Goal: Task Accomplishment & Management: Use online tool/utility

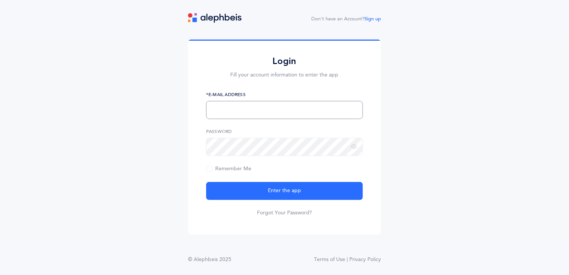
drag, startPoint x: 229, startPoint y: 116, endPoint x: 245, endPoint y: 121, distance: 16.8
click at [245, 121] on form "*E-Mail Address Password Remember Me Enter the app Forgot Your Password?" at bounding box center [284, 153] width 157 height 125
click at [206, 182] on button "Enter the app" at bounding box center [284, 191] width 157 height 18
click at [210, 169] on span "Remember Me" at bounding box center [228, 169] width 45 height 6
click at [0, 0] on input "Remember Me" at bounding box center [0, 0] width 0 height 0
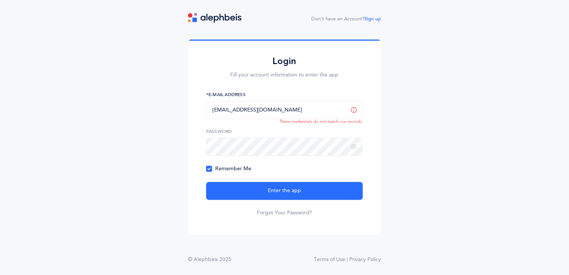
click at [241, 117] on input "[EMAIL_ADDRESS][DOMAIN_NAME]" at bounding box center [284, 110] width 157 height 18
drag, startPoint x: 254, startPoint y: 113, endPoint x: 182, endPoint y: 112, distance: 71.6
click at [182, 112] on div "Login Fill your account information to enter the app [EMAIL_ADDRESS][DOMAIN_NAM…" at bounding box center [284, 139] width 569 height 198
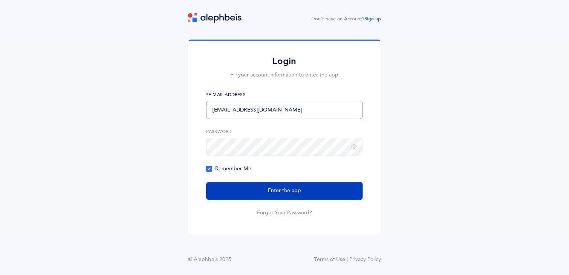
type input "[EMAIL_ADDRESS][DOMAIN_NAME]"
click at [282, 194] on span "Enter the app" at bounding box center [284, 191] width 33 height 8
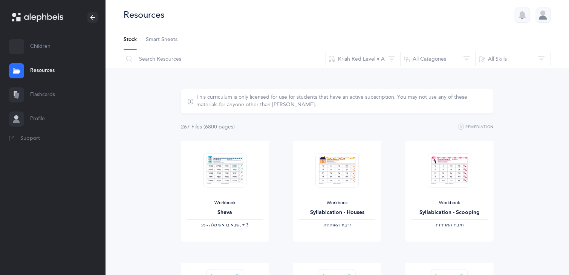
click at [45, 89] on link "Flashcards" at bounding box center [53, 95] width 106 height 24
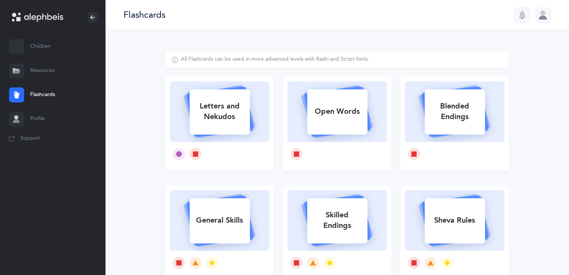
click at [34, 50] on link "Children" at bounding box center [53, 47] width 106 height 24
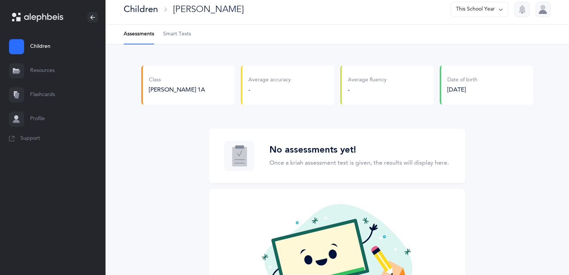
scroll to position [7, 0]
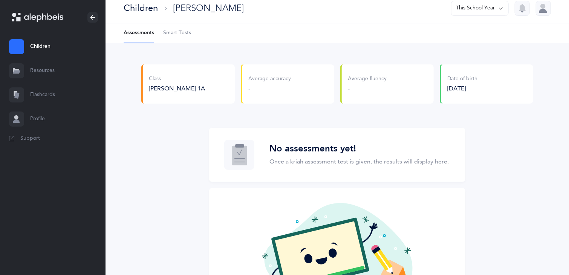
click at [41, 92] on link "Flashcards" at bounding box center [53, 95] width 106 height 24
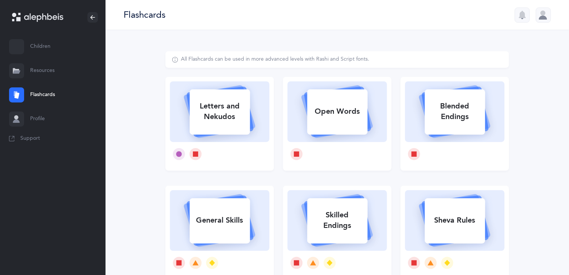
click at [257, 137] on icon at bounding box center [220, 110] width 90 height 63
select select
select select "single"
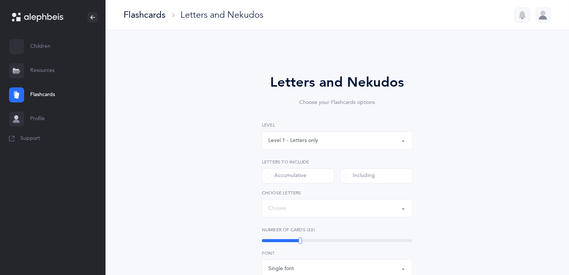
select select "27"
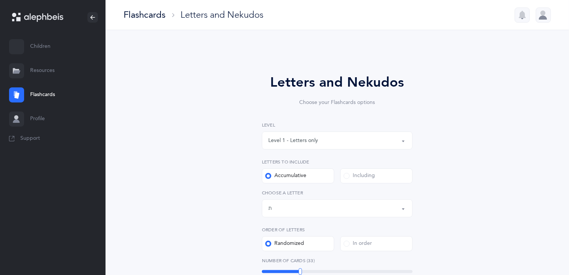
click at [295, 141] on div "Level 1 - Letters only" at bounding box center [293, 141] width 50 height 8
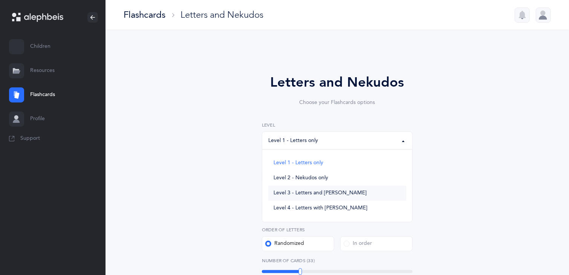
click at [289, 194] on span "Level 3 - Letters and Nekudos" at bounding box center [320, 193] width 93 height 7
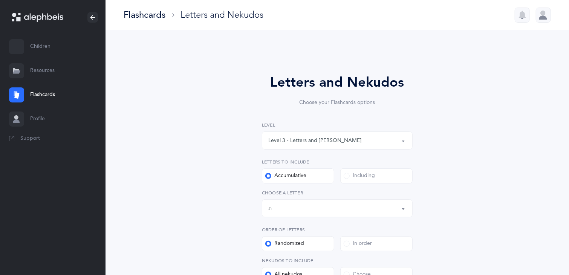
click at [313, 138] on div "Level 3 - Letters and Nekudos" at bounding box center [314, 141] width 93 height 8
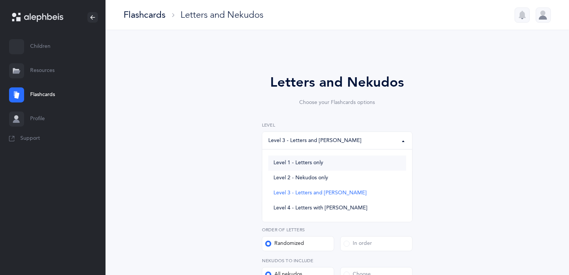
click at [307, 161] on span "Level 1 - Letters only" at bounding box center [299, 163] width 50 height 7
select select "1"
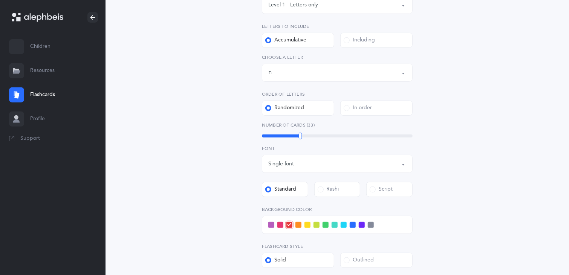
scroll to position [136, 0]
drag, startPoint x: 300, startPoint y: 133, endPoint x: 304, endPoint y: 133, distance: 4.9
click at [304, 133] on div at bounding box center [304, 136] width 3 height 7
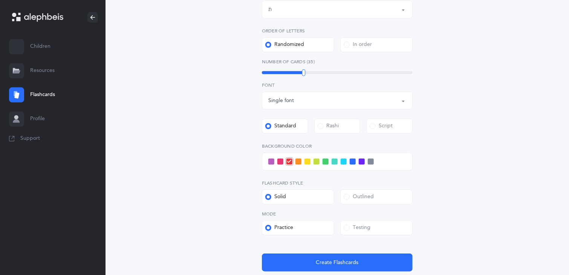
scroll to position [197, 0]
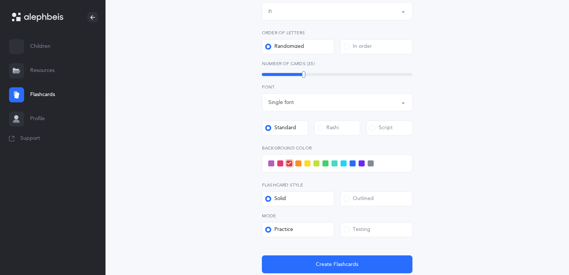
click at [362, 227] on div "Testing" at bounding box center [357, 230] width 27 height 8
click at [0, 0] on input "Testing" at bounding box center [0, 0] width 0 height 0
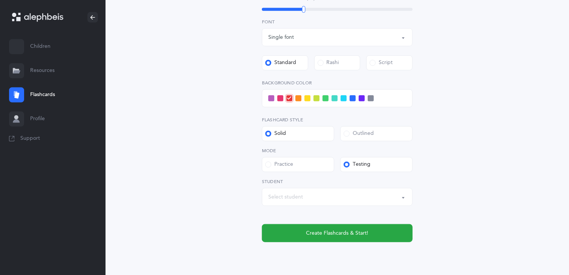
scroll to position [262, 0]
click at [306, 197] on div "Select student" at bounding box center [337, 197] width 138 height 13
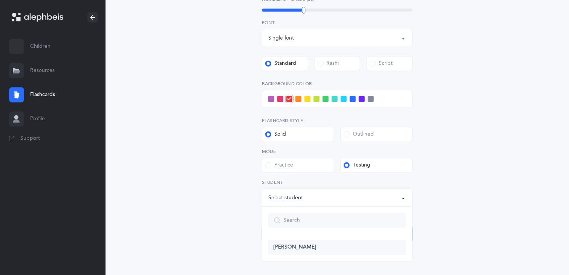
click at [307, 249] on span "Ben Weinstein" at bounding box center [295, 247] width 43 height 7
select select "11772"
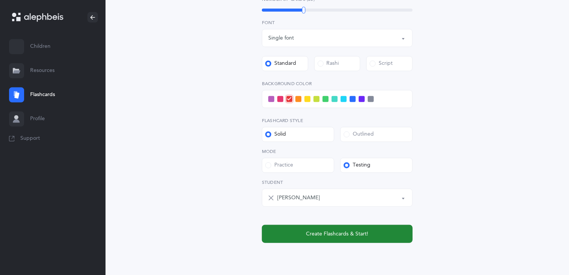
click at [318, 234] on span "Create Flashcards & Start!" at bounding box center [337, 234] width 62 height 8
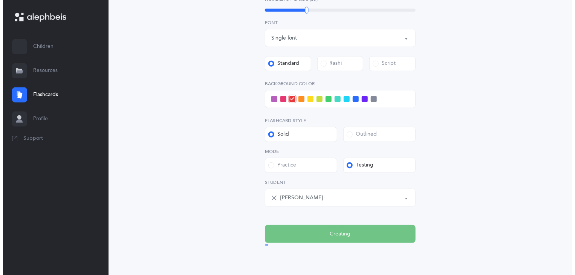
scroll to position [0, 0]
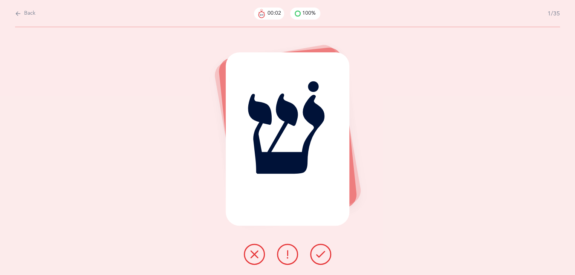
click at [321, 250] on icon at bounding box center [320, 254] width 9 height 9
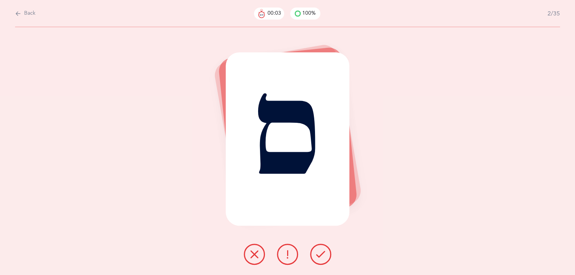
click at [321, 251] on icon at bounding box center [320, 254] width 9 height 9
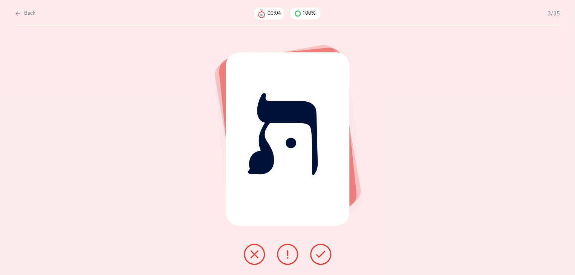
click at [322, 251] on icon at bounding box center [320, 254] width 9 height 9
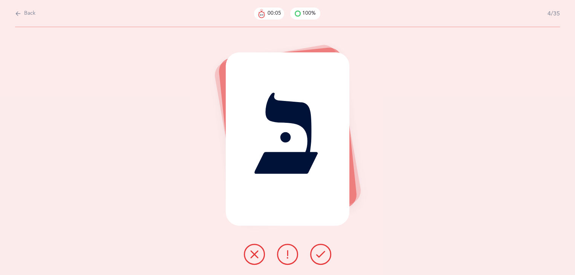
click at [322, 251] on icon at bounding box center [320, 254] width 9 height 9
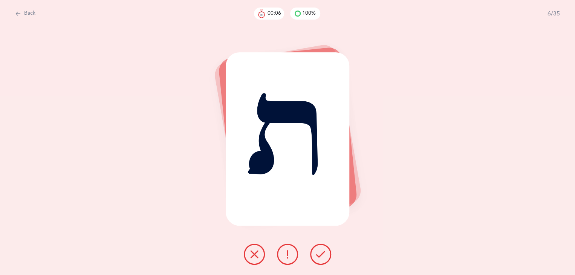
click at [322, 251] on icon at bounding box center [320, 254] width 9 height 9
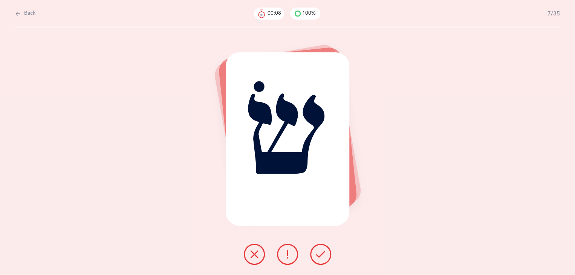
click at [322, 251] on icon at bounding box center [320, 254] width 9 height 9
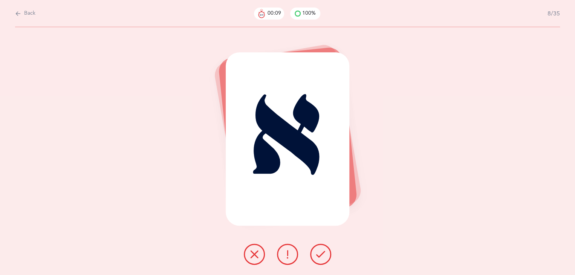
click at [322, 251] on icon at bounding box center [320, 254] width 9 height 9
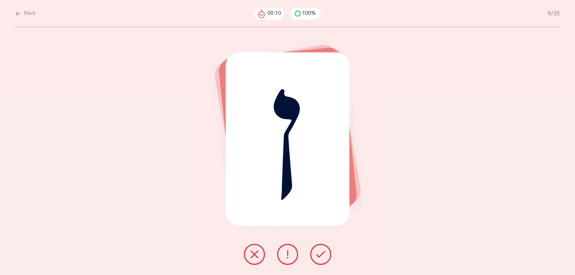
click at [322, 251] on icon at bounding box center [320, 254] width 9 height 9
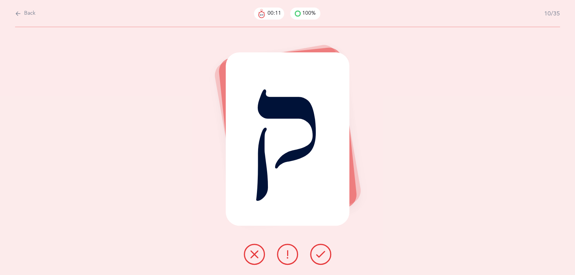
click at [322, 251] on icon at bounding box center [320, 254] width 9 height 9
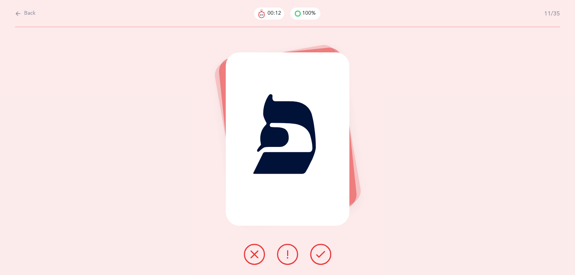
click at [321, 250] on icon at bounding box center [320, 254] width 9 height 9
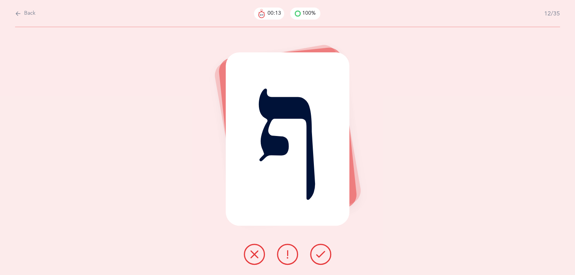
click at [322, 253] on icon at bounding box center [320, 254] width 9 height 9
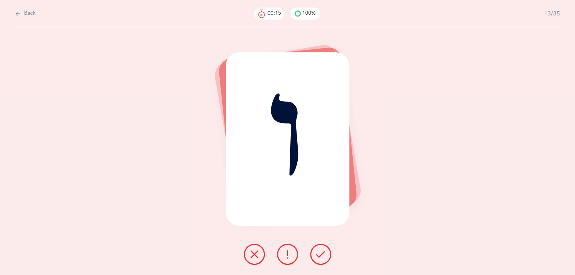
click at [321, 253] on icon at bounding box center [320, 254] width 9 height 9
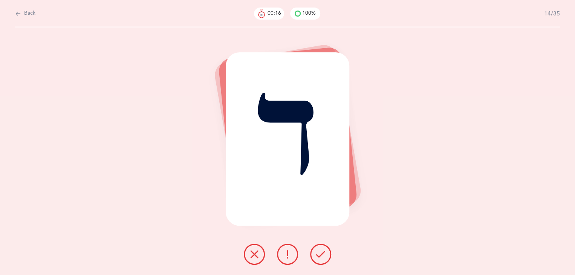
click at [321, 253] on icon at bounding box center [320, 254] width 9 height 9
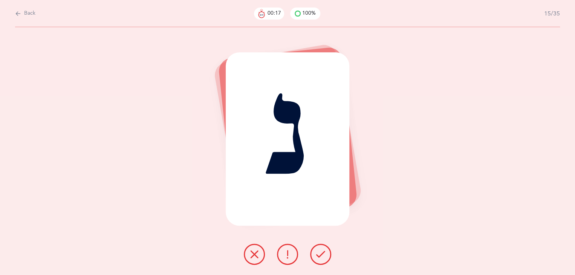
click at [321, 253] on icon at bounding box center [320, 254] width 9 height 9
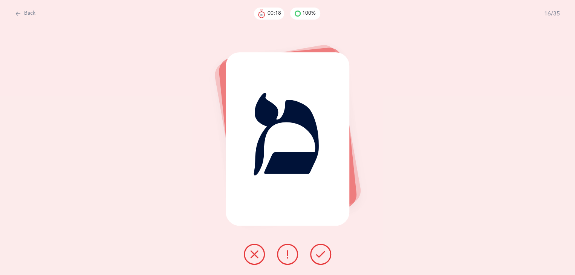
click at [321, 253] on icon at bounding box center [320, 254] width 9 height 9
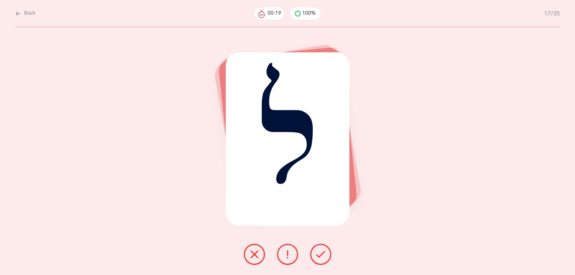
click at [322, 251] on icon at bounding box center [320, 254] width 9 height 9
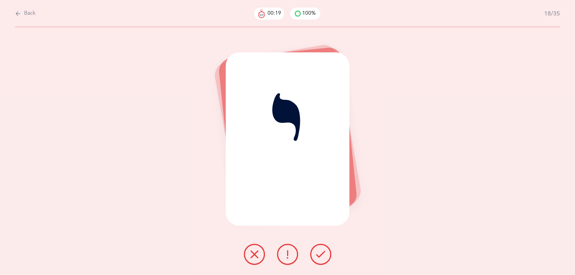
click at [322, 251] on icon at bounding box center [320, 254] width 9 height 9
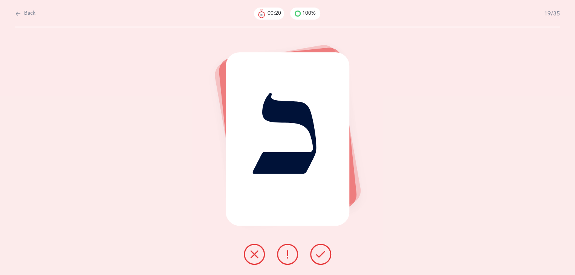
click at [321, 251] on icon at bounding box center [320, 254] width 9 height 9
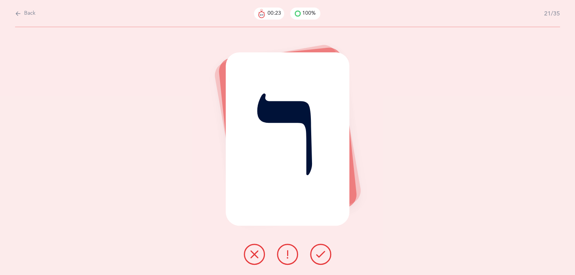
click at [321, 251] on icon at bounding box center [320, 254] width 9 height 9
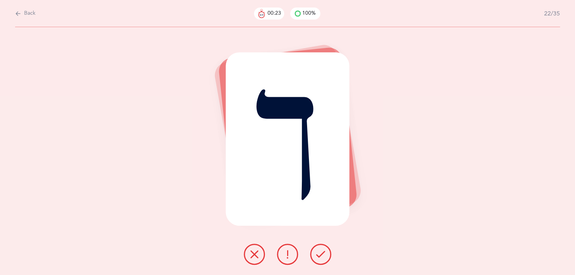
click at [321, 251] on icon at bounding box center [320, 254] width 9 height 9
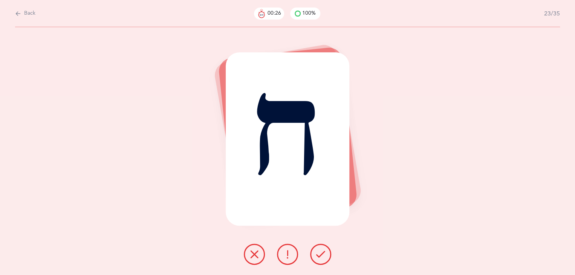
click at [321, 251] on icon at bounding box center [320, 254] width 9 height 9
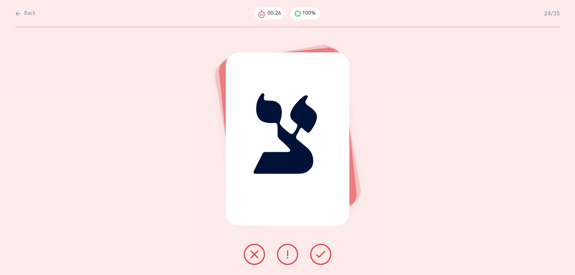
click at [321, 251] on icon at bounding box center [320, 254] width 9 height 9
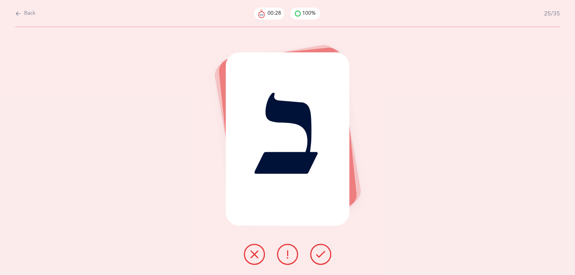
click at [320, 250] on icon at bounding box center [320, 254] width 9 height 9
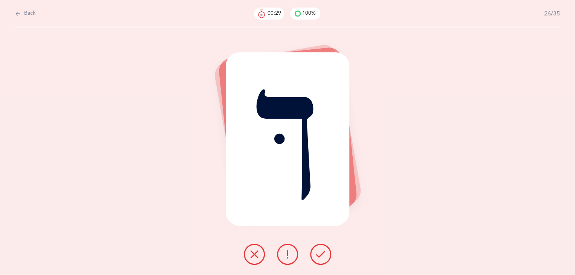
click at [320, 250] on icon at bounding box center [320, 254] width 9 height 9
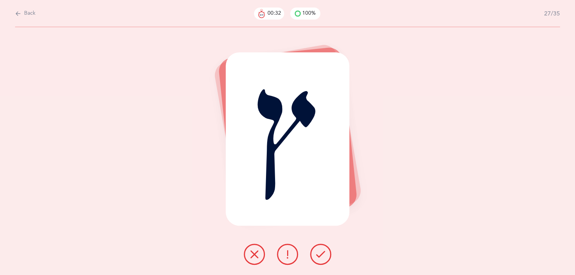
click at [320, 250] on icon at bounding box center [320, 254] width 9 height 9
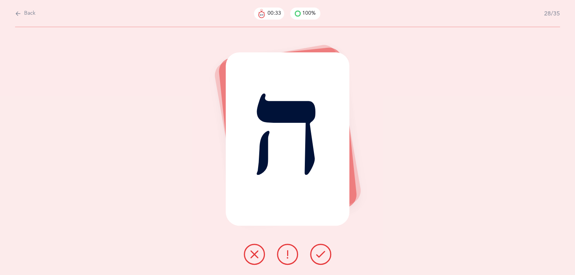
click at [320, 251] on icon at bounding box center [320, 254] width 9 height 9
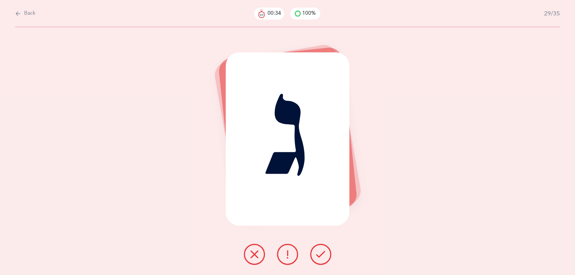
click at [320, 247] on button at bounding box center [320, 254] width 21 height 21
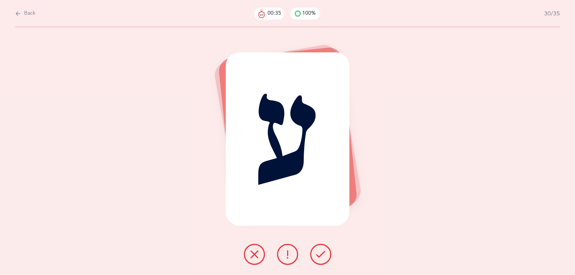
click at [320, 247] on button at bounding box center [320, 254] width 21 height 21
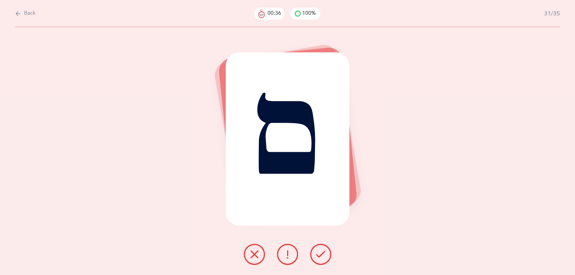
click at [320, 248] on button at bounding box center [320, 254] width 21 height 21
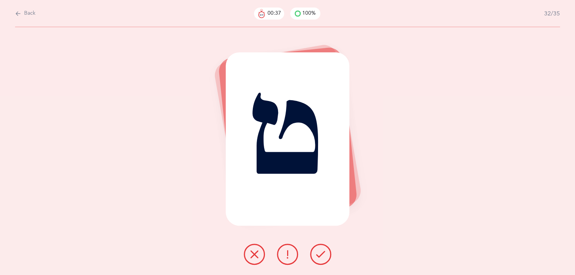
click at [320, 248] on button at bounding box center [320, 254] width 21 height 21
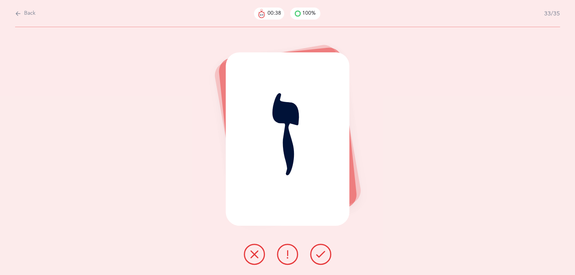
click at [319, 248] on button at bounding box center [320, 254] width 21 height 21
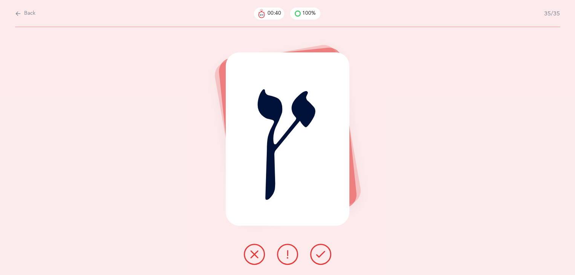
click at [319, 248] on button at bounding box center [320, 254] width 21 height 21
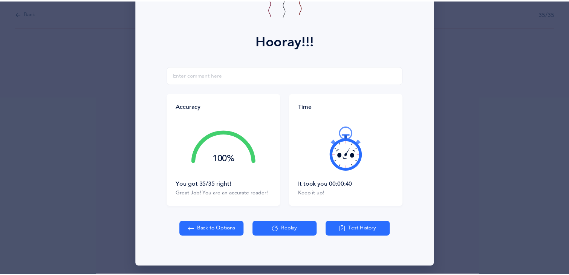
scroll to position [84, 0]
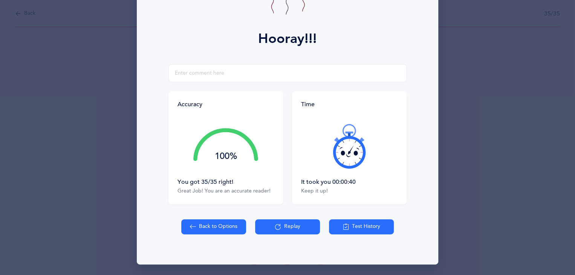
click at [288, 153] on div "Time It took you 00:00:40 Keep it up!" at bounding box center [347, 147] width 119 height 113
click at [222, 224] on button "Back to Options" at bounding box center [213, 226] width 65 height 15
select select "27"
select select "single"
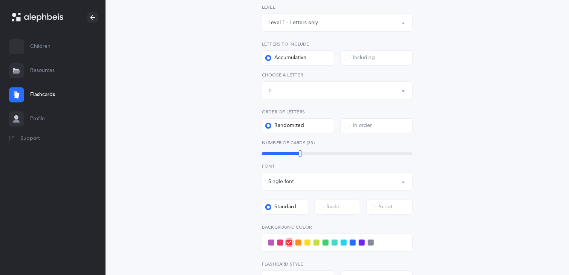
scroll to position [117, 0]
drag, startPoint x: 300, startPoint y: 152, endPoint x: 308, endPoint y: 152, distance: 8.3
click at [308, 152] on div at bounding box center [307, 154] width 3 height 7
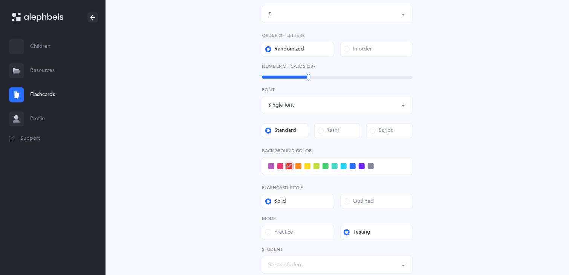
scroll to position [194, 0]
click at [342, 166] on span at bounding box center [344, 166] width 6 height 6
click at [0, 0] on input "checkbox" at bounding box center [0, 0] width 0 height 0
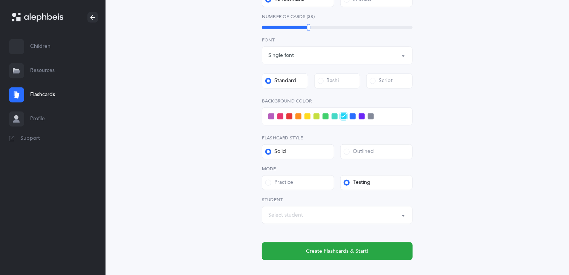
scroll to position [246, 0]
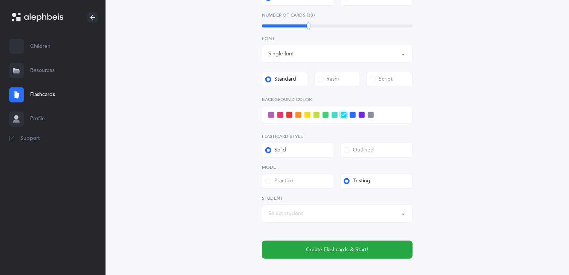
click at [334, 115] on span at bounding box center [335, 115] width 6 height 6
click at [0, 0] on input "checkbox" at bounding box center [0, 0] width 0 height 0
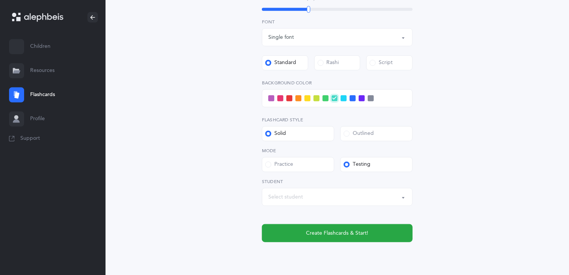
scroll to position [286, 0]
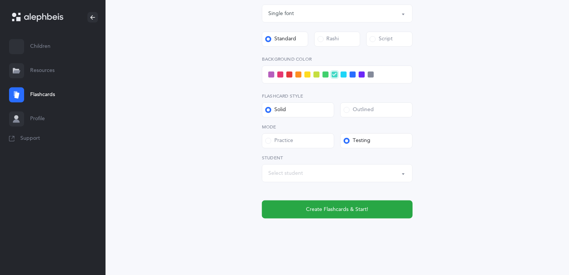
click at [127, 131] on div "Letters and Nekudos Choose your Flashcards options Level 1 - Letters only Level…" at bounding box center [337, 11] width 463 height 535
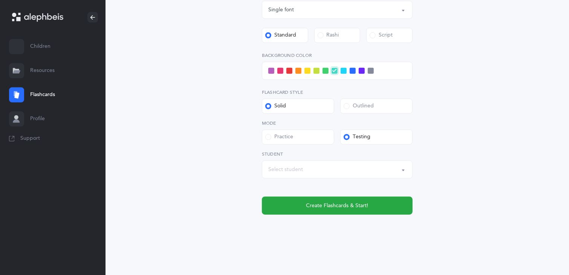
click at [317, 169] on div "Select student" at bounding box center [337, 169] width 138 height 13
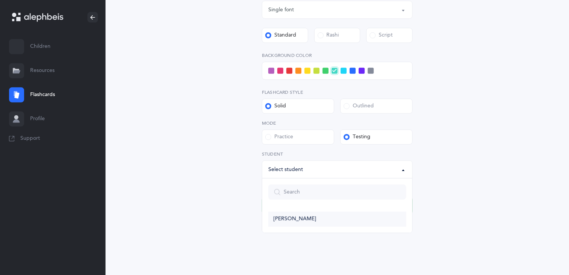
click at [315, 216] on link "Ben Weinstein" at bounding box center [337, 219] width 138 height 15
select select "11772"
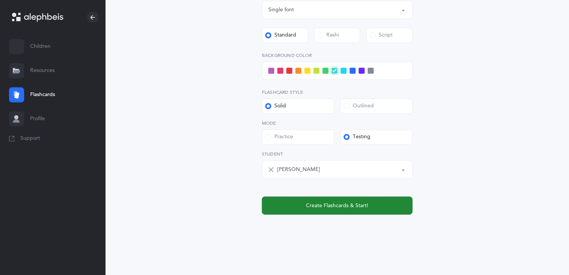
click at [322, 207] on span "Create Flashcards & Start!" at bounding box center [337, 206] width 62 height 8
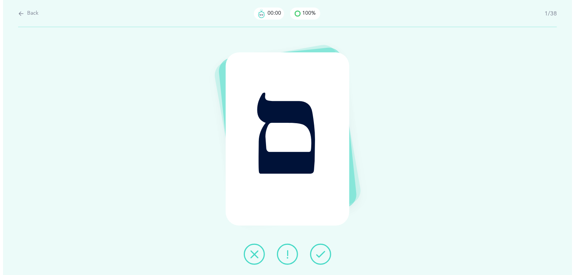
scroll to position [0, 0]
click at [321, 255] on icon at bounding box center [320, 254] width 9 height 9
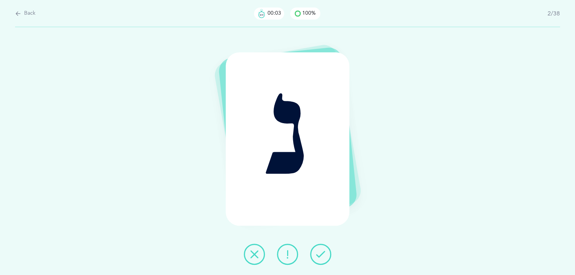
click at [321, 254] on icon at bounding box center [320, 254] width 9 height 9
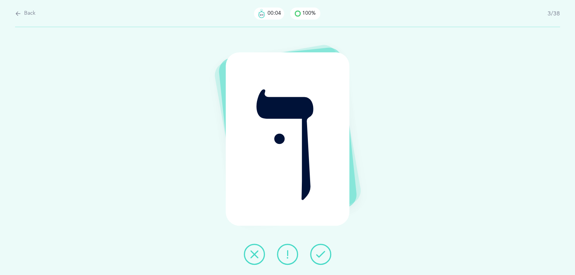
click at [321, 253] on icon at bounding box center [320, 254] width 9 height 9
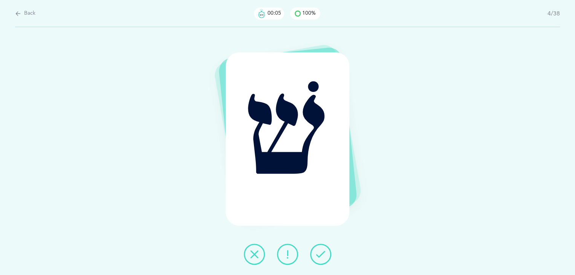
click at [321, 253] on icon at bounding box center [320, 254] width 9 height 9
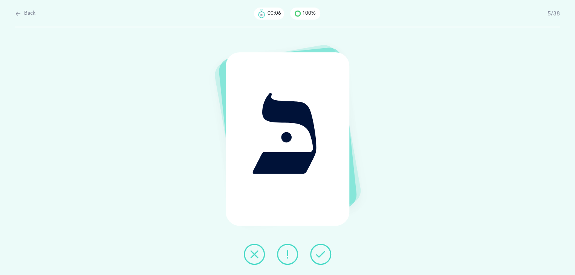
click at [321, 253] on icon at bounding box center [320, 254] width 9 height 9
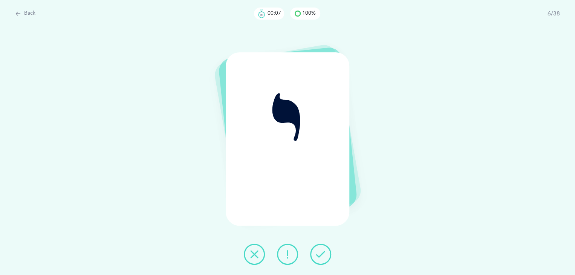
click at [321, 253] on icon at bounding box center [320, 254] width 9 height 9
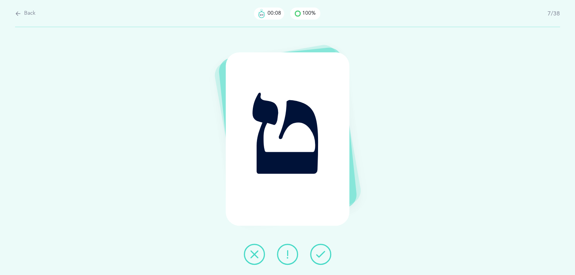
click at [321, 253] on icon at bounding box center [320, 254] width 9 height 9
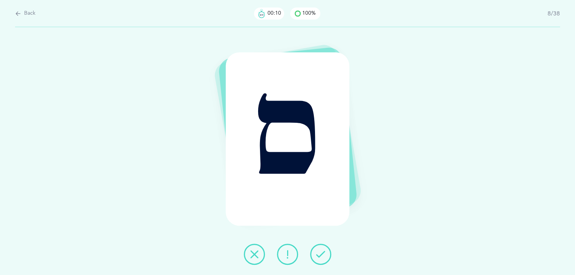
click at [321, 253] on icon at bounding box center [320, 254] width 9 height 9
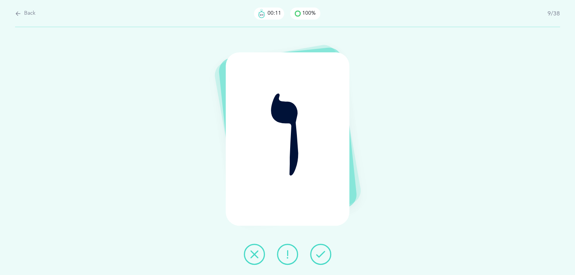
click at [321, 253] on icon at bounding box center [320, 254] width 9 height 9
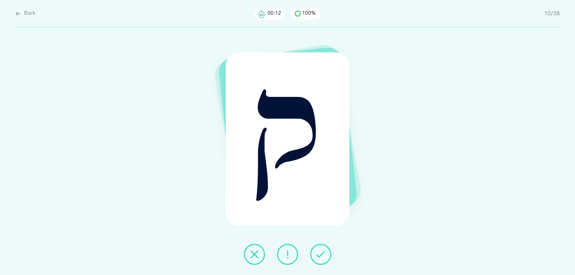
click at [321, 253] on icon at bounding box center [320, 254] width 9 height 9
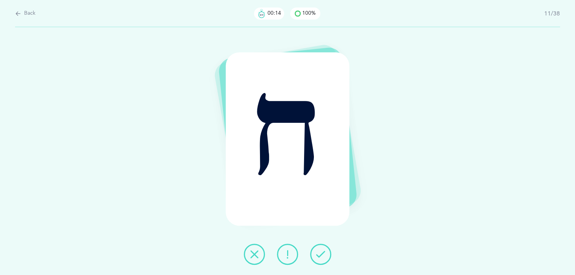
click at [321, 254] on icon at bounding box center [320, 254] width 9 height 9
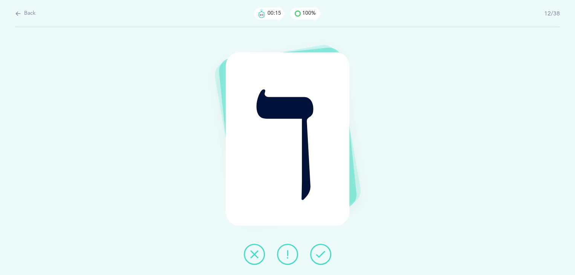
click at [321, 254] on icon at bounding box center [320, 254] width 9 height 9
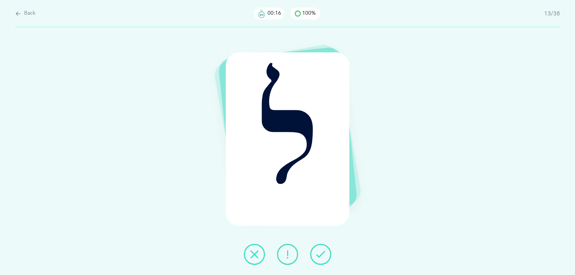
click at [321, 254] on icon at bounding box center [320, 254] width 9 height 9
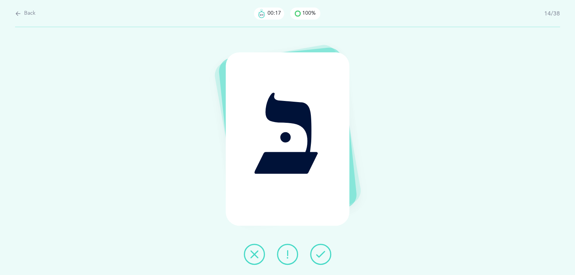
click at [321, 254] on icon at bounding box center [320, 254] width 9 height 9
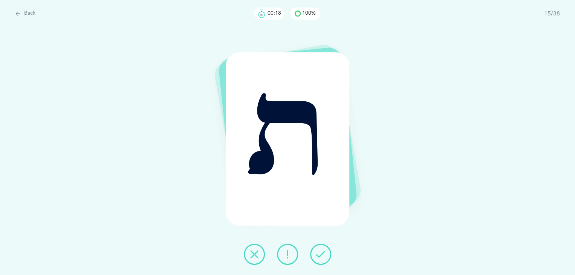
click at [321, 254] on icon at bounding box center [320, 254] width 9 height 9
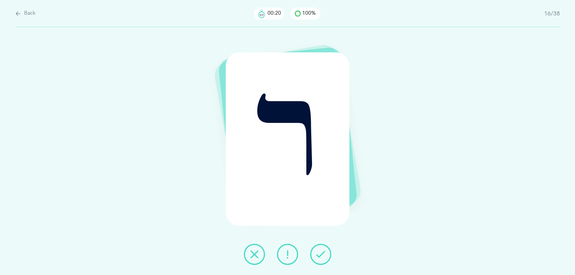
click at [321, 254] on icon at bounding box center [320, 254] width 9 height 9
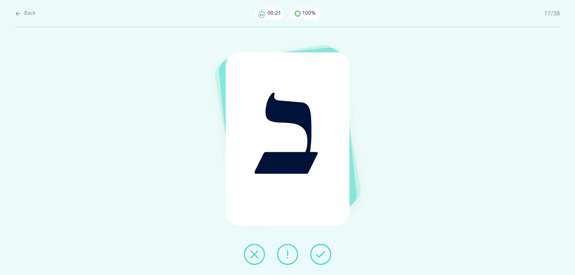
click at [321, 254] on icon at bounding box center [320, 254] width 9 height 9
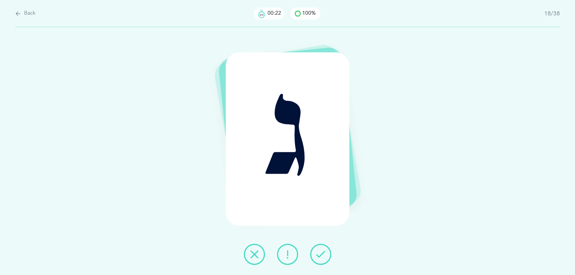
click at [321, 254] on icon at bounding box center [320, 254] width 9 height 9
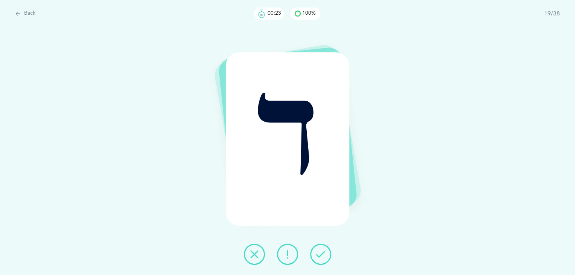
click at [321, 254] on icon at bounding box center [320, 254] width 9 height 9
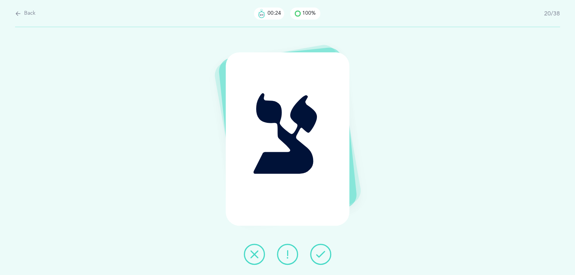
click at [321, 254] on icon at bounding box center [320, 254] width 9 height 9
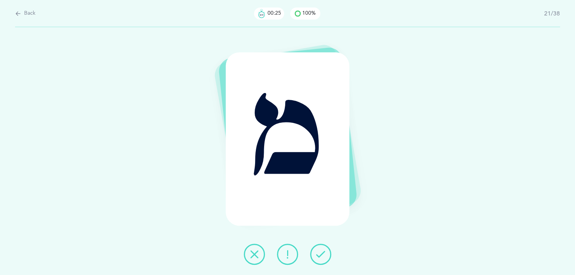
click at [321, 254] on icon at bounding box center [320, 254] width 9 height 9
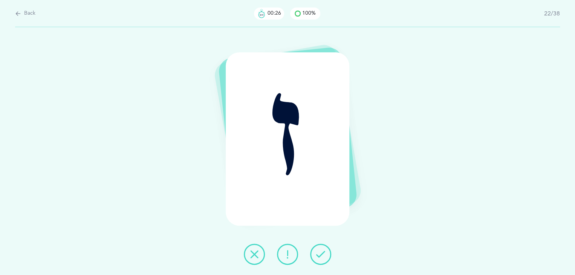
click at [321, 254] on icon at bounding box center [320, 254] width 9 height 9
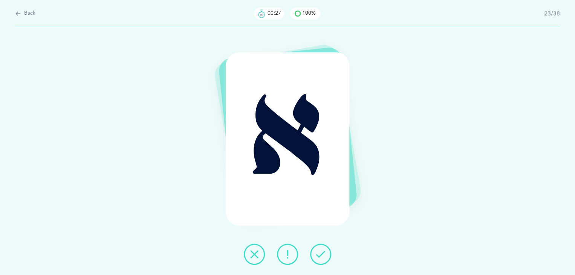
click at [321, 254] on icon at bounding box center [320, 254] width 9 height 9
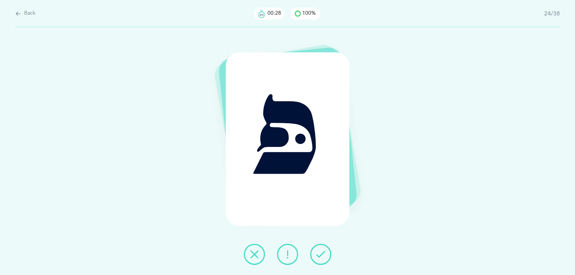
click at [321, 254] on icon at bounding box center [320, 254] width 9 height 9
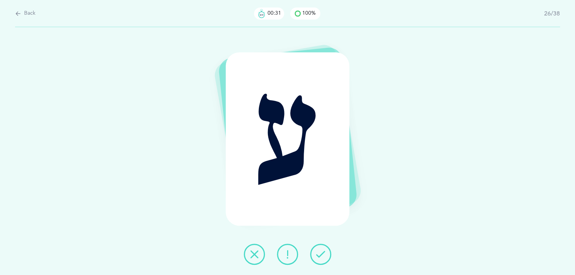
click at [321, 254] on icon at bounding box center [320, 254] width 9 height 9
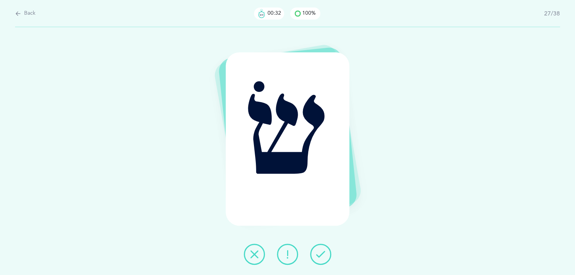
click at [321, 254] on icon at bounding box center [320, 254] width 9 height 9
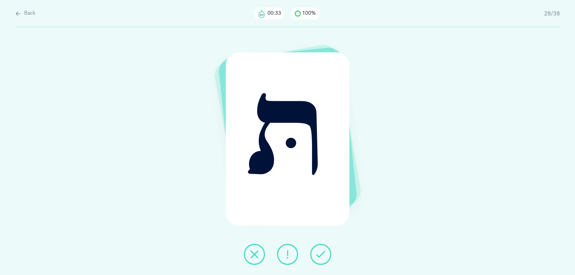
click at [321, 254] on icon at bounding box center [320, 254] width 9 height 9
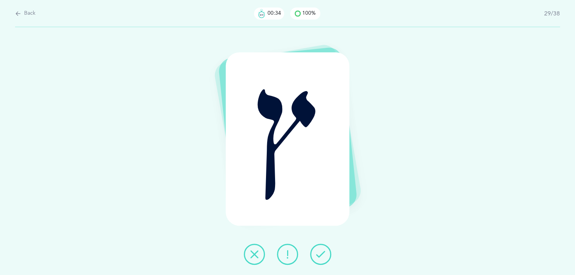
click at [321, 254] on icon at bounding box center [320, 254] width 9 height 9
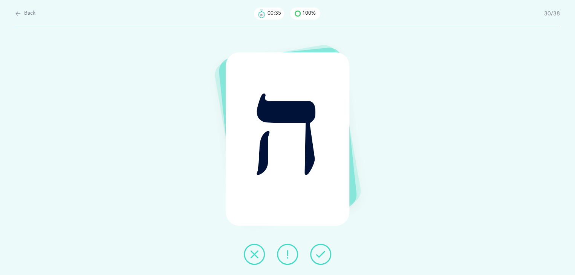
click at [321, 254] on icon at bounding box center [320, 254] width 9 height 9
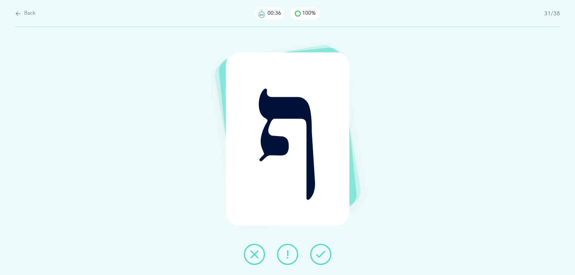
click at [321, 254] on icon at bounding box center [320, 254] width 9 height 9
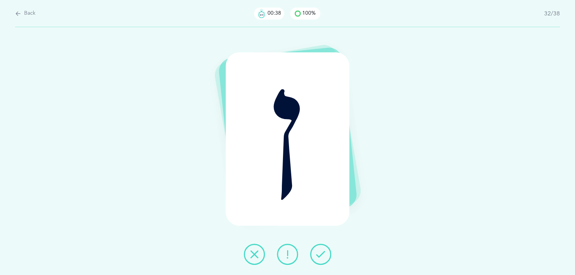
click at [321, 254] on icon at bounding box center [320, 254] width 9 height 9
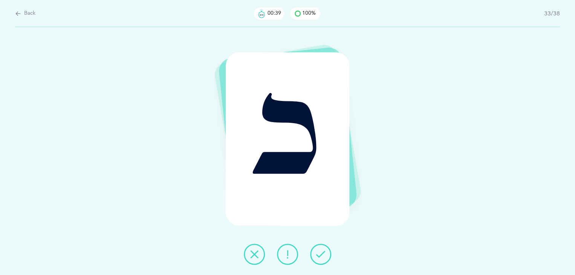
click at [321, 254] on icon at bounding box center [320, 254] width 9 height 9
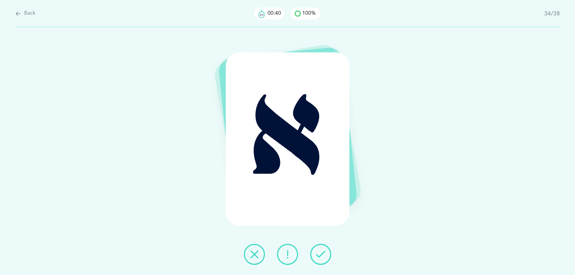
click at [321, 254] on icon at bounding box center [320, 254] width 9 height 9
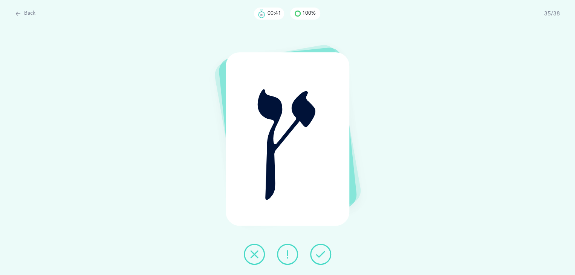
click at [321, 254] on icon at bounding box center [320, 254] width 9 height 9
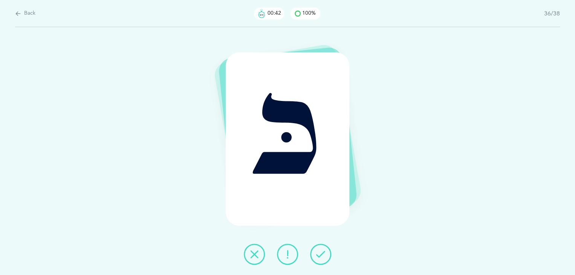
click at [321, 254] on icon at bounding box center [320, 254] width 9 height 9
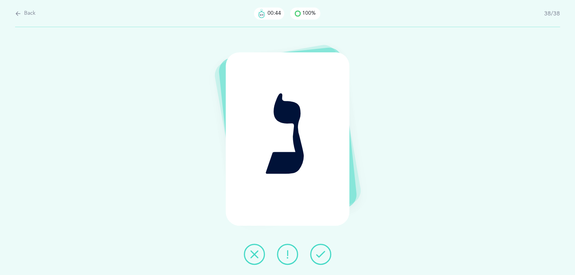
click at [321, 254] on icon at bounding box center [320, 254] width 9 height 9
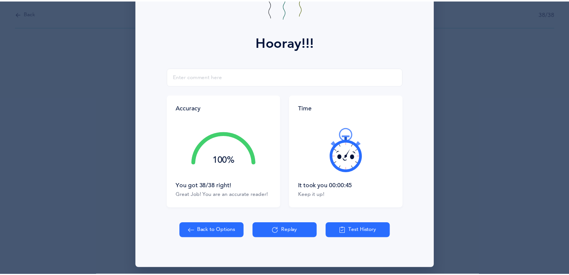
scroll to position [79, 0]
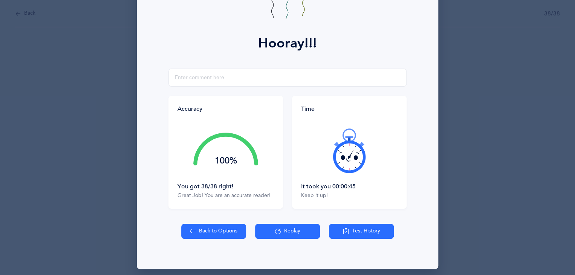
click at [209, 232] on button "Back to Options" at bounding box center [213, 231] width 65 height 15
select select "27"
select select "single"
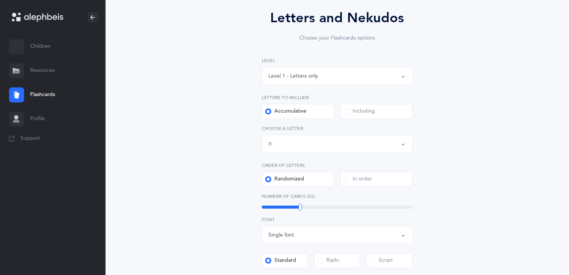
scroll to position [65, 0]
drag, startPoint x: 302, startPoint y: 205, endPoint x: 313, endPoint y: 208, distance: 10.9
click at [313, 208] on div "40" at bounding box center [337, 206] width 151 height 3
click at [314, 204] on div at bounding box center [313, 206] width 3 height 7
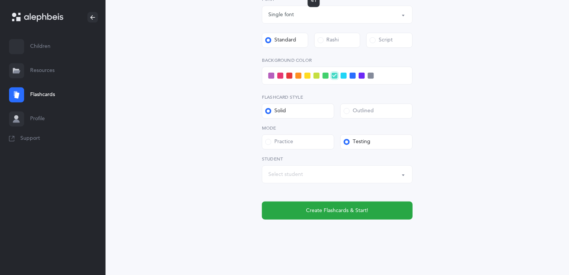
scroll to position [287, 0]
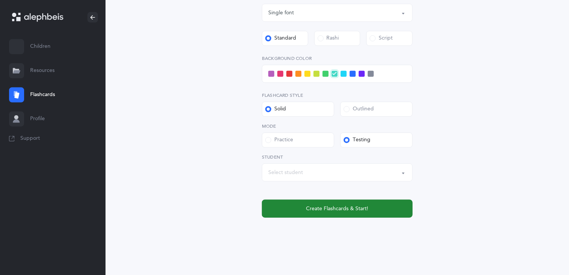
click at [358, 207] on span "Create Flashcards & Start!" at bounding box center [337, 209] width 62 height 8
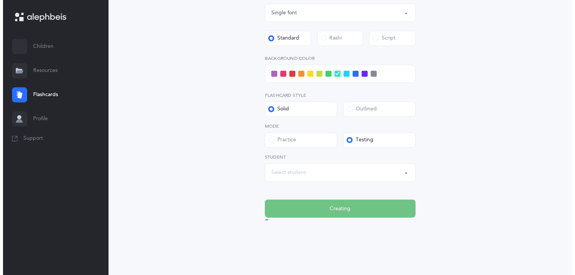
scroll to position [0, 0]
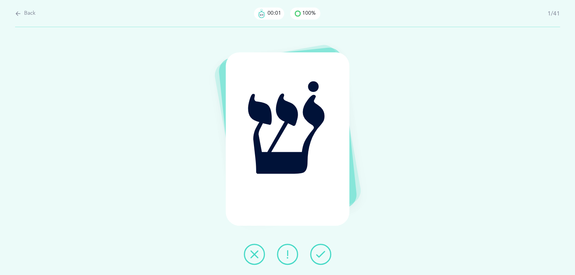
click at [316, 252] on icon at bounding box center [320, 254] width 9 height 9
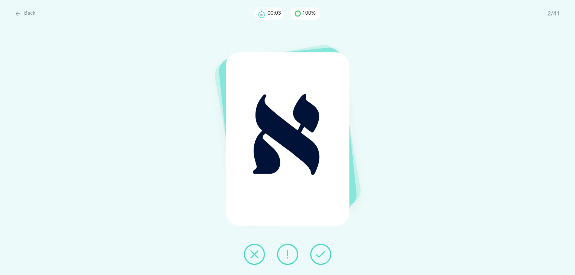
click at [324, 252] on icon at bounding box center [320, 254] width 9 height 9
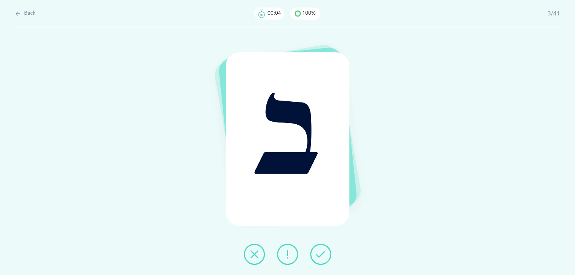
click at [324, 251] on icon at bounding box center [320, 254] width 9 height 9
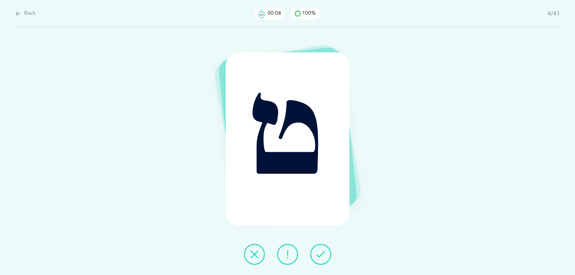
click at [324, 250] on icon at bounding box center [320, 254] width 9 height 9
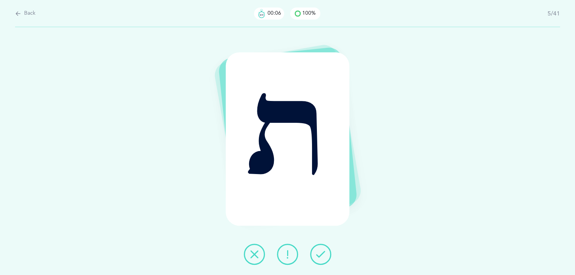
click at [324, 250] on icon at bounding box center [320, 254] width 9 height 9
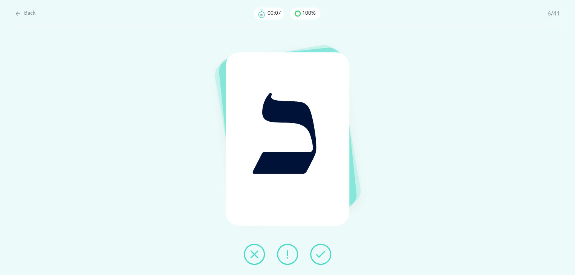
click at [324, 250] on icon at bounding box center [320, 254] width 9 height 9
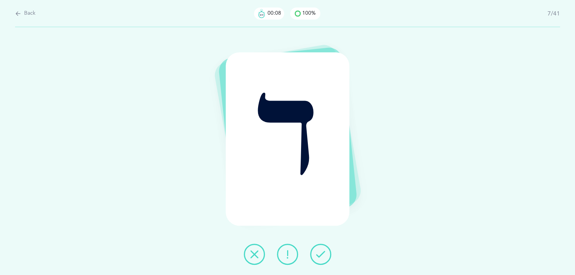
click at [324, 250] on icon at bounding box center [320, 254] width 9 height 9
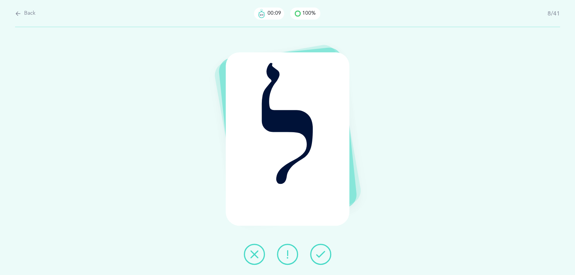
click at [324, 250] on icon at bounding box center [320, 254] width 9 height 9
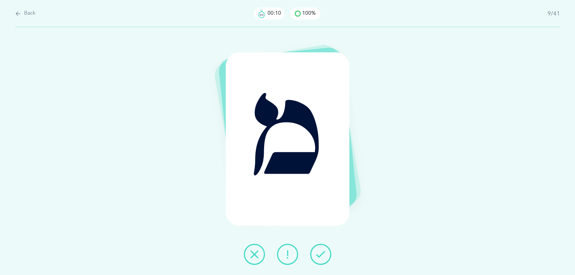
click at [326, 255] on button at bounding box center [320, 254] width 21 height 21
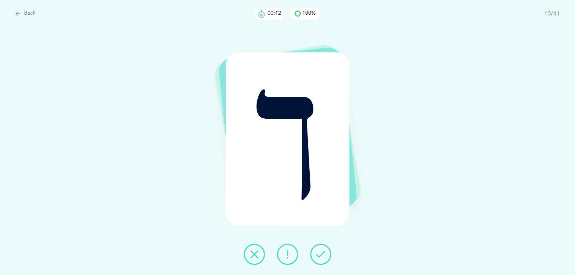
click at [322, 253] on icon at bounding box center [320, 254] width 9 height 9
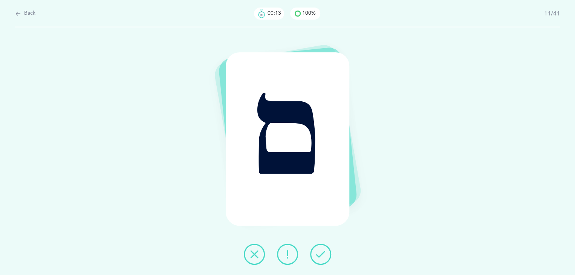
click at [322, 252] on icon at bounding box center [320, 254] width 9 height 9
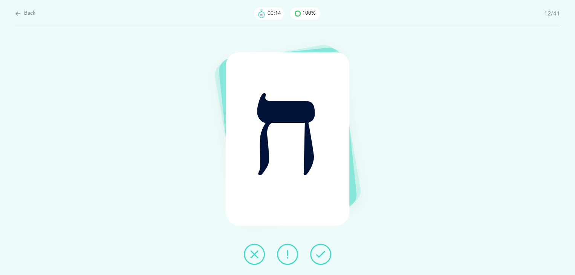
click at [322, 252] on icon at bounding box center [320, 254] width 9 height 9
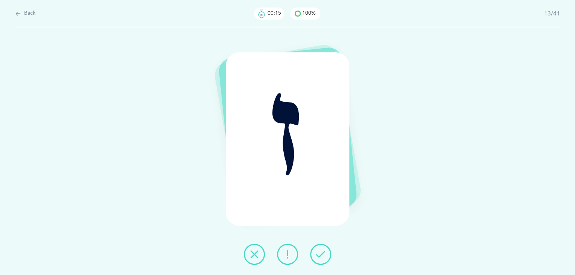
click at [323, 253] on icon at bounding box center [320, 254] width 9 height 9
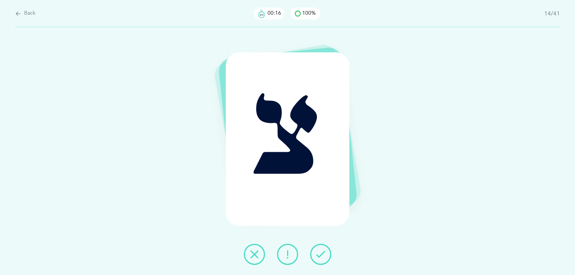
click at [323, 253] on icon at bounding box center [320, 254] width 9 height 9
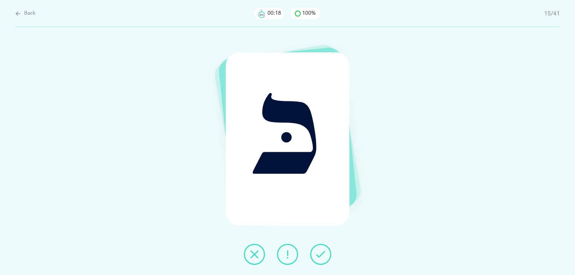
click at [323, 253] on icon at bounding box center [320, 254] width 9 height 9
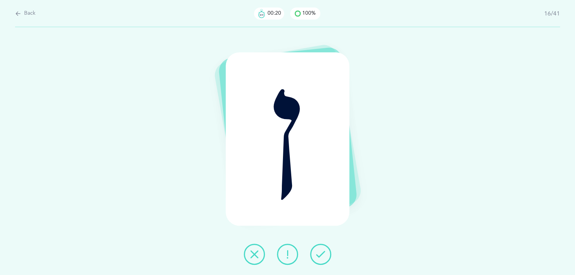
click at [323, 253] on icon at bounding box center [320, 254] width 9 height 9
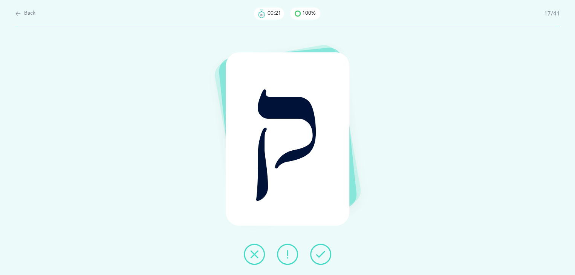
click at [323, 252] on icon at bounding box center [320, 254] width 9 height 9
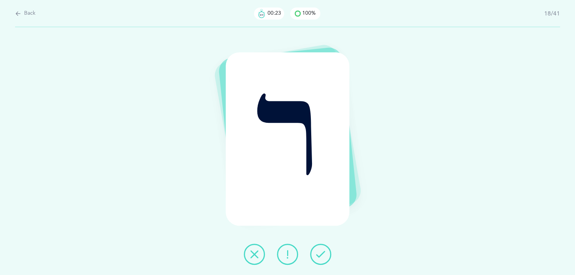
click at [323, 252] on icon at bounding box center [320, 254] width 9 height 9
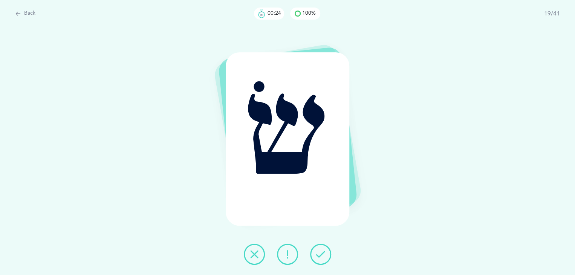
click at [321, 252] on icon at bounding box center [320, 254] width 9 height 9
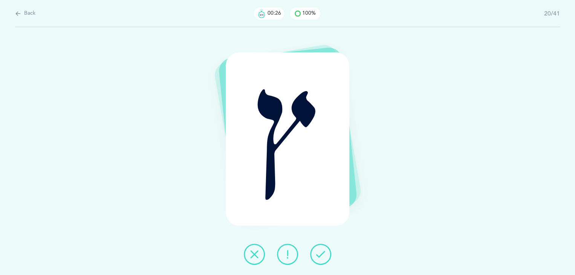
drag, startPoint x: 321, startPoint y: 252, endPoint x: 324, endPoint y: 249, distance: 4.0
click at [324, 250] on icon at bounding box center [320, 254] width 9 height 9
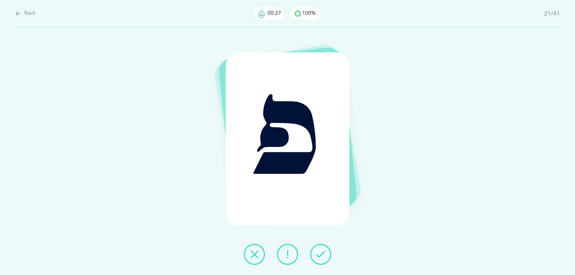
click at [324, 251] on icon at bounding box center [320, 254] width 9 height 9
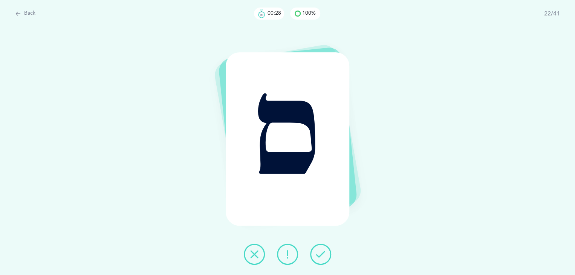
click at [324, 251] on icon at bounding box center [320, 254] width 9 height 9
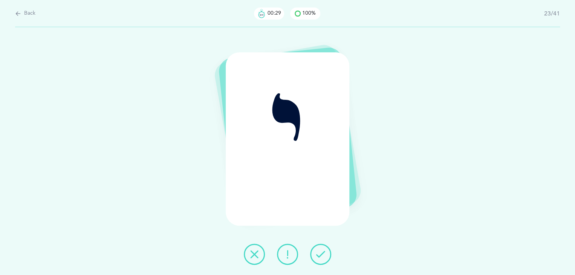
click at [324, 251] on icon at bounding box center [320, 254] width 9 height 9
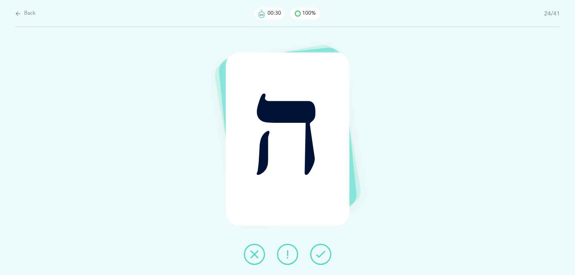
click at [324, 250] on icon at bounding box center [320, 254] width 9 height 9
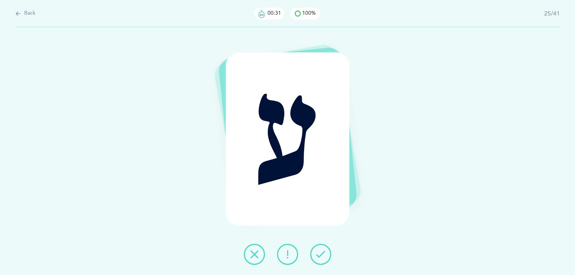
click at [324, 250] on icon at bounding box center [320, 254] width 9 height 9
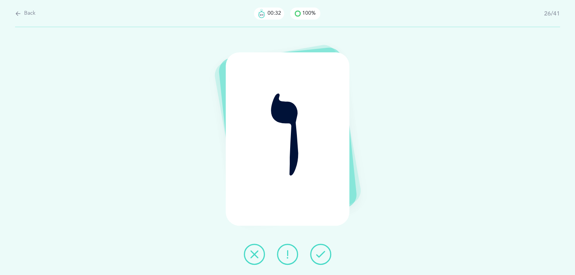
click at [324, 250] on icon at bounding box center [320, 254] width 9 height 9
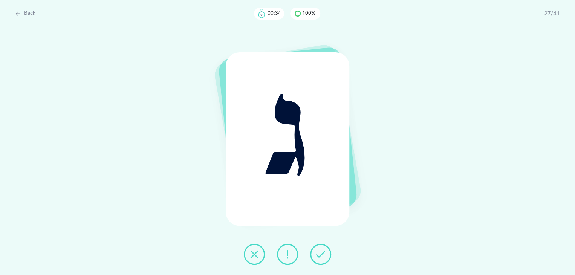
click at [324, 248] on button at bounding box center [320, 254] width 21 height 21
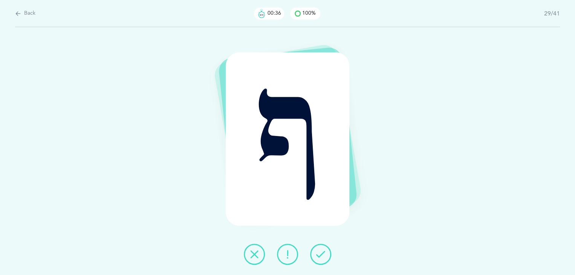
click at [324, 248] on button at bounding box center [320, 254] width 21 height 21
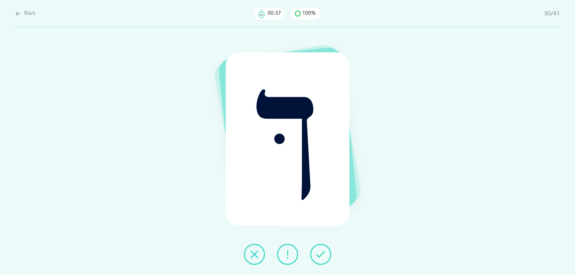
click at [324, 248] on button at bounding box center [320, 254] width 21 height 21
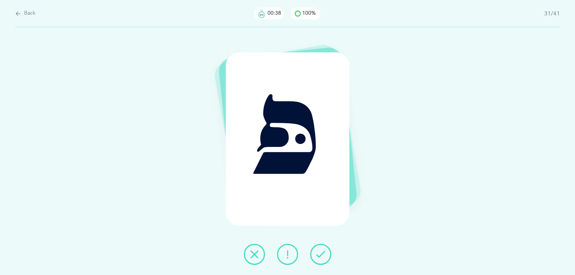
click at [326, 248] on button at bounding box center [320, 254] width 21 height 21
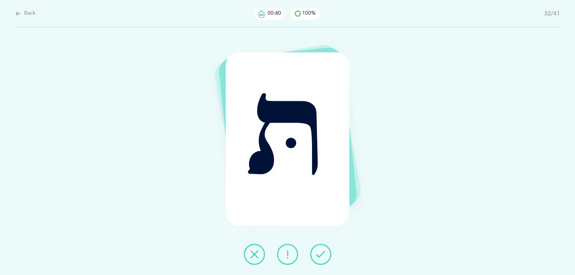
click at [325, 248] on button at bounding box center [320, 254] width 21 height 21
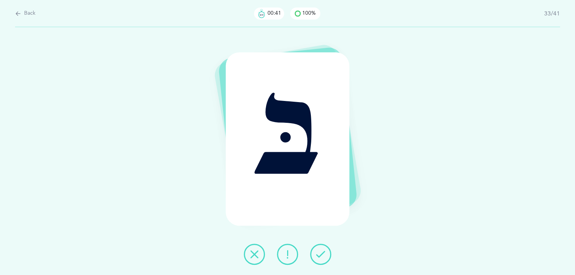
click at [325, 248] on button at bounding box center [320, 254] width 21 height 21
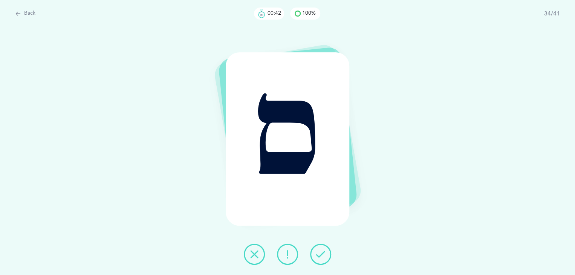
click at [325, 248] on button at bounding box center [320, 254] width 21 height 21
click at [324, 250] on icon at bounding box center [320, 254] width 9 height 9
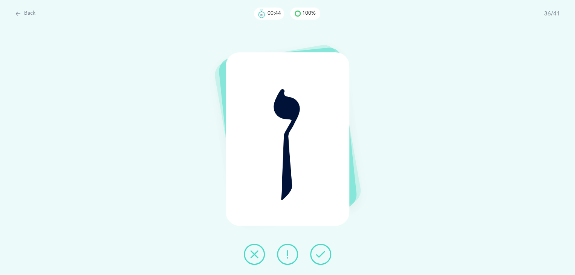
click at [324, 250] on icon at bounding box center [320, 254] width 9 height 9
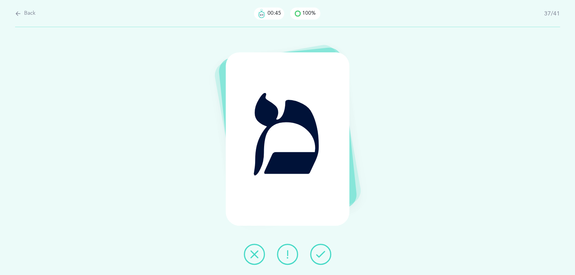
click at [324, 250] on icon at bounding box center [320, 254] width 9 height 9
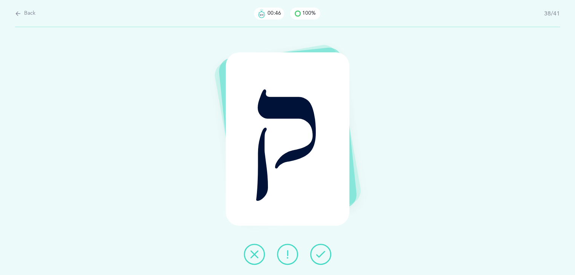
click at [324, 250] on icon at bounding box center [320, 254] width 9 height 9
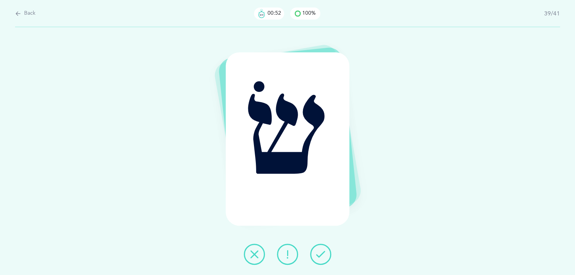
click at [326, 258] on button at bounding box center [320, 254] width 21 height 21
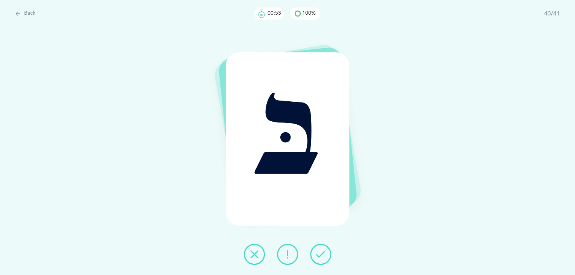
click at [318, 252] on icon at bounding box center [320, 254] width 9 height 9
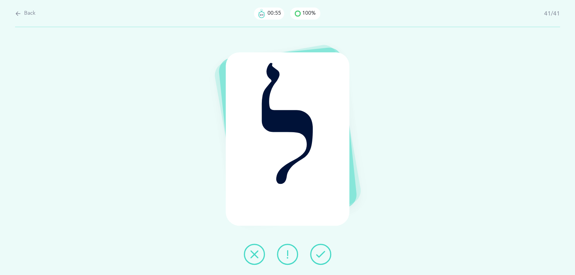
click at [318, 253] on icon at bounding box center [320, 254] width 9 height 9
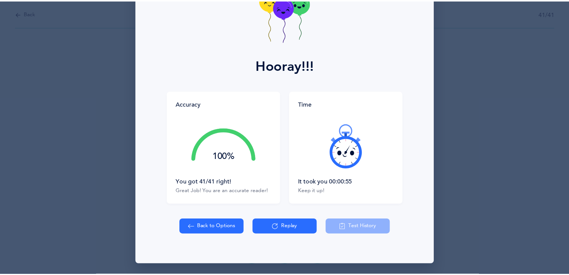
scroll to position [56, 0]
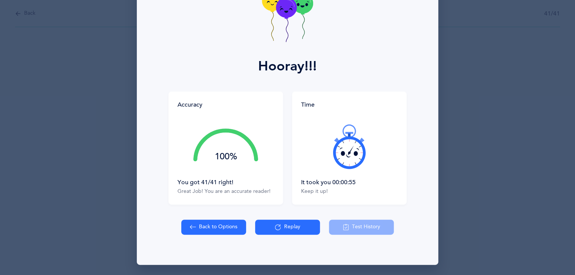
click at [217, 226] on button "Back to Options" at bounding box center [213, 227] width 65 height 15
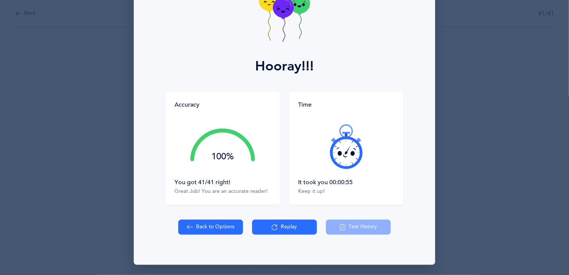
select select "27"
select select "single"
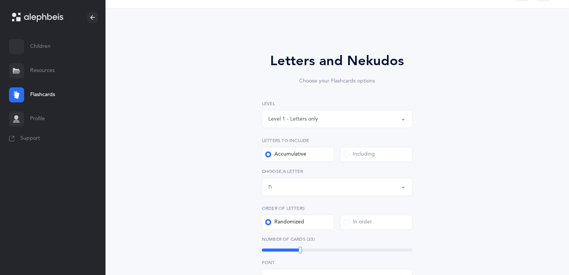
scroll to position [33, 0]
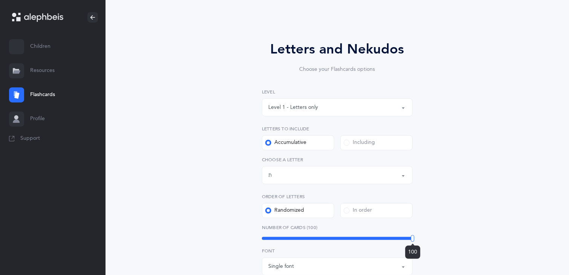
drag, startPoint x: 300, startPoint y: 238, endPoint x: 416, endPoint y: 249, distance: 116.5
click at [414, 242] on div "100" at bounding box center [412, 238] width 3 height 7
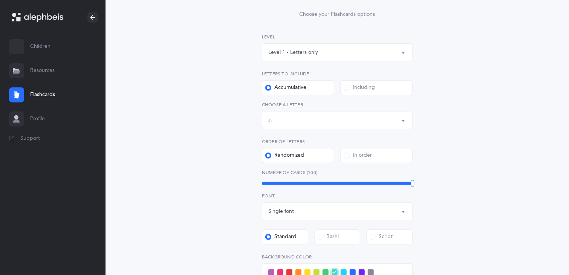
scroll to position [85, 0]
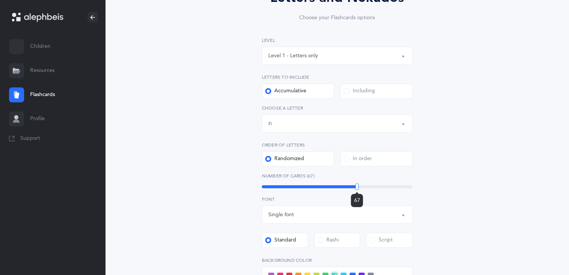
drag, startPoint x: 411, startPoint y: 186, endPoint x: 357, endPoint y: 197, distance: 55.1
click at [357, 190] on div "67" at bounding box center [356, 187] width 3 height 7
click at [357, 197] on span "67" at bounding box center [357, 200] width 6 height 6
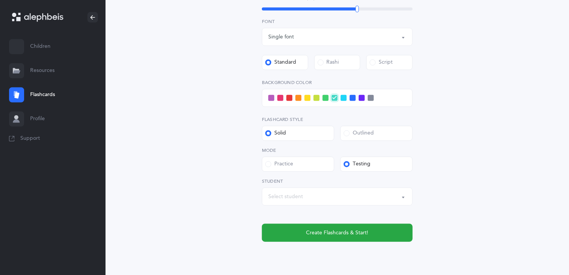
scroll to position [290, 0]
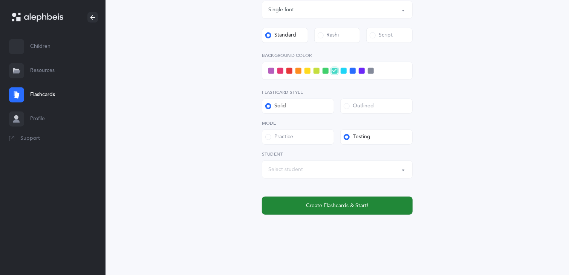
click at [344, 199] on button "Create Flashcards & Start!" at bounding box center [337, 206] width 151 height 18
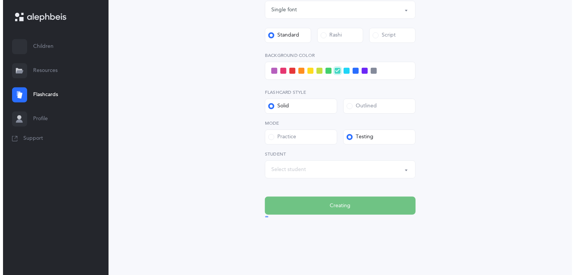
scroll to position [0, 0]
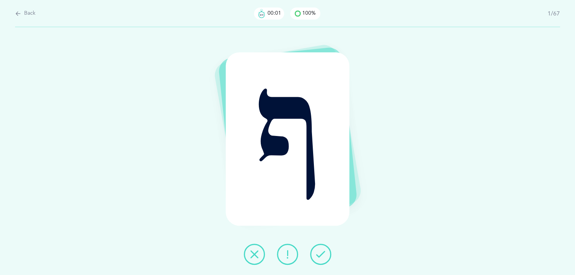
click at [320, 252] on icon at bounding box center [320, 254] width 9 height 9
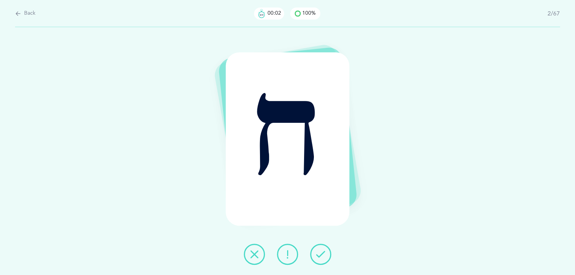
click at [320, 251] on icon at bounding box center [320, 254] width 9 height 9
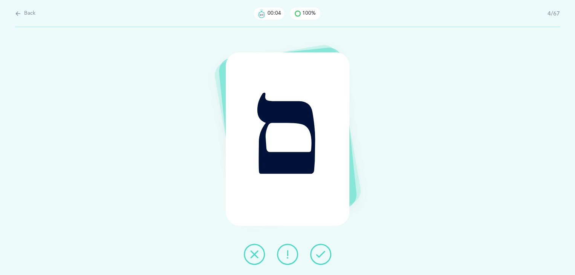
click at [321, 251] on icon at bounding box center [320, 254] width 9 height 9
click at [323, 252] on icon at bounding box center [320, 254] width 9 height 9
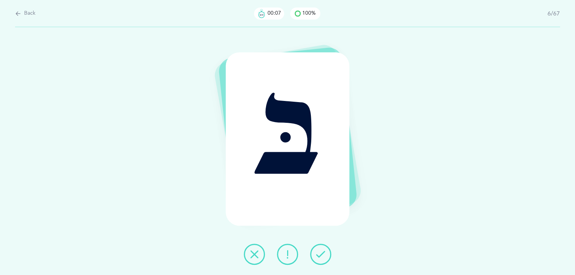
click at [323, 251] on icon at bounding box center [320, 254] width 9 height 9
click at [324, 253] on icon at bounding box center [320, 254] width 9 height 9
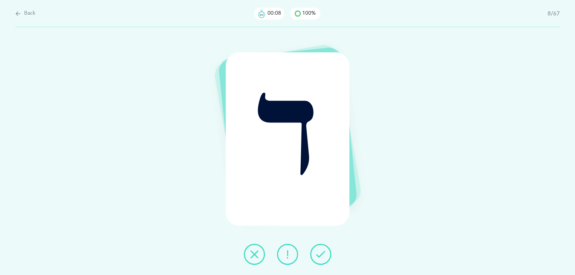
click at [324, 253] on icon at bounding box center [320, 254] width 9 height 9
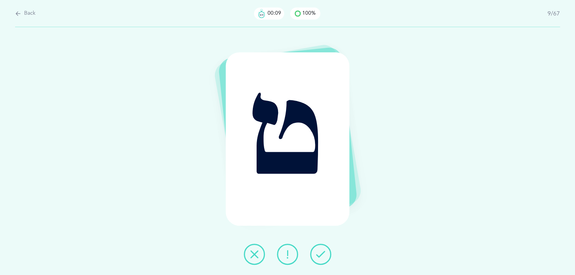
click at [324, 253] on icon at bounding box center [320, 254] width 9 height 9
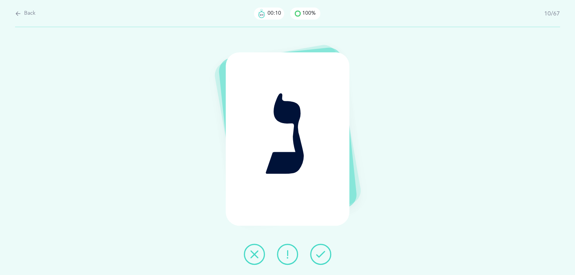
click at [324, 253] on icon at bounding box center [320, 254] width 9 height 9
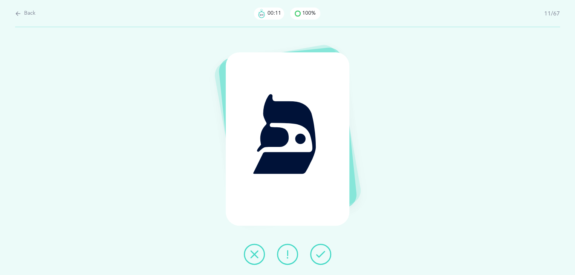
click at [323, 253] on icon at bounding box center [320, 254] width 9 height 9
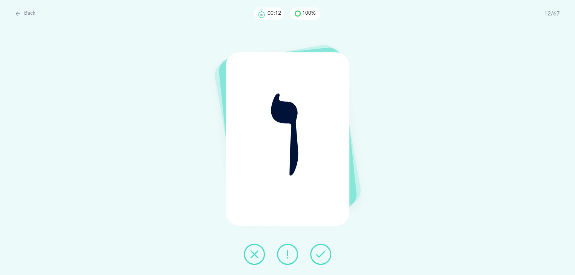
click at [323, 253] on icon at bounding box center [320, 254] width 9 height 9
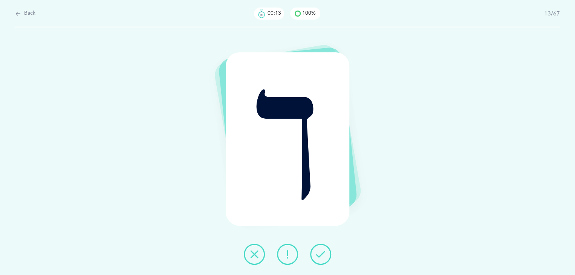
click at [323, 253] on icon at bounding box center [320, 254] width 9 height 9
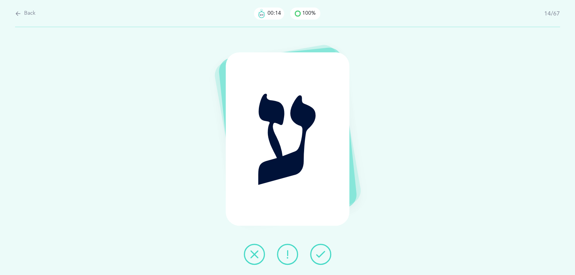
click at [320, 251] on icon at bounding box center [320, 254] width 9 height 9
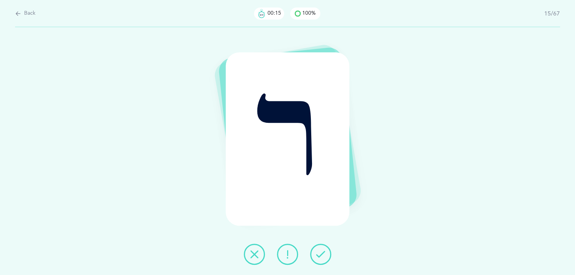
click at [321, 248] on button at bounding box center [320, 254] width 21 height 21
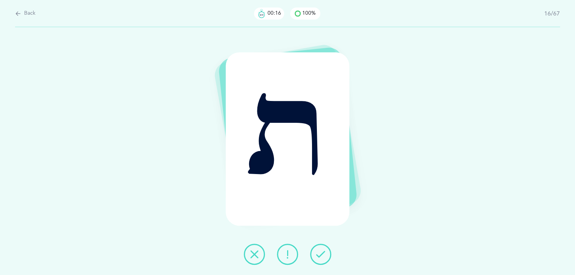
click at [320, 246] on button at bounding box center [320, 254] width 21 height 21
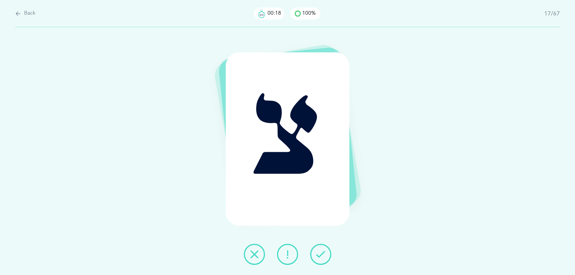
click at [320, 246] on button at bounding box center [320, 254] width 21 height 21
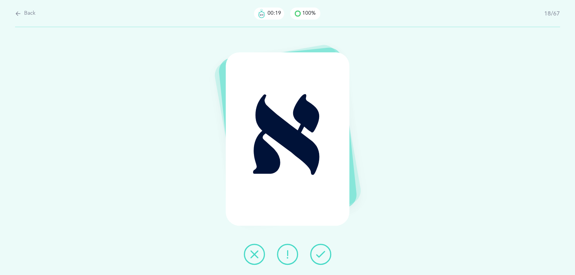
click at [320, 246] on button at bounding box center [320, 254] width 21 height 21
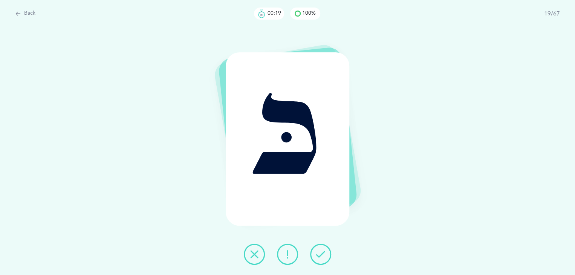
click at [320, 246] on button at bounding box center [320, 254] width 21 height 21
click at [319, 246] on button at bounding box center [320, 254] width 21 height 21
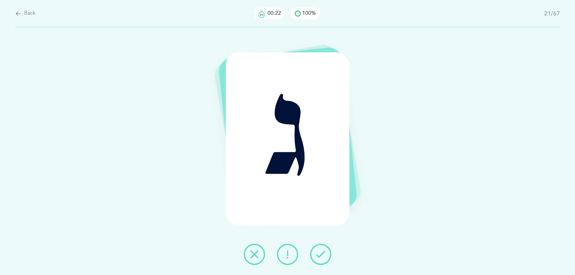
click at [319, 246] on button at bounding box center [320, 254] width 21 height 21
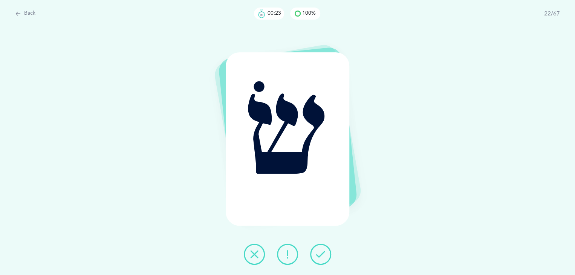
click at [319, 250] on icon at bounding box center [320, 254] width 9 height 9
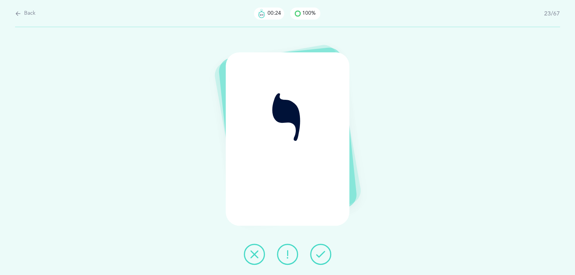
click at [320, 250] on icon at bounding box center [320, 254] width 9 height 9
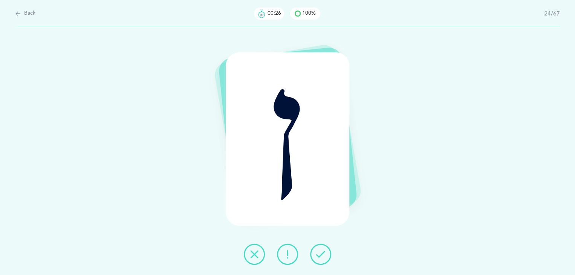
click at [320, 250] on icon at bounding box center [320, 254] width 9 height 9
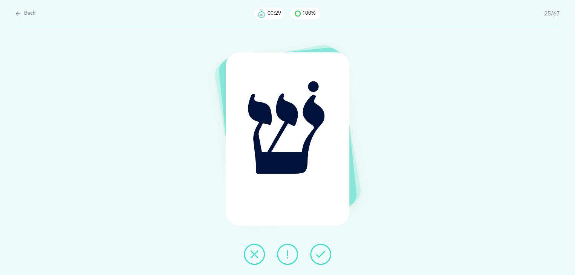
click at [320, 250] on icon at bounding box center [320, 254] width 9 height 9
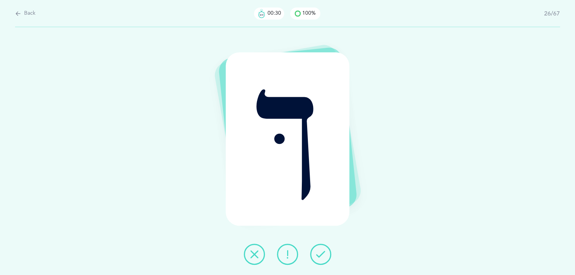
click at [320, 250] on icon at bounding box center [320, 254] width 9 height 9
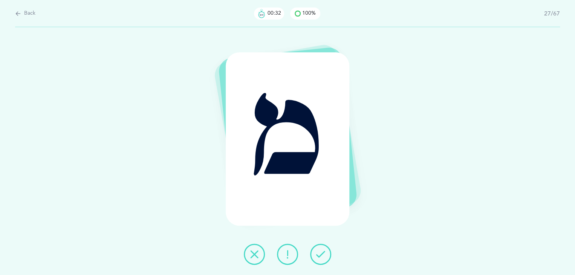
click at [320, 250] on icon at bounding box center [320, 254] width 9 height 9
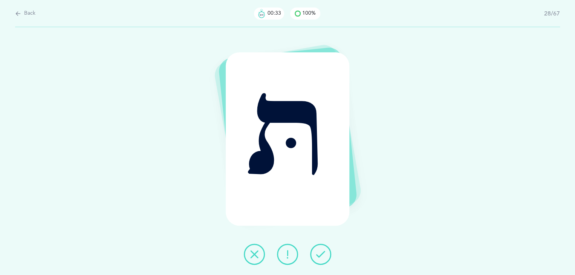
click at [320, 249] on button at bounding box center [320, 254] width 21 height 21
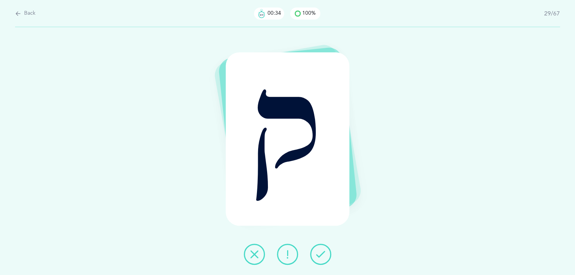
click at [320, 249] on button at bounding box center [320, 254] width 21 height 21
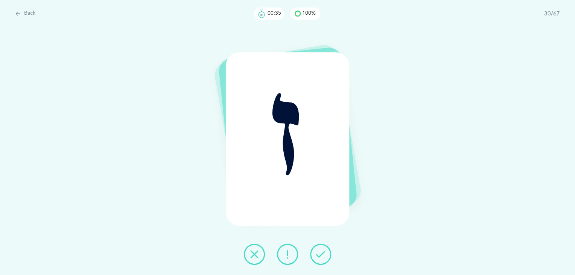
click at [320, 246] on button at bounding box center [320, 254] width 21 height 21
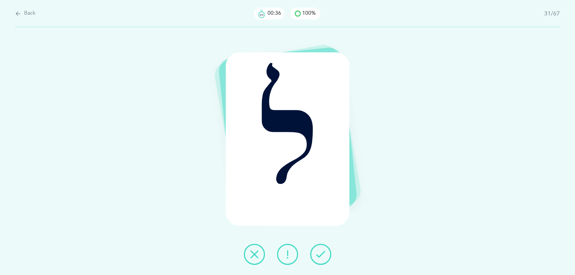
click at [320, 247] on button at bounding box center [320, 254] width 21 height 21
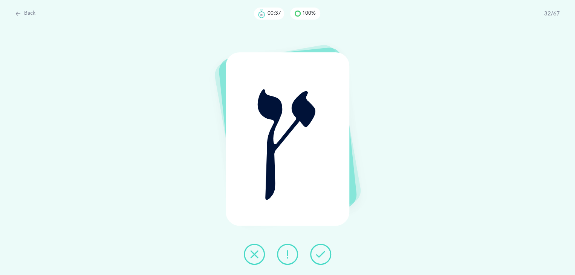
click at [320, 248] on button at bounding box center [320, 254] width 21 height 21
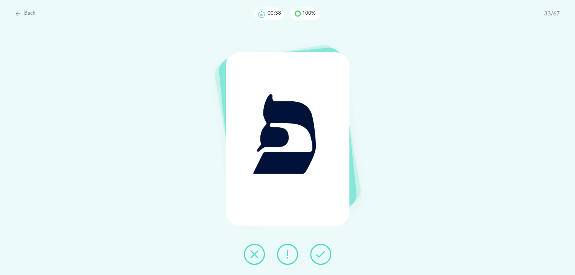
click at [320, 248] on button at bounding box center [320, 254] width 21 height 21
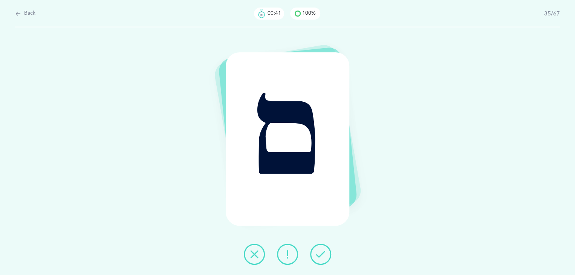
click at [321, 252] on icon at bounding box center [320, 254] width 9 height 9
click at [322, 251] on icon at bounding box center [320, 254] width 9 height 9
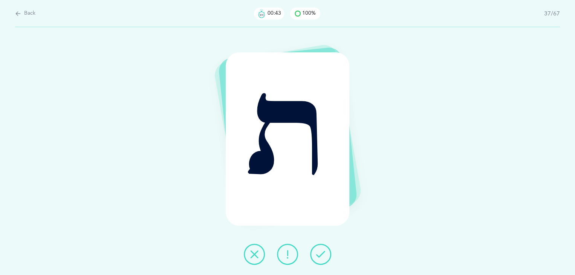
click at [323, 254] on icon at bounding box center [320, 254] width 9 height 9
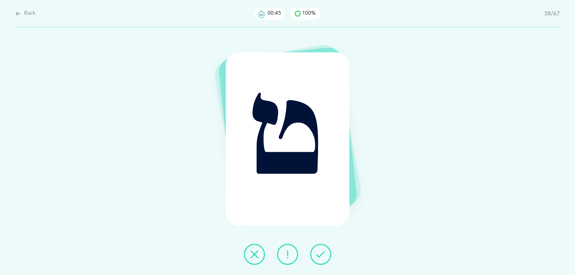
drag, startPoint x: 324, startPoint y: 258, endPoint x: 321, endPoint y: 249, distance: 9.4
click at [321, 250] on icon at bounding box center [320, 254] width 9 height 9
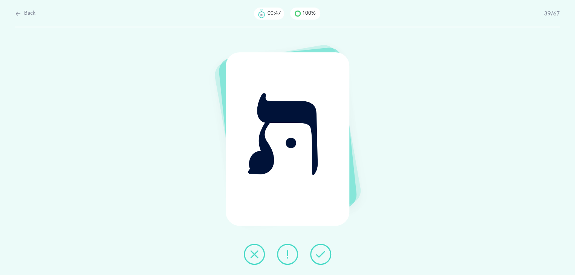
click at [319, 245] on button at bounding box center [320, 254] width 21 height 21
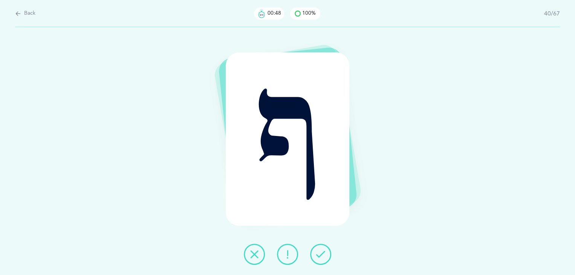
click at [319, 245] on button at bounding box center [320, 254] width 21 height 21
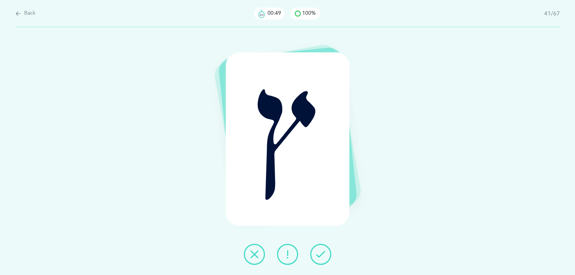
click at [319, 245] on button at bounding box center [320, 254] width 21 height 21
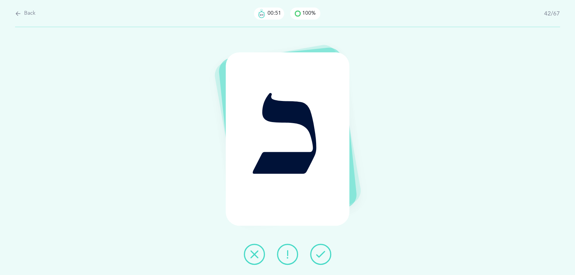
click at [321, 250] on icon at bounding box center [320, 254] width 9 height 9
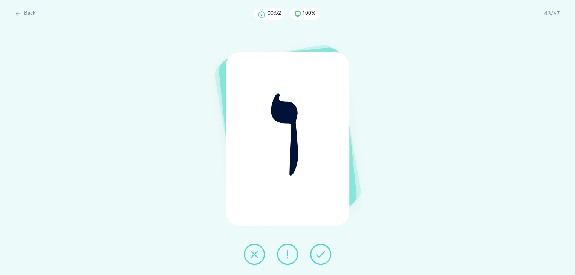
click at [321, 254] on icon at bounding box center [320, 254] width 9 height 9
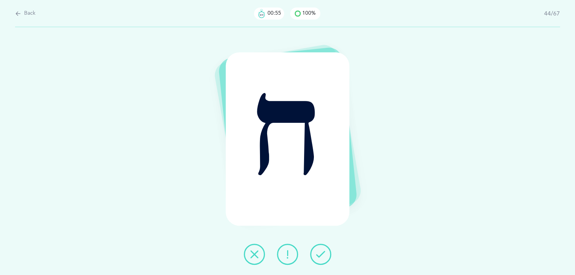
click at [319, 253] on icon at bounding box center [320, 254] width 9 height 9
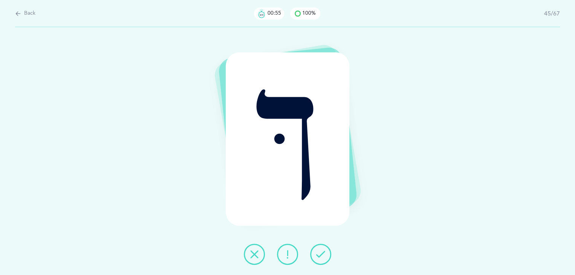
click at [318, 254] on icon at bounding box center [320, 254] width 9 height 9
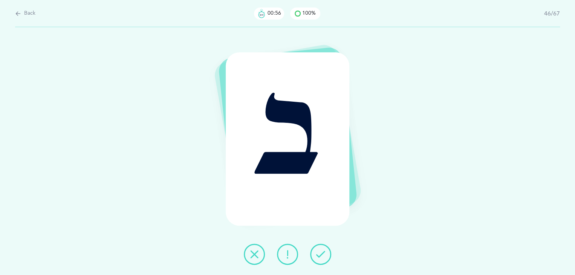
click at [318, 253] on icon at bounding box center [320, 254] width 9 height 9
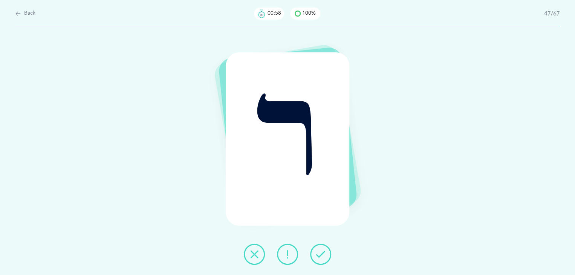
click at [319, 254] on icon at bounding box center [320, 254] width 9 height 9
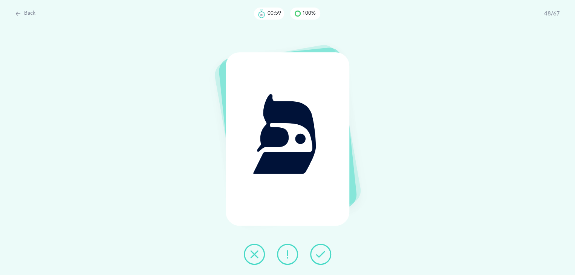
click at [320, 256] on icon at bounding box center [320, 254] width 9 height 9
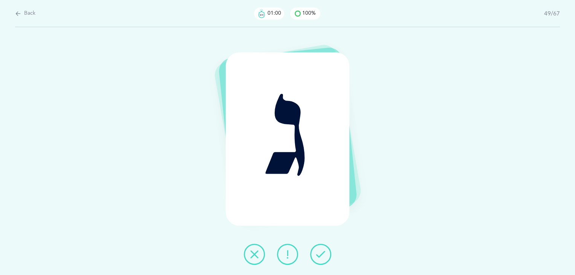
click at [320, 257] on icon at bounding box center [320, 254] width 9 height 9
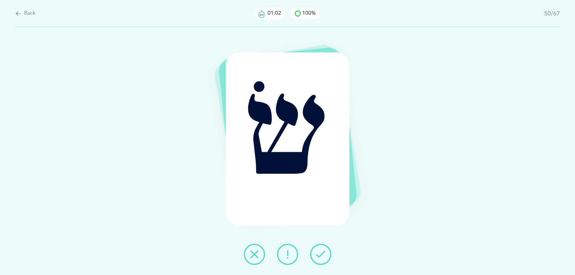
click at [320, 257] on icon at bounding box center [320, 254] width 9 height 9
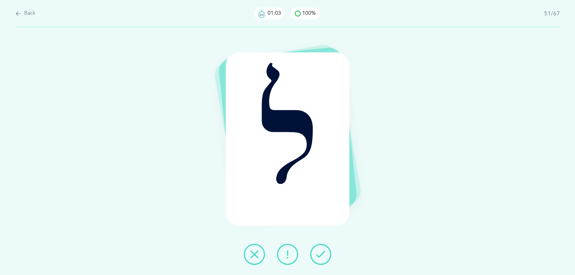
click at [320, 257] on icon at bounding box center [320, 254] width 9 height 9
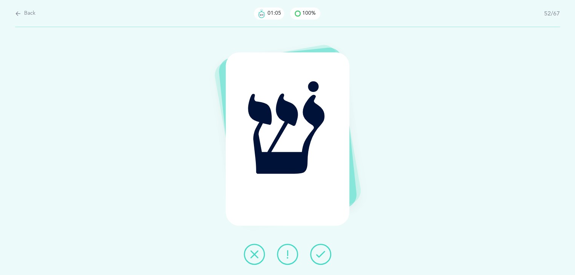
click at [318, 258] on button at bounding box center [320, 254] width 21 height 21
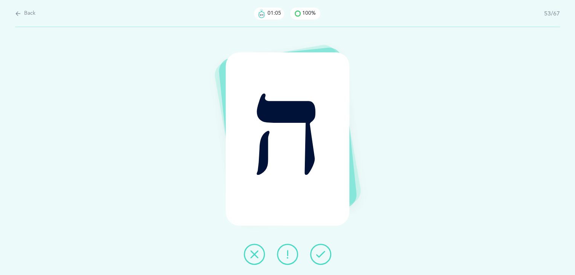
click at [319, 258] on icon at bounding box center [320, 254] width 9 height 9
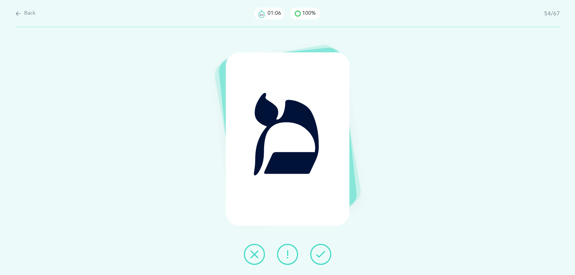
drag, startPoint x: 319, startPoint y: 258, endPoint x: 321, endPoint y: 249, distance: 9.1
click at [321, 250] on icon at bounding box center [320, 254] width 9 height 9
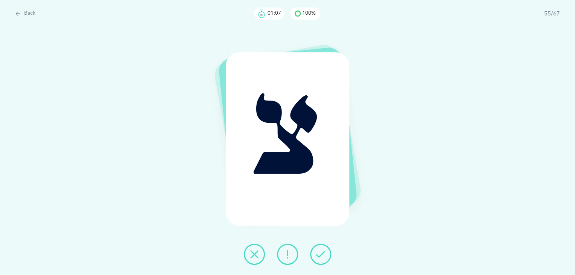
click at [321, 250] on icon at bounding box center [320, 254] width 9 height 9
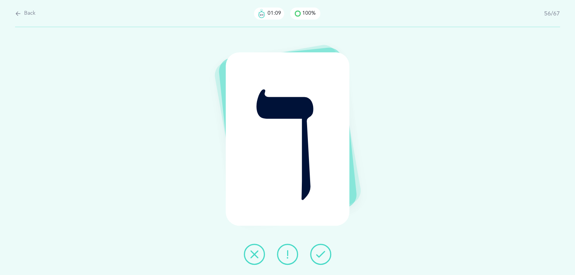
click at [321, 251] on icon at bounding box center [320, 254] width 9 height 9
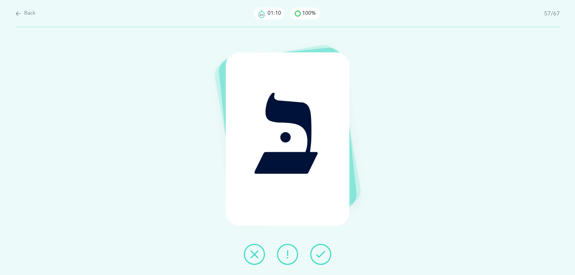
click at [321, 251] on icon at bounding box center [320, 254] width 9 height 9
click at [319, 245] on button at bounding box center [320, 254] width 21 height 21
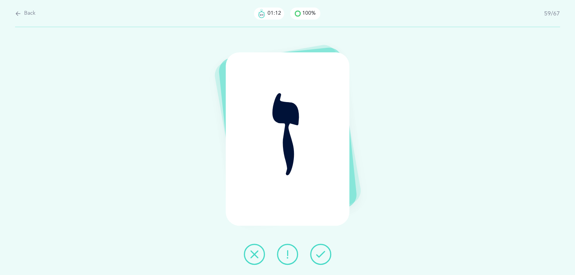
click at [320, 245] on button at bounding box center [320, 254] width 21 height 21
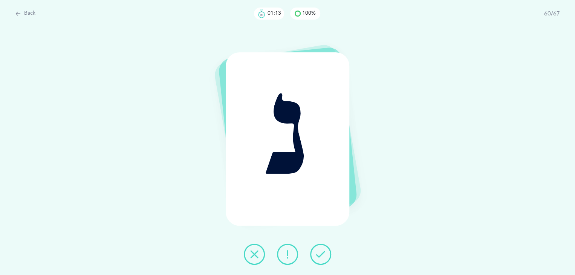
click at [320, 245] on button at bounding box center [320, 254] width 21 height 21
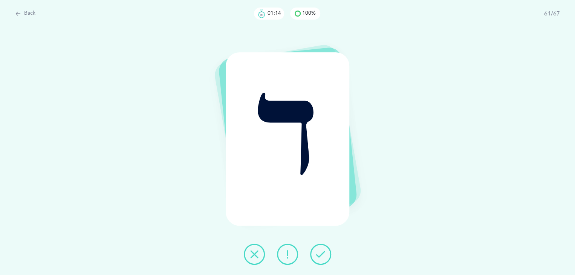
click at [320, 245] on button at bounding box center [320, 254] width 21 height 21
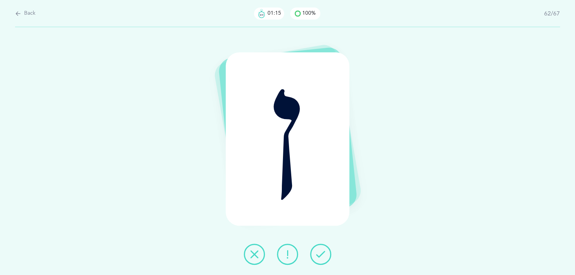
click at [320, 245] on button at bounding box center [320, 254] width 21 height 21
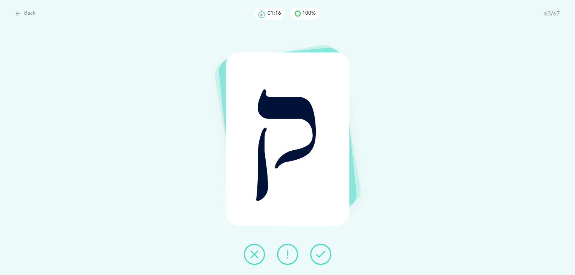
click at [320, 245] on button at bounding box center [320, 254] width 21 height 21
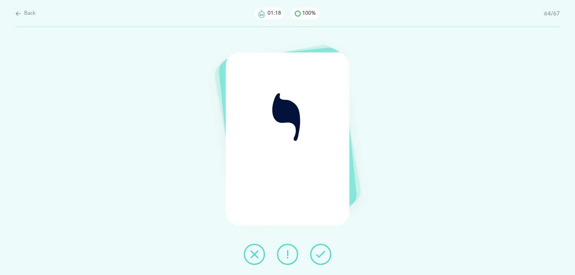
click at [320, 245] on button at bounding box center [320, 254] width 21 height 21
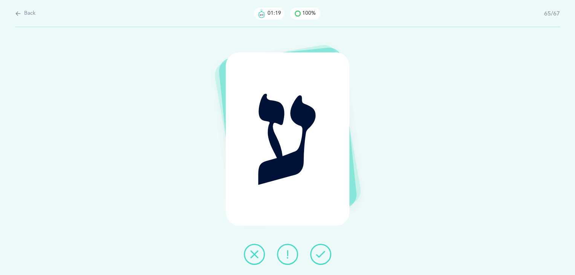
click at [320, 243] on div "ע" at bounding box center [287, 151] width 575 height 248
click at [320, 253] on icon at bounding box center [320, 254] width 9 height 9
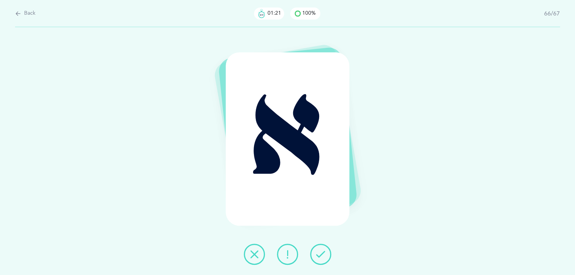
click at [320, 254] on icon at bounding box center [320, 254] width 9 height 9
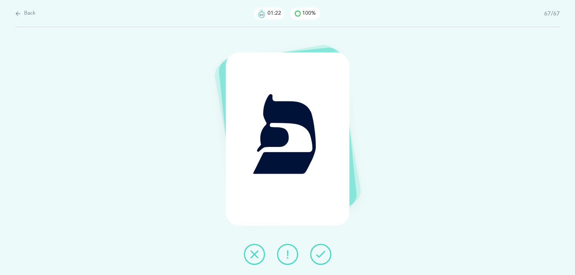
click at [320, 254] on icon at bounding box center [320, 254] width 9 height 9
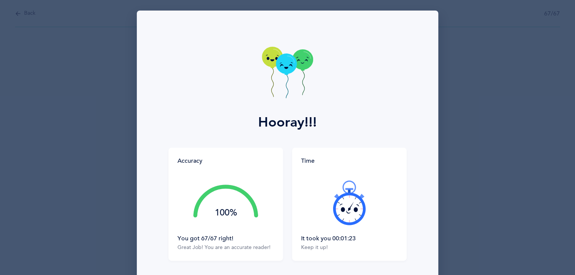
click at [383, 238] on div "It took you 00:01:23" at bounding box center [349, 238] width 96 height 8
drag, startPoint x: 380, startPoint y: 237, endPoint x: 315, endPoint y: 214, distance: 68.6
click at [315, 214] on div "Time It took you 00:01:23 Keep it up!" at bounding box center [349, 204] width 115 height 113
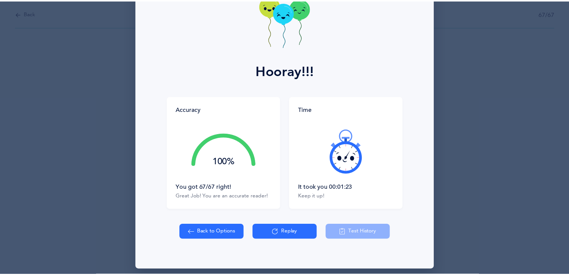
scroll to position [50, 0]
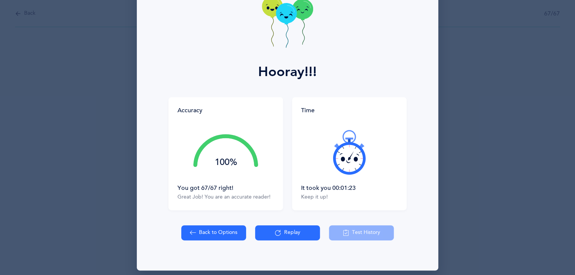
click at [192, 242] on div "Back to Options Replay Test History" at bounding box center [287, 247] width 292 height 45
click at [191, 234] on icon at bounding box center [193, 233] width 6 height 8
select select "27"
select select "single"
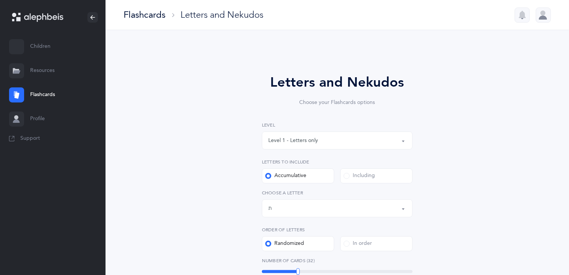
click at [298, 270] on div "32" at bounding box center [337, 271] width 151 height 3
drag, startPoint x: 298, startPoint y: 272, endPoint x: 478, endPoint y: 266, distance: 179.8
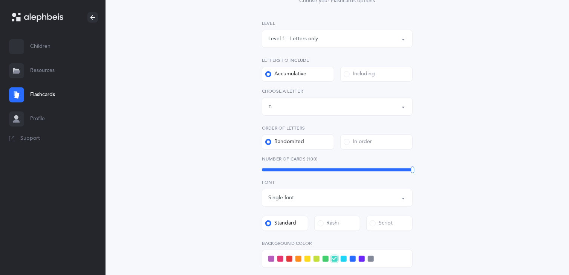
scroll to position [102, 0]
click at [195, 146] on div "Letters and Nekudos Choose your Flashcards options Level 1 - Letters only Level…" at bounding box center [337, 190] width 344 height 483
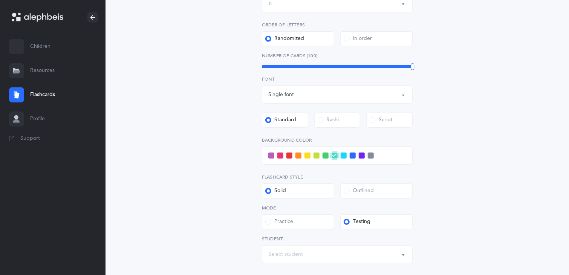
scroll to position [206, 0]
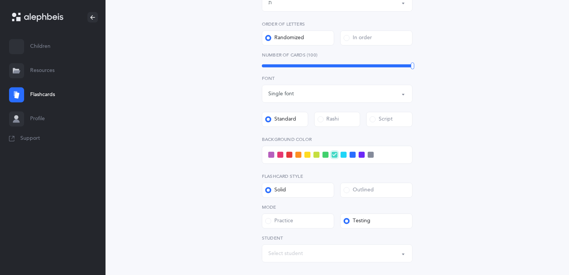
click at [336, 151] on span at bounding box center [334, 155] width 8 height 8
click at [0, 0] on input "checkbox" at bounding box center [0, 0] width 0 height 0
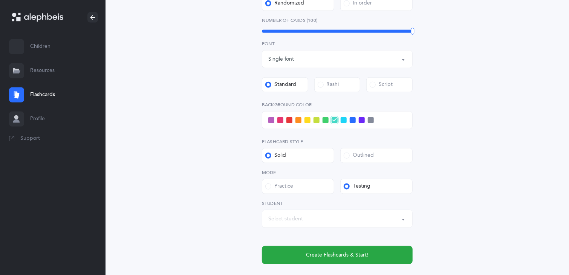
scroll to position [241, 0]
click at [334, 120] on icon at bounding box center [334, 120] width 4 height 4
click at [0, 0] on input "checkbox" at bounding box center [0, 0] width 0 height 0
click at [342, 121] on span at bounding box center [344, 120] width 6 height 6
click at [0, 0] on input "checkbox" at bounding box center [0, 0] width 0 height 0
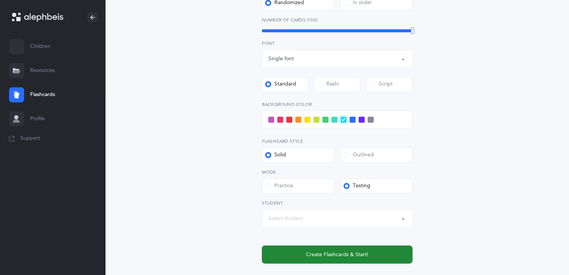
click at [350, 167] on div "Level 1 - Letters only Level 2 - Nekudos only Level 3 - Letters and Nekudos Lev…" at bounding box center [337, 72] width 151 height 383
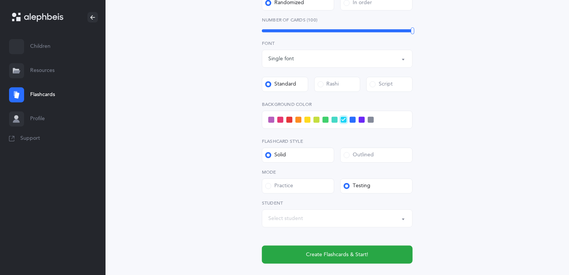
click at [350, 157] on div "Outlined" at bounding box center [359, 155] width 30 height 8
click at [0, 0] on input "Outlined" at bounding box center [0, 0] width 0 height 0
click at [344, 183] on div "Testing" at bounding box center [357, 186] width 27 height 8
click at [0, 0] on input "Testing" at bounding box center [0, 0] width 0 height 0
click at [347, 186] on span at bounding box center [347, 186] width 6 height 6
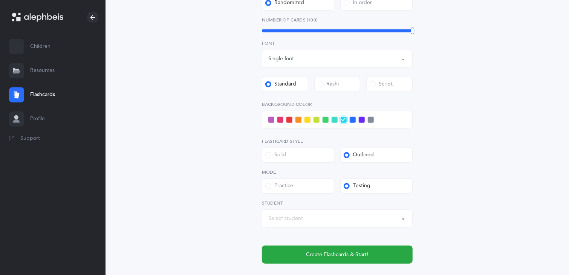
click at [0, 0] on input "Testing" at bounding box center [0, 0] width 0 height 0
click at [368, 220] on div "Select student" at bounding box center [337, 218] width 138 height 13
click at [300, 195] on span "Ben Weinstein" at bounding box center [295, 195] width 43 height 7
select select "11772"
click at [367, 188] on div "Testing" at bounding box center [357, 186] width 27 height 8
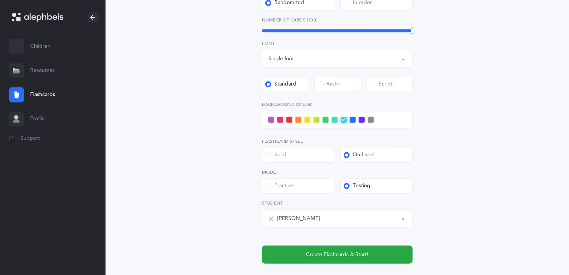
click at [0, 0] on input "Testing" at bounding box center [0, 0] width 0 height 0
click at [346, 154] on span at bounding box center [347, 155] width 6 height 6
click at [0, 0] on input "Outlined" at bounding box center [0, 0] width 0 height 0
click at [346, 154] on span at bounding box center [347, 155] width 6 height 6
click at [0, 0] on input "Outlined" at bounding box center [0, 0] width 0 height 0
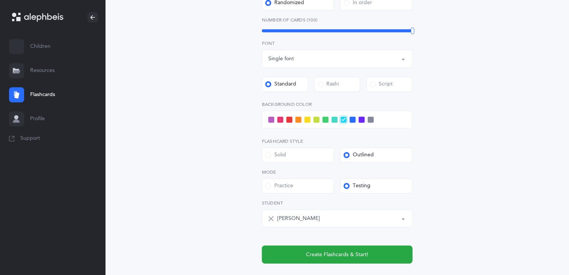
drag, startPoint x: 346, startPoint y: 154, endPoint x: 347, endPoint y: 158, distance: 3.8
click at [347, 158] on div "Outlined" at bounding box center [359, 155] width 30 height 8
click at [0, 0] on input "Outlined" at bounding box center [0, 0] width 0 height 0
click at [347, 157] on span at bounding box center [347, 155] width 6 height 6
click at [0, 0] on input "Outlined" at bounding box center [0, 0] width 0 height 0
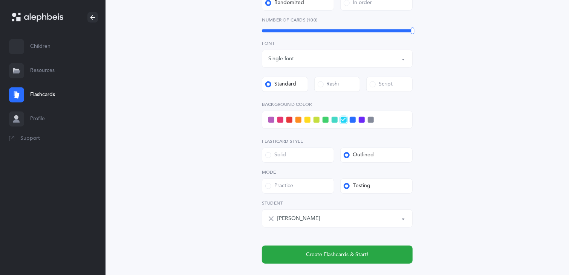
click at [349, 155] on span at bounding box center [347, 155] width 6 height 6
click at [0, 0] on input "Outlined" at bounding box center [0, 0] width 0 height 0
click at [350, 186] on div "Testing" at bounding box center [357, 186] width 27 height 8
click at [0, 0] on input "Testing" at bounding box center [0, 0] width 0 height 0
click at [350, 186] on div "Testing" at bounding box center [357, 186] width 27 height 8
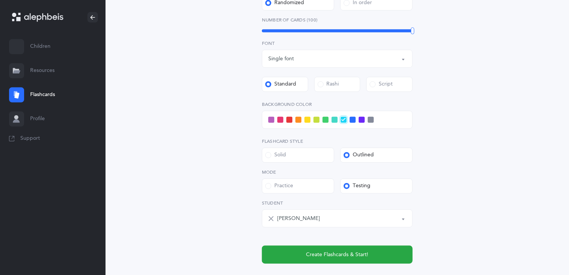
click at [0, 0] on input "Testing" at bounding box center [0, 0] width 0 height 0
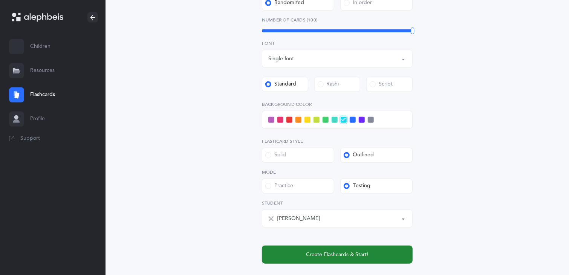
click at [342, 248] on button "Create Flashcards & Start!" at bounding box center [337, 255] width 151 height 18
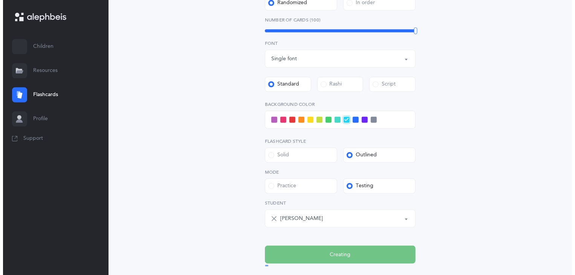
scroll to position [0, 0]
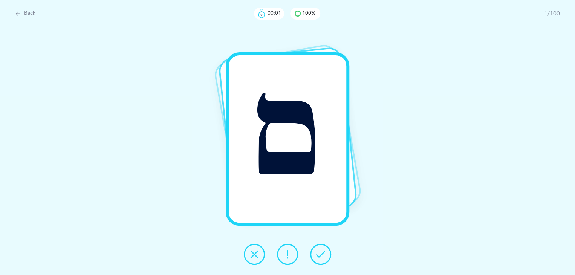
click at [323, 250] on icon at bounding box center [320, 254] width 9 height 9
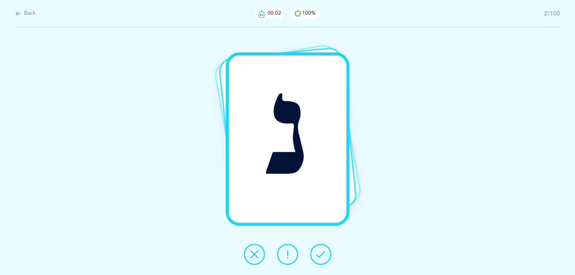
click at [323, 249] on button at bounding box center [320, 254] width 21 height 21
click at [256, 254] on icon at bounding box center [254, 254] width 9 height 9
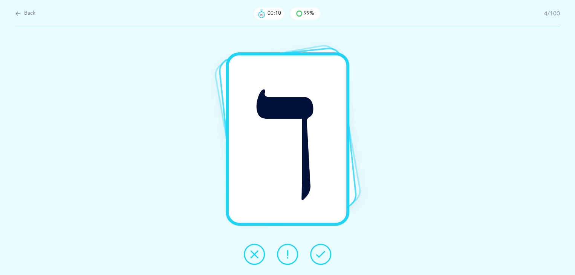
click at [290, 252] on icon at bounding box center [287, 254] width 9 height 9
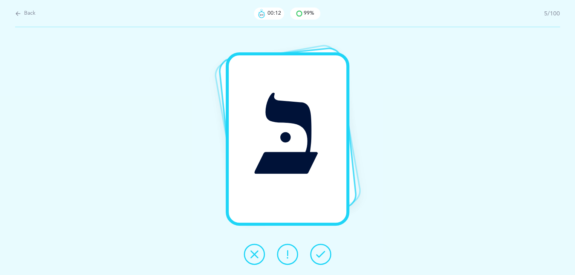
click at [291, 253] on icon at bounding box center [287, 254] width 9 height 9
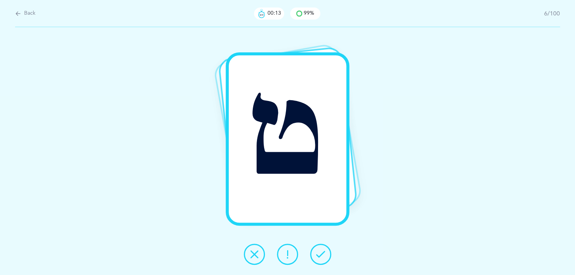
click at [291, 253] on icon at bounding box center [287, 254] width 9 height 9
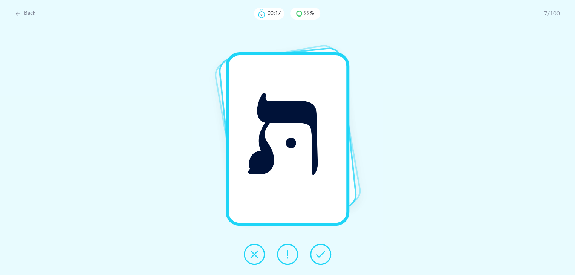
click at [289, 255] on icon at bounding box center [287, 254] width 9 height 9
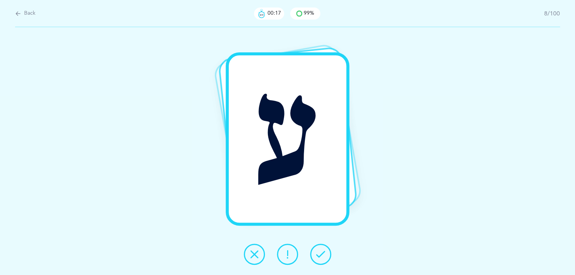
click at [291, 255] on icon at bounding box center [287, 254] width 9 height 9
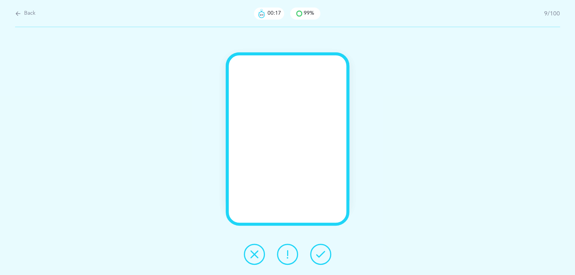
click at [291, 255] on icon at bounding box center [287, 254] width 9 height 9
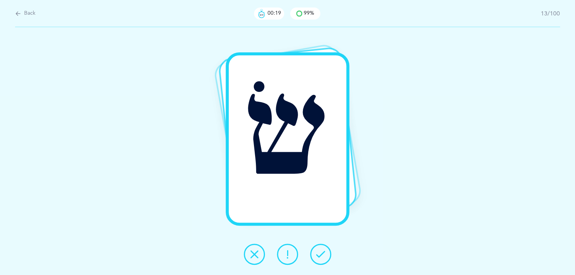
click at [291, 255] on icon at bounding box center [287, 254] width 9 height 9
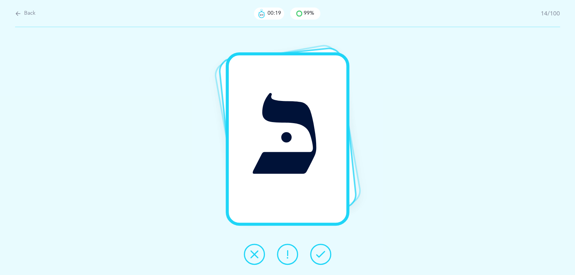
click at [291, 255] on icon at bounding box center [287, 254] width 9 height 9
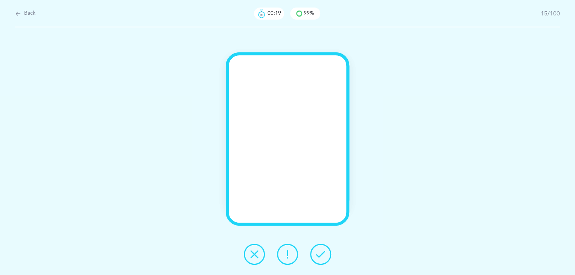
click at [291, 255] on icon at bounding box center [287, 254] width 9 height 9
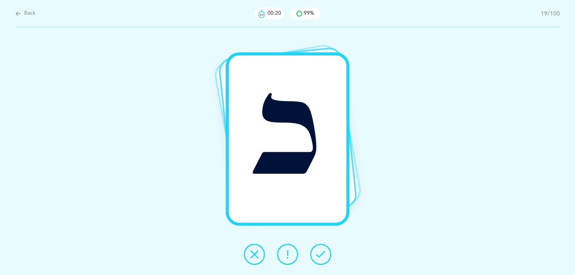
click at [291, 255] on icon at bounding box center [287, 254] width 9 height 9
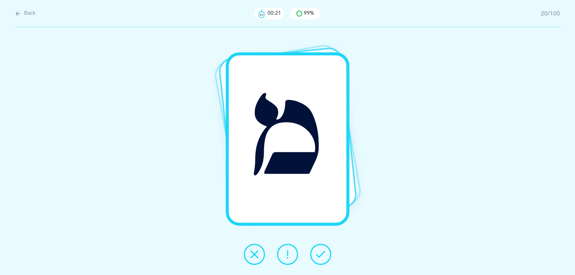
click at [291, 255] on icon at bounding box center [287, 254] width 9 height 9
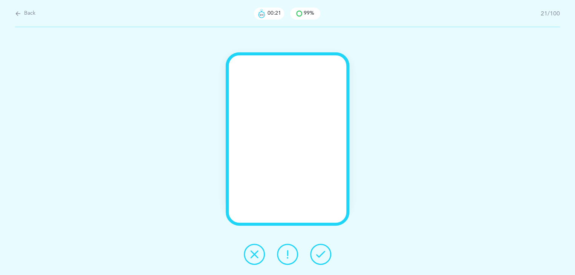
click at [291, 255] on icon at bounding box center [287, 254] width 9 height 9
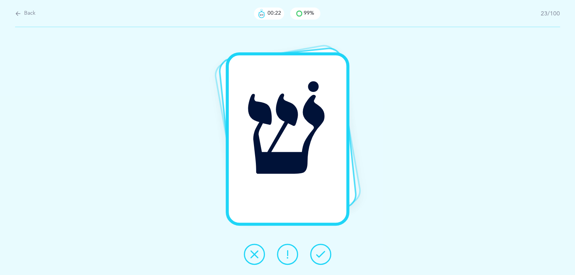
click at [291, 255] on icon at bounding box center [287, 254] width 9 height 9
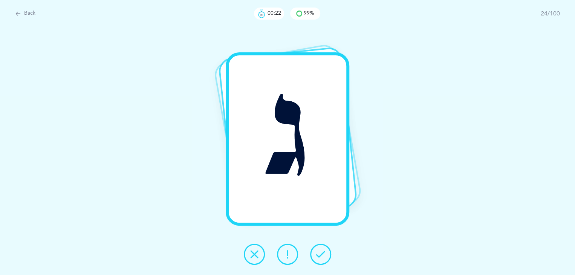
click at [291, 255] on icon at bounding box center [287, 254] width 9 height 9
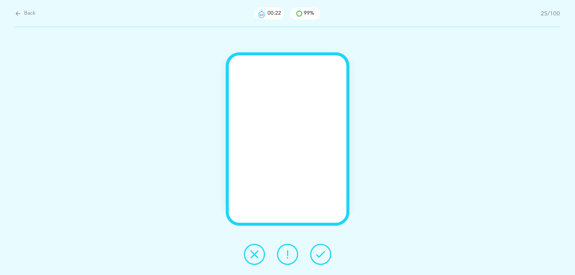
click at [291, 255] on icon at bounding box center [287, 254] width 9 height 9
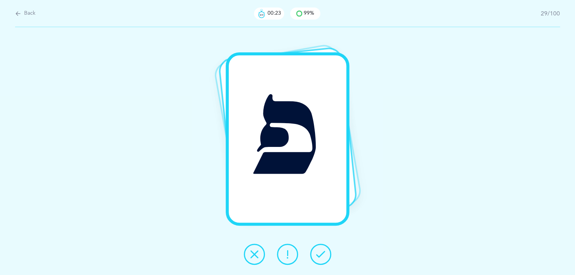
click at [291, 255] on icon at bounding box center [287, 254] width 9 height 9
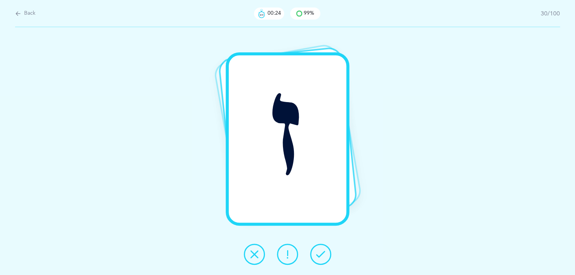
click at [291, 255] on icon at bounding box center [287, 254] width 9 height 9
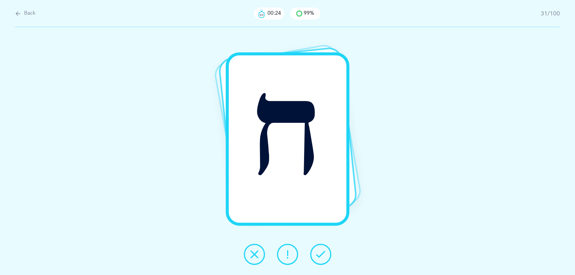
click at [291, 255] on icon at bounding box center [287, 254] width 9 height 9
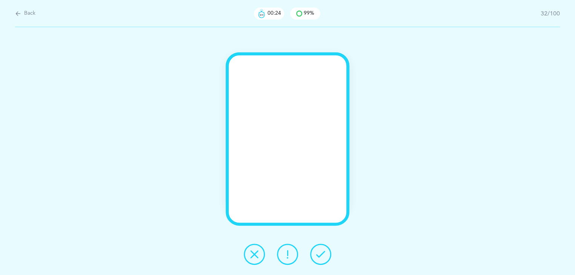
click at [291, 255] on icon at bounding box center [287, 254] width 9 height 9
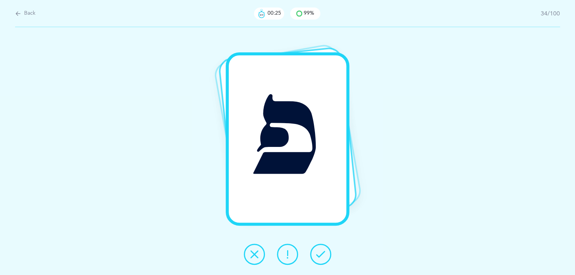
click at [291, 255] on icon at bounding box center [287, 254] width 9 height 9
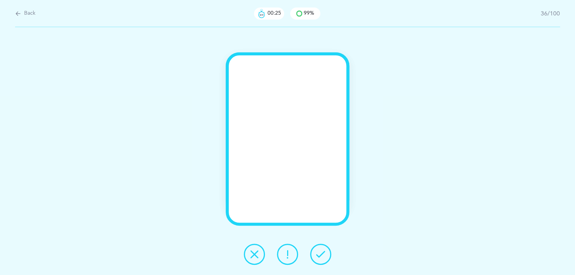
click at [291, 255] on icon at bounding box center [287, 254] width 9 height 9
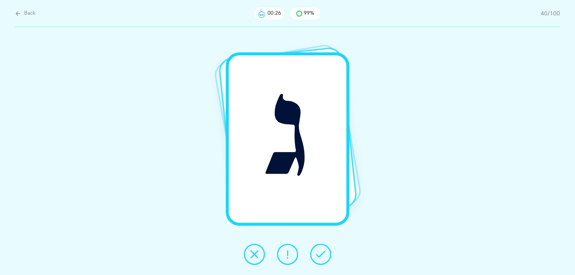
click at [291, 255] on icon at bounding box center [287, 254] width 9 height 9
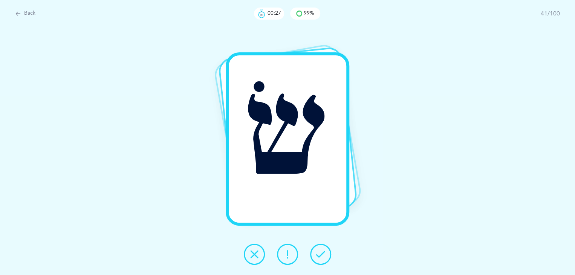
click at [291, 255] on icon at bounding box center [287, 254] width 9 height 9
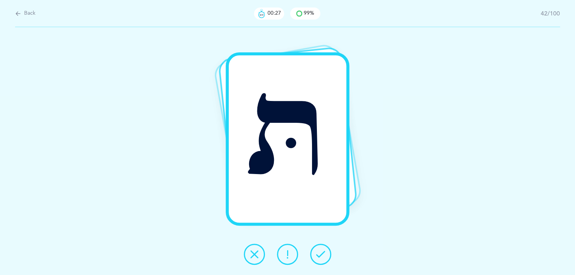
click at [291, 255] on icon at bounding box center [287, 254] width 9 height 9
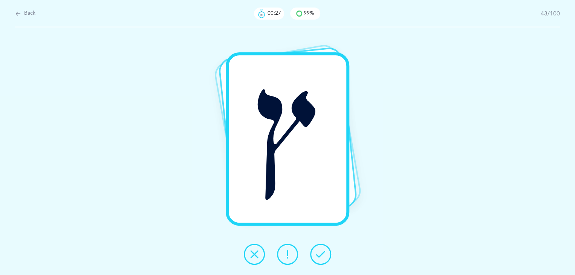
click at [291, 255] on icon at bounding box center [287, 254] width 9 height 9
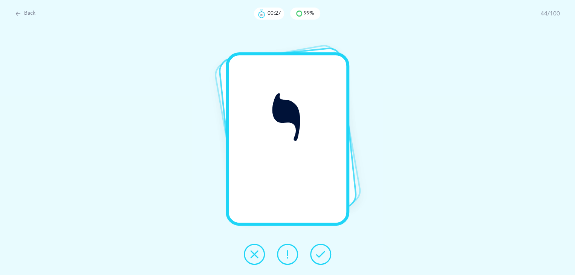
click at [291, 255] on icon at bounding box center [287, 254] width 9 height 9
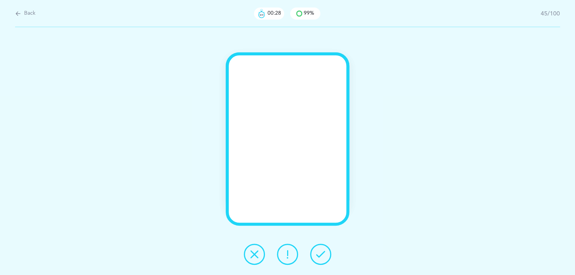
click at [291, 255] on icon at bounding box center [287, 254] width 9 height 9
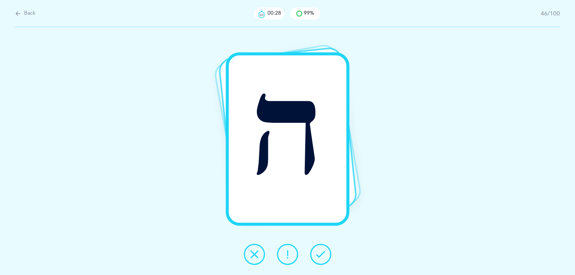
click at [291, 255] on icon at bounding box center [287, 254] width 9 height 9
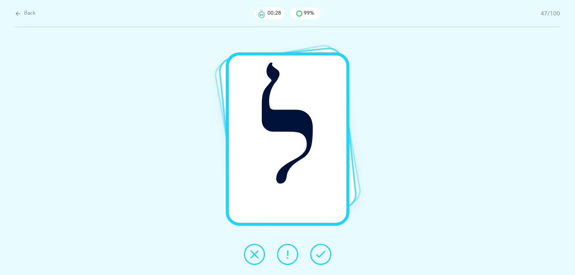
click at [291, 255] on icon at bounding box center [287, 254] width 9 height 9
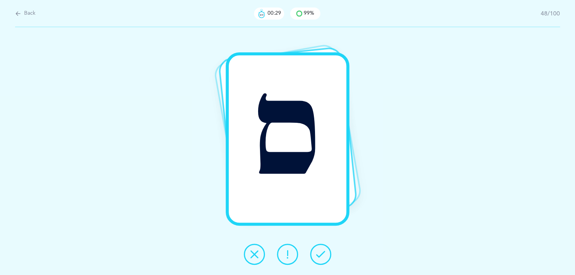
click at [291, 255] on icon at bounding box center [287, 254] width 9 height 9
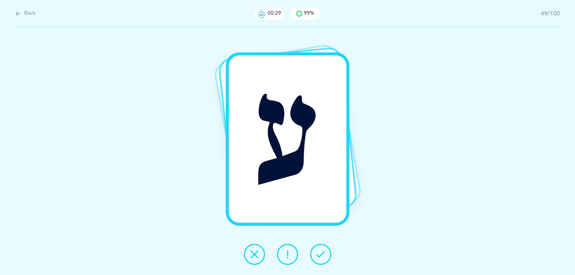
click at [291, 255] on icon at bounding box center [287, 254] width 9 height 9
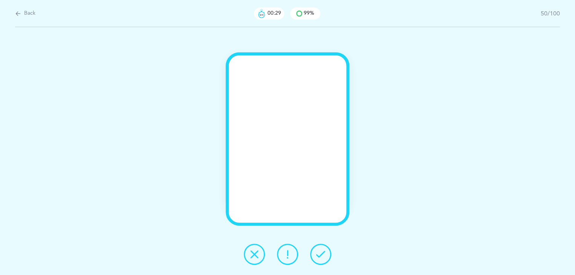
click at [291, 255] on icon at bounding box center [287, 254] width 9 height 9
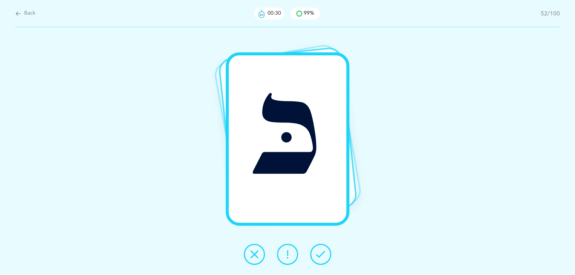
click at [291, 255] on icon at bounding box center [287, 254] width 9 height 9
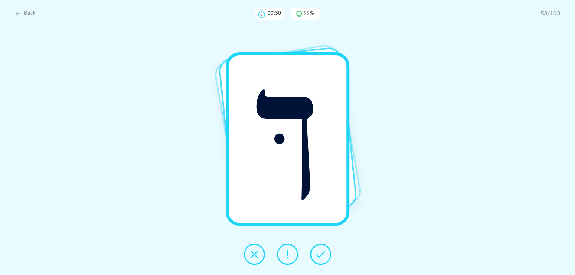
click at [291, 255] on icon at bounding box center [287, 254] width 9 height 9
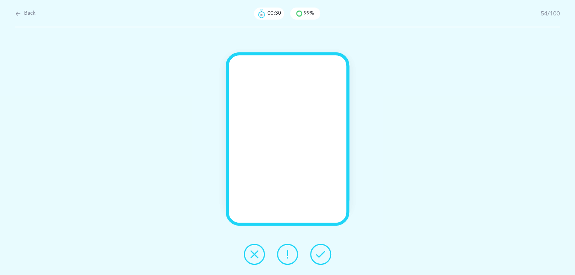
click at [291, 255] on icon at bounding box center [287, 254] width 9 height 9
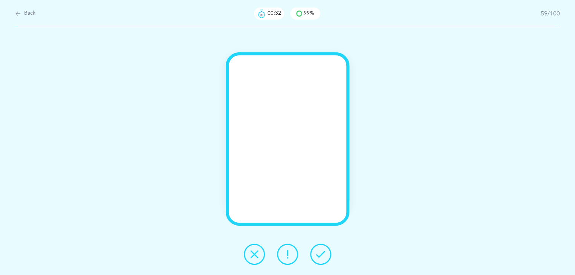
click at [291, 255] on icon at bounding box center [287, 254] width 9 height 9
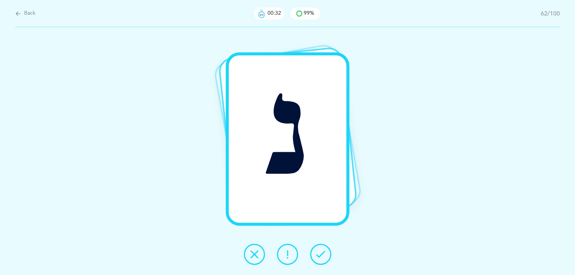
click at [291, 255] on icon at bounding box center [287, 254] width 9 height 9
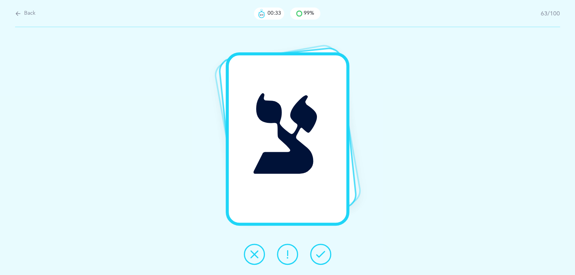
click at [291, 255] on icon at bounding box center [287, 254] width 9 height 9
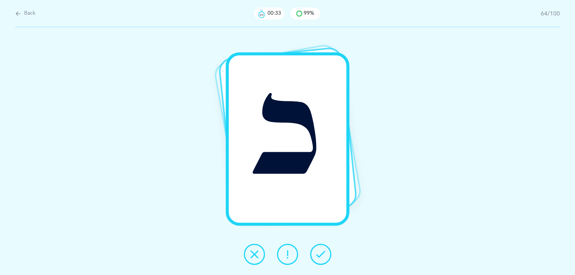
click at [291, 255] on icon at bounding box center [287, 254] width 9 height 9
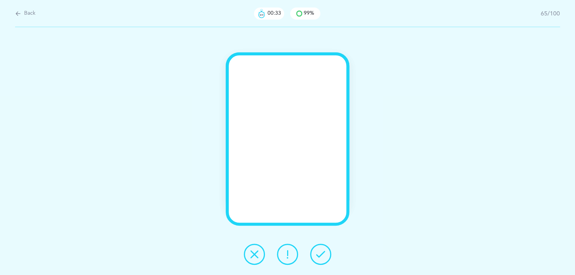
click at [291, 255] on icon at bounding box center [287, 254] width 9 height 9
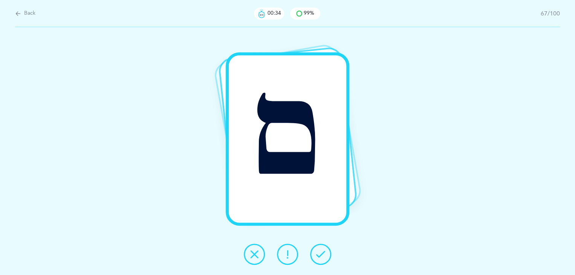
click at [291, 255] on icon at bounding box center [287, 254] width 9 height 9
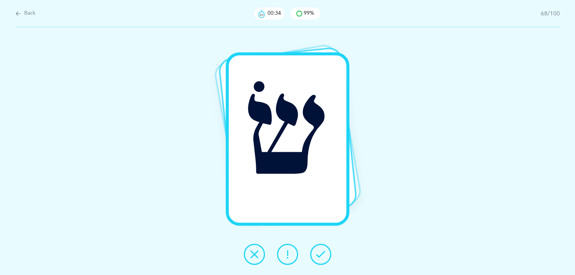
click at [291, 255] on icon at bounding box center [287, 254] width 9 height 9
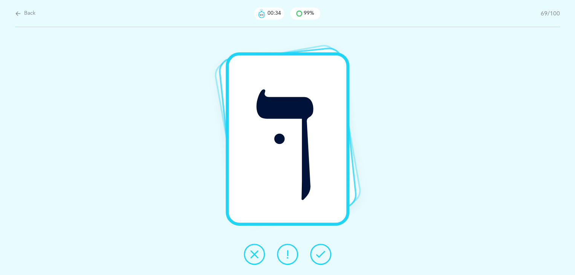
click at [291, 255] on icon at bounding box center [287, 254] width 9 height 9
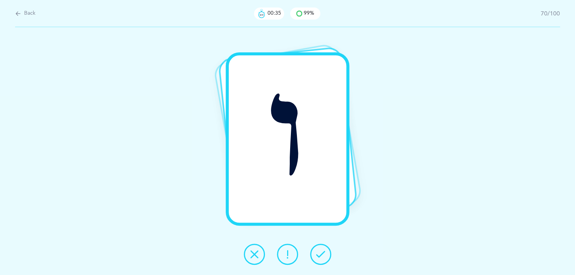
click at [291, 255] on icon at bounding box center [287, 254] width 9 height 9
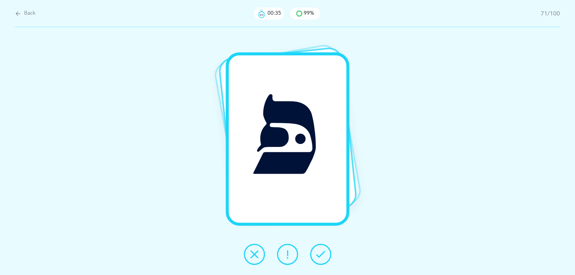
click at [291, 255] on icon at bounding box center [287, 254] width 9 height 9
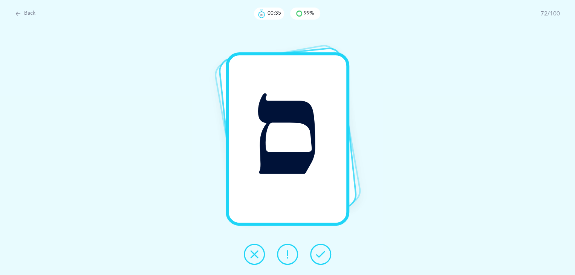
click at [291, 255] on icon at bounding box center [287, 254] width 9 height 9
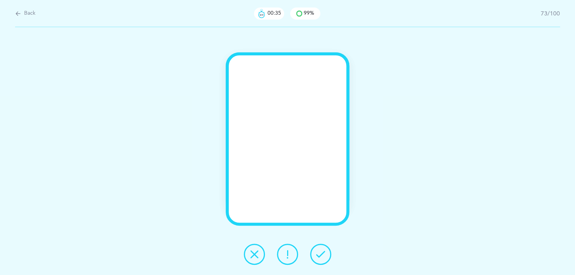
click at [291, 255] on icon at bounding box center [287, 254] width 9 height 9
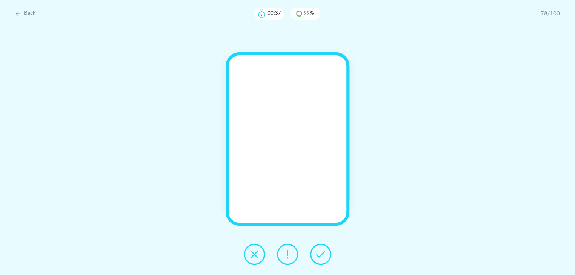
click at [291, 255] on icon at bounding box center [287, 254] width 9 height 9
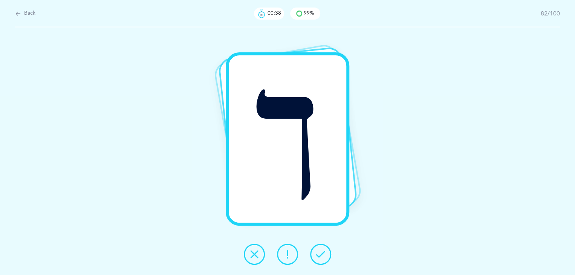
click at [291, 255] on icon at bounding box center [287, 254] width 9 height 9
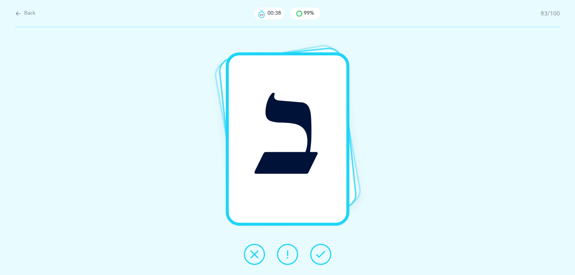
click at [291, 255] on icon at bounding box center [287, 254] width 9 height 9
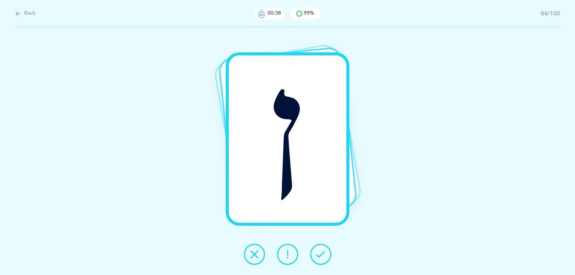
click at [291, 255] on icon at bounding box center [287, 254] width 9 height 9
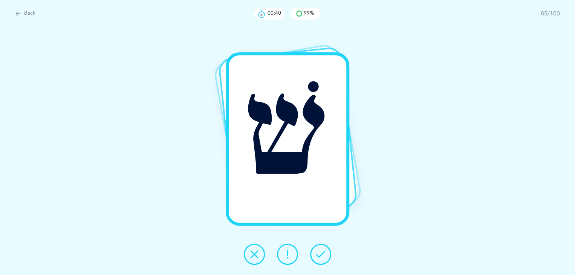
drag, startPoint x: 291, startPoint y: 255, endPoint x: 288, endPoint y: 248, distance: 7.4
click at [288, 248] on button at bounding box center [287, 254] width 21 height 21
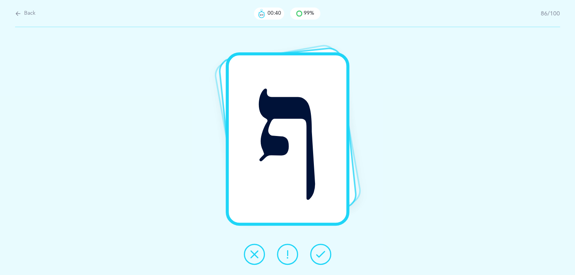
click at [288, 248] on button at bounding box center [287, 254] width 21 height 21
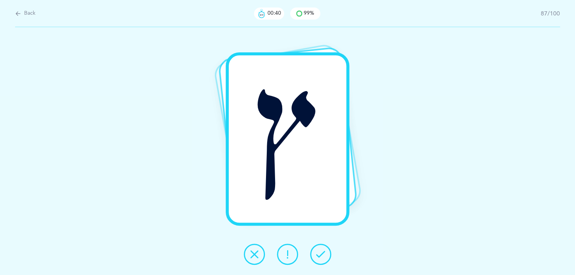
click at [288, 248] on button at bounding box center [287, 254] width 21 height 21
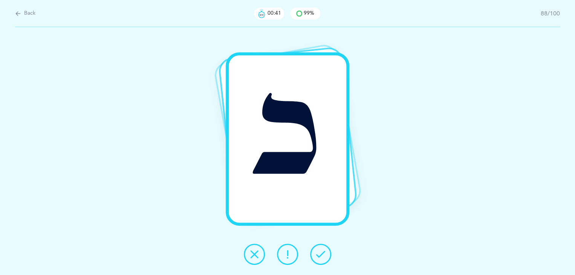
click at [288, 248] on button at bounding box center [287, 254] width 21 height 21
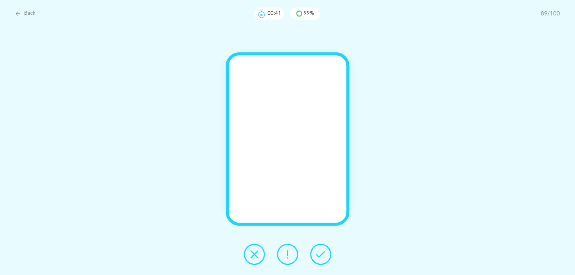
click at [288, 248] on button at bounding box center [287, 254] width 21 height 21
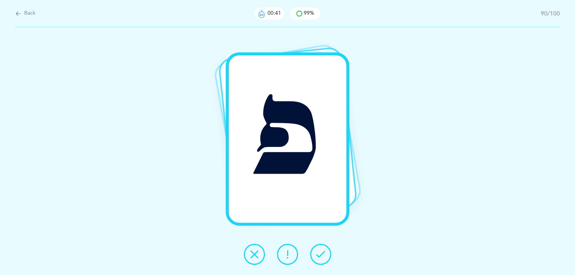
click at [288, 248] on button at bounding box center [287, 254] width 21 height 21
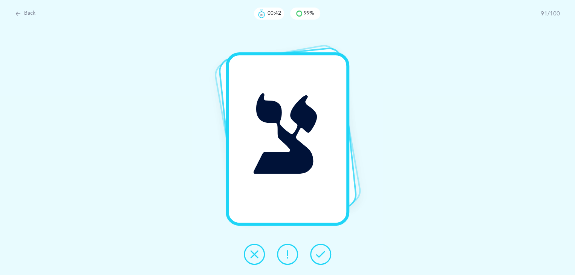
click at [288, 248] on button at bounding box center [287, 254] width 21 height 21
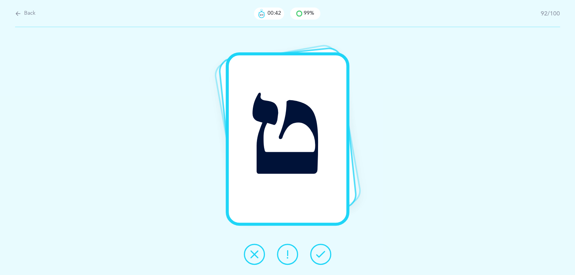
click at [288, 248] on button at bounding box center [287, 254] width 21 height 21
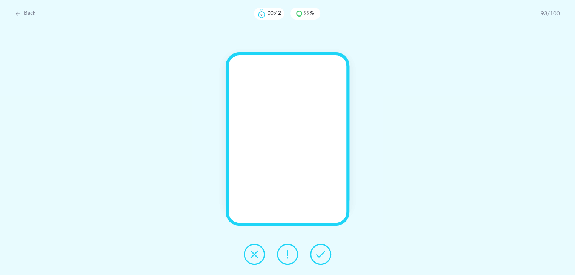
click at [288, 248] on button at bounding box center [287, 254] width 21 height 21
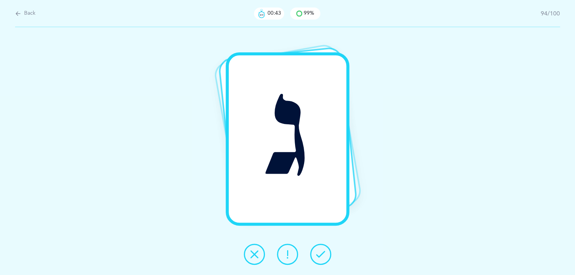
click at [288, 248] on button at bounding box center [287, 254] width 21 height 21
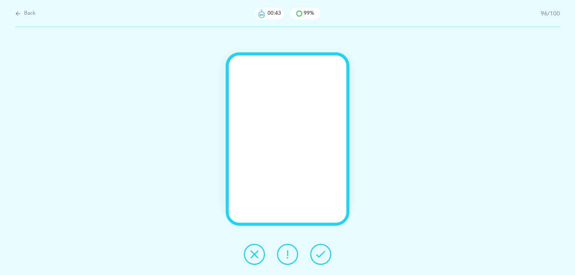
click at [288, 248] on button at bounding box center [287, 254] width 21 height 21
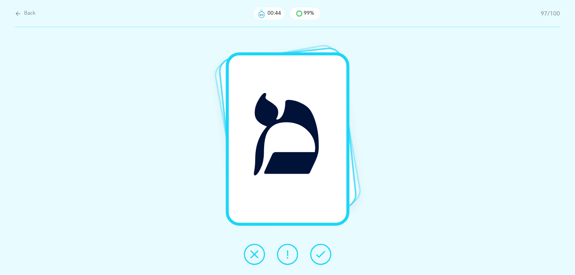
click at [288, 248] on button at bounding box center [287, 254] width 21 height 21
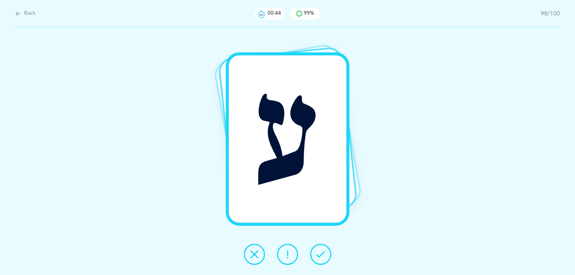
click at [288, 248] on button at bounding box center [287, 254] width 21 height 21
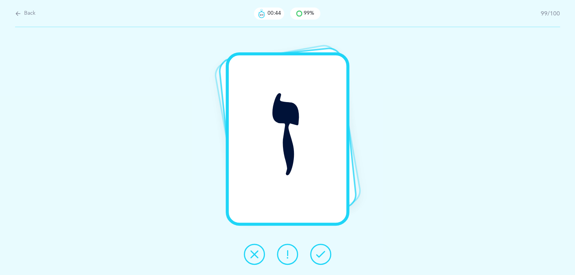
click at [288, 248] on button at bounding box center [287, 254] width 21 height 21
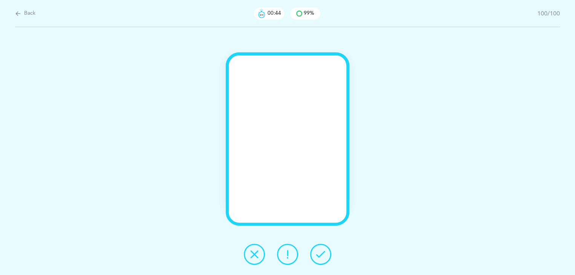
click at [288, 248] on button at bounding box center [287, 254] width 21 height 21
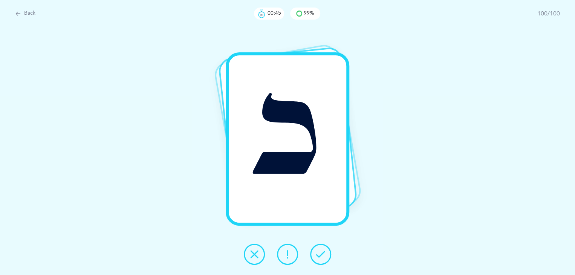
click at [288, 248] on button at bounding box center [287, 254] width 21 height 21
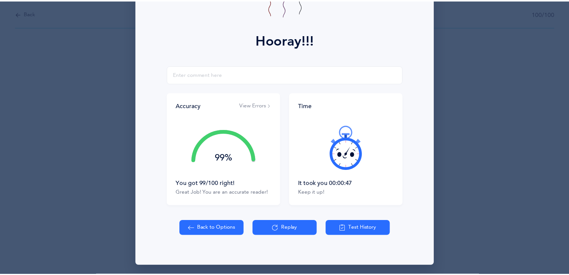
scroll to position [84, 0]
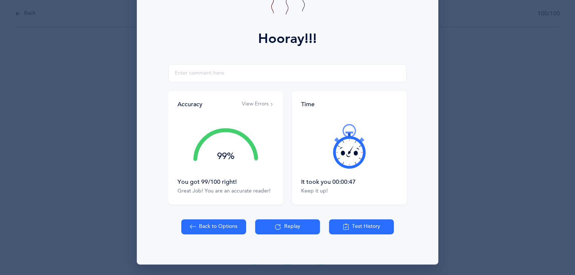
click at [190, 228] on icon at bounding box center [193, 227] width 6 height 8
select select "27"
select select "single"
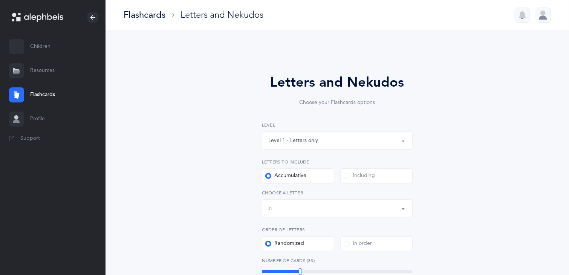
scroll to position [26, 0]
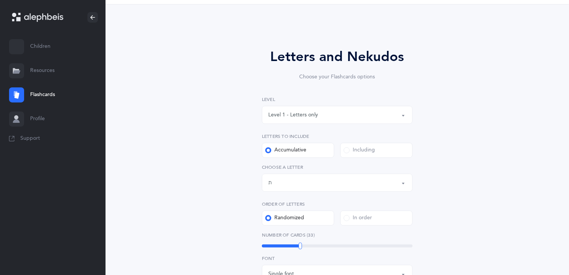
click at [34, 119] on link "Profile" at bounding box center [53, 119] width 106 height 24
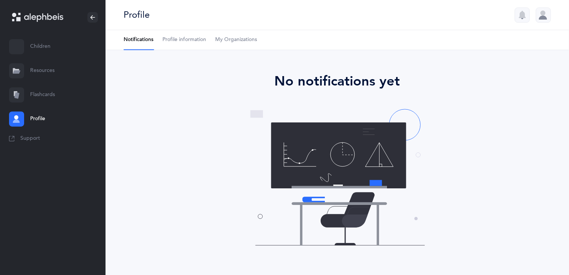
click at [57, 93] on link "Flashcards" at bounding box center [53, 95] width 106 height 24
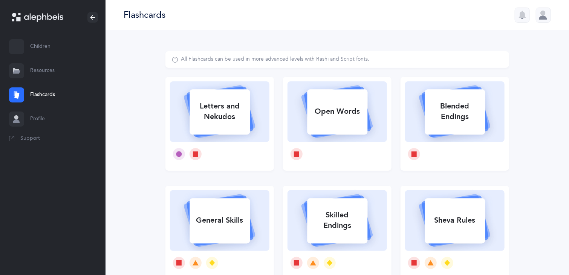
click at [541, 11] on div at bounding box center [543, 15] width 15 height 15
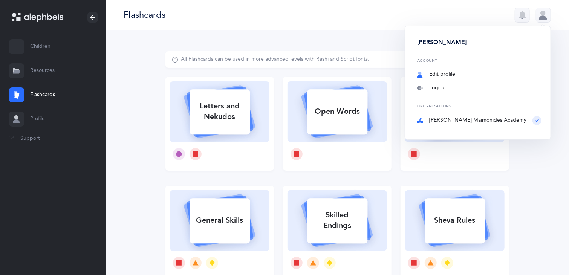
click at [456, 72] on link "Edit profile" at bounding box center [479, 75] width 124 height 8
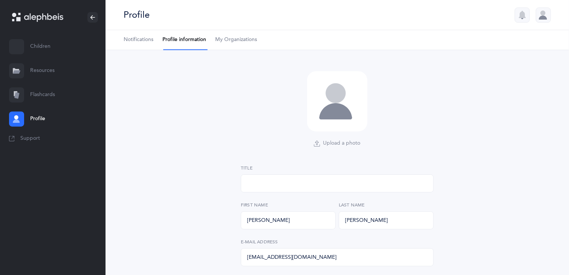
select select
click at [131, 43] on span "Notifications" at bounding box center [139, 40] width 30 height 8
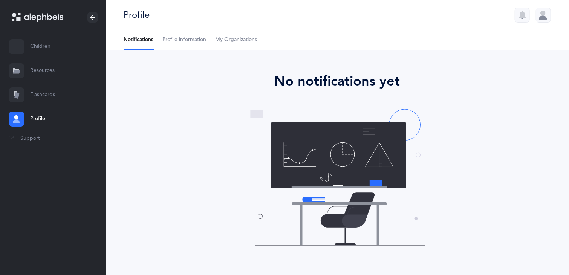
click at [227, 44] on link "My Organizations" at bounding box center [236, 40] width 42 height 20
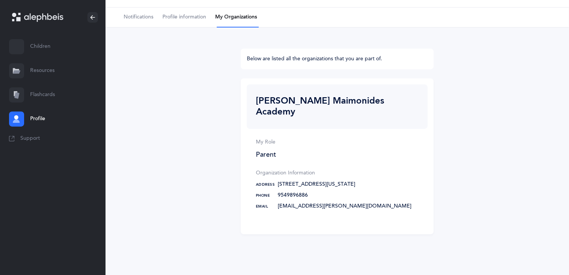
scroll to position [24, 0]
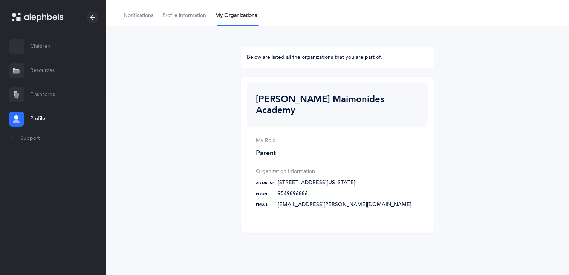
click at [41, 50] on link "Children" at bounding box center [53, 47] width 106 height 24
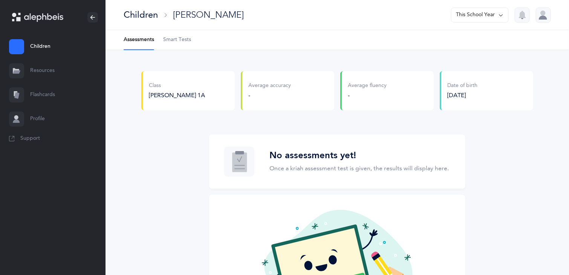
click at [169, 40] on span "Smart Tests" at bounding box center [177, 40] width 28 height 8
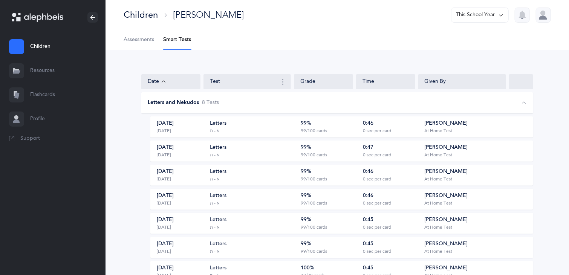
click at [35, 91] on link "Flashcards" at bounding box center [53, 95] width 106 height 24
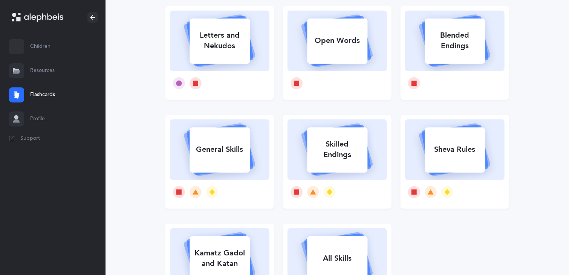
scroll to position [72, 0]
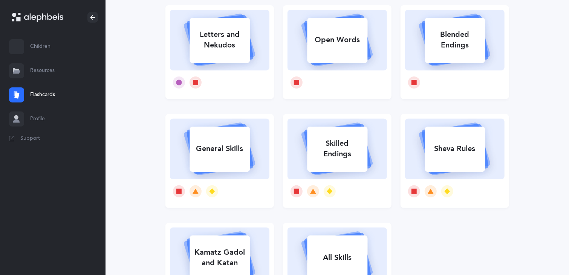
click at [235, 240] on rect at bounding box center [220, 258] width 60 height 45
select select "single"
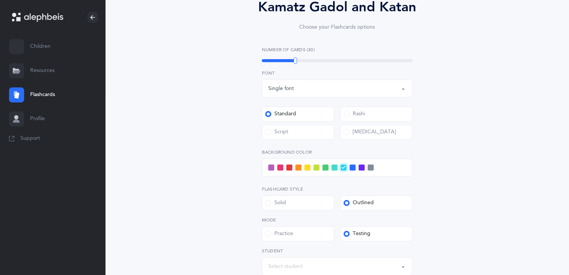
scroll to position [172, 0]
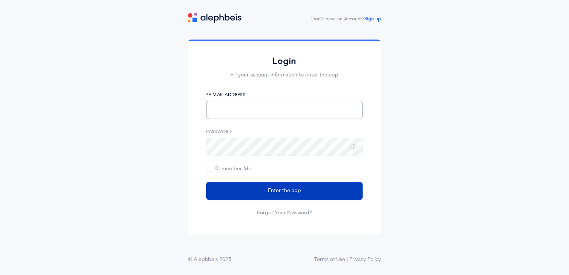
type input "[EMAIL_ADDRESS][DOMAIN_NAME]"
click at [223, 192] on button "Enter the app" at bounding box center [284, 191] width 157 height 18
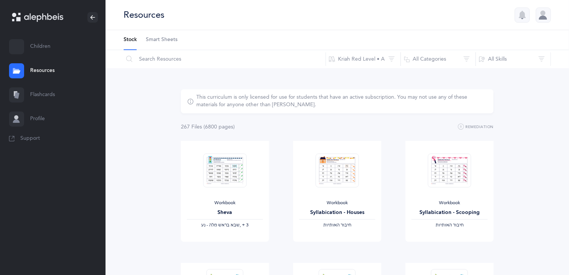
click at [38, 96] on link "Flashcards" at bounding box center [53, 95] width 106 height 24
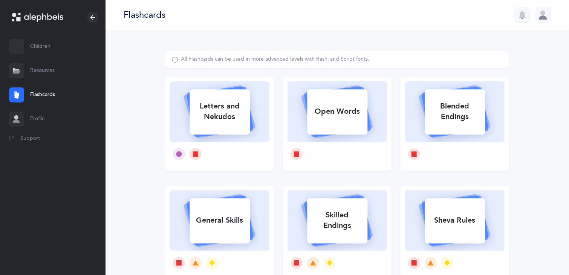
click at [345, 111] on div "Open Words" at bounding box center [337, 112] width 60 height 20
select select
select select "single"
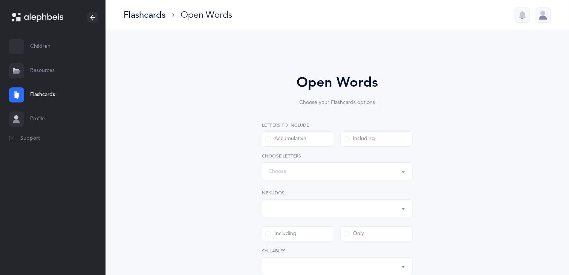
select select "all"
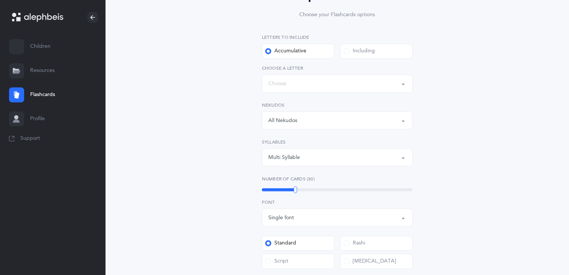
scroll to position [87, 0]
click at [277, 88] on div "Words up until: Choose" at bounding box center [337, 84] width 138 height 13
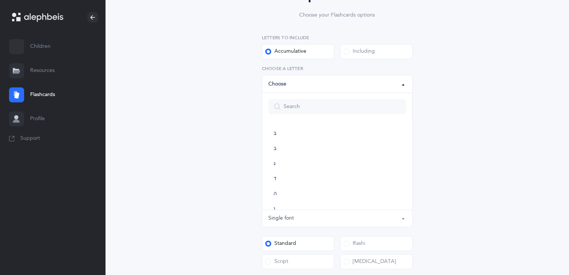
click at [237, 117] on div "Open Words Choose your Flashcards options Letters to include Accumulative Inclu…" at bounding box center [337, 201] width 344 height 474
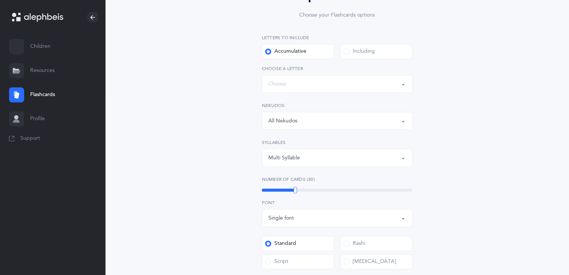
click at [323, 64] on div "Letters to include Accumulative Including בּ ב ג ד ה ו ז ח ט י כּ ךּ כ ך ל מ ם …" at bounding box center [337, 100] width 151 height 133
click at [311, 77] on button "Words up until: Choose" at bounding box center [337, 84] width 151 height 18
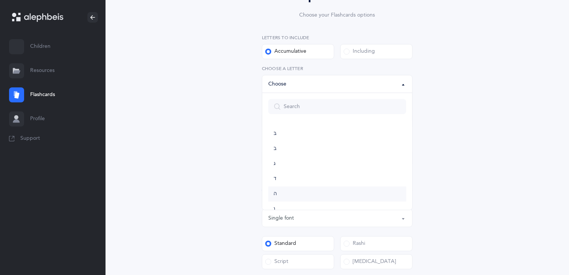
click at [281, 191] on link "ה" at bounding box center [337, 194] width 138 height 15
select select "5"
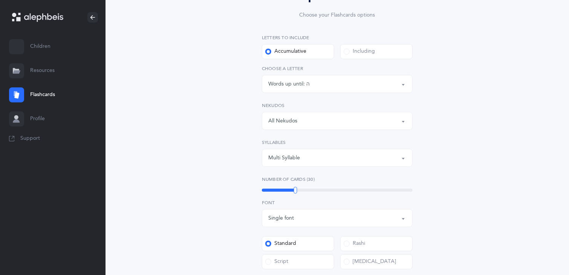
click at [275, 118] on div "All Nekudos" at bounding box center [282, 121] width 29 height 8
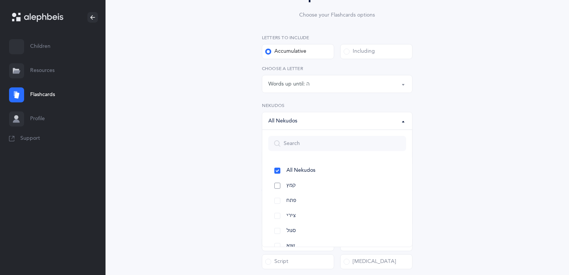
click at [275, 186] on link "קמץ" at bounding box center [337, 185] width 138 height 15
select select "28"
click at [255, 182] on div "Open Words Choose your Flashcards options Letters to include Accumulative Inclu…" at bounding box center [337, 207] width 193 height 444
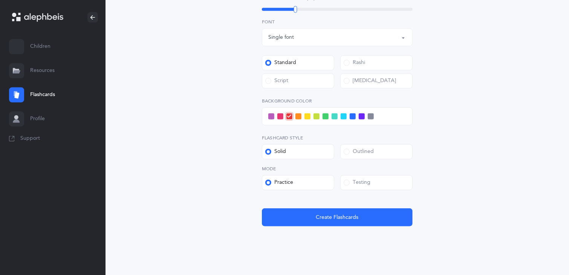
scroll to position [295, 0]
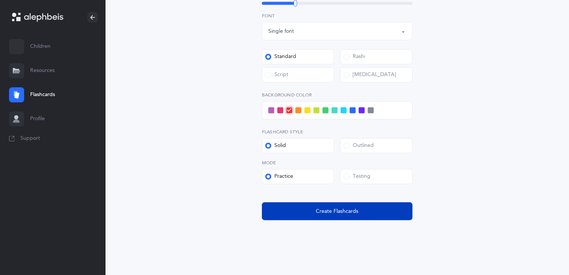
click at [272, 210] on button "Create Flashcards" at bounding box center [337, 211] width 151 height 18
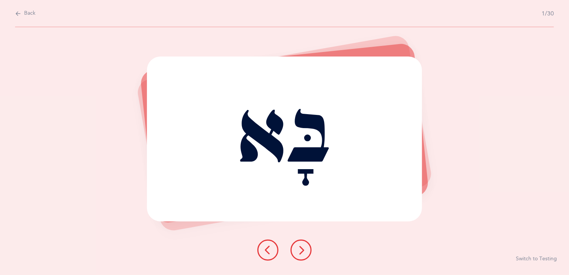
scroll to position [0, 0]
click at [298, 251] on button at bounding box center [304, 250] width 21 height 21
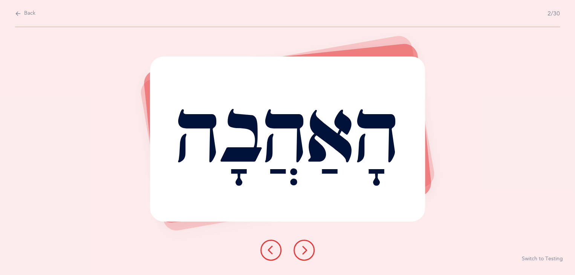
drag, startPoint x: 298, startPoint y: 251, endPoint x: 307, endPoint y: 246, distance: 9.8
click at [307, 246] on button at bounding box center [304, 250] width 21 height 21
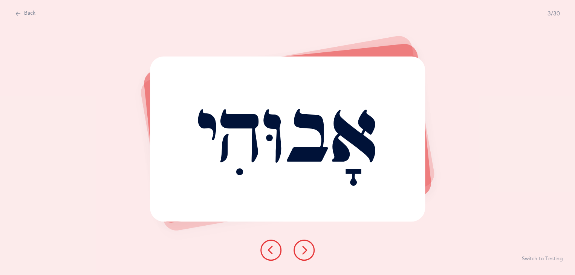
click at [311, 254] on button at bounding box center [304, 250] width 21 height 21
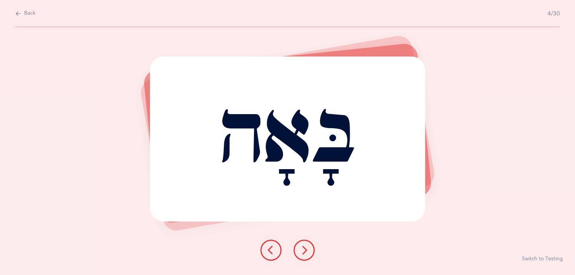
click at [311, 254] on button at bounding box center [304, 250] width 21 height 21
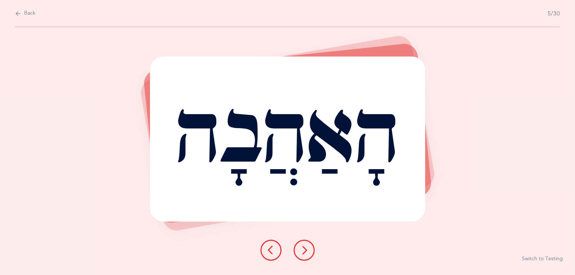
click at [21, 15] on button "Back" at bounding box center [25, 13] width 20 height 8
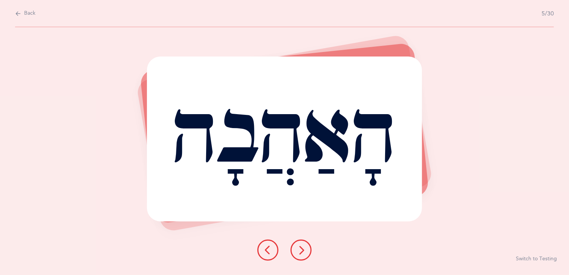
select select "27"
select select "28"
select select "single"
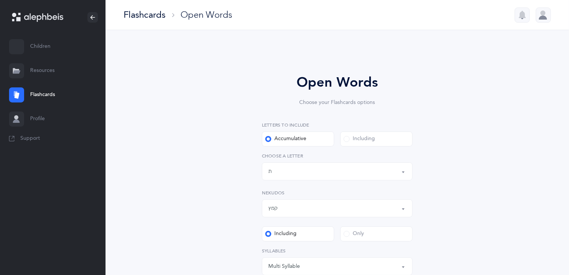
click at [281, 176] on div "Words up until: ת" at bounding box center [337, 171] width 138 height 13
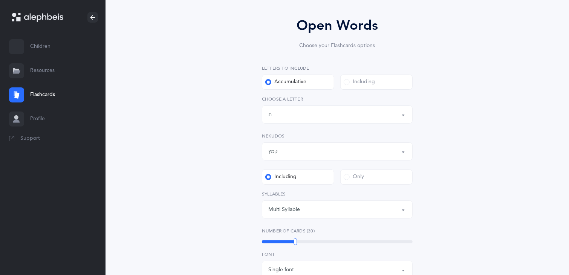
scroll to position [57, 0]
click at [407, 153] on button "קמץ" at bounding box center [337, 151] width 151 height 18
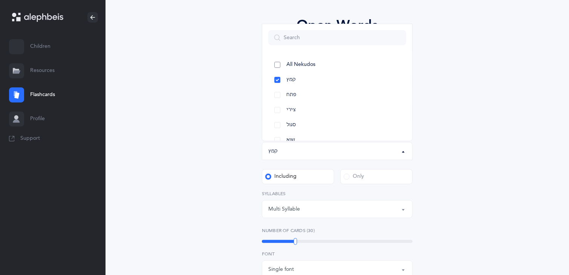
click at [283, 69] on link "All Nekudos" at bounding box center [337, 64] width 138 height 15
select select "all"
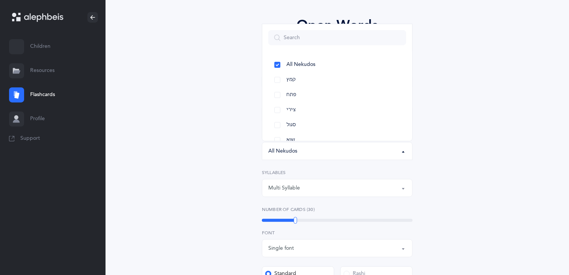
click at [241, 144] on div "Open Words Choose your Flashcards options Letters to include Accumulative Inclu…" at bounding box center [337, 226] width 193 height 422
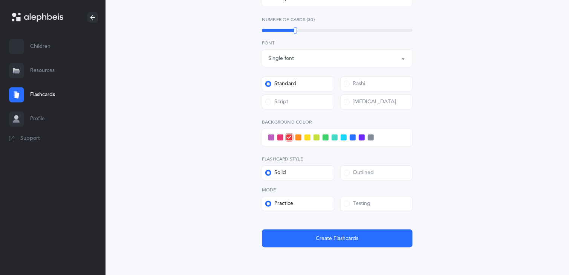
scroll to position [248, 0]
click at [357, 172] on div "Outlined" at bounding box center [359, 173] width 30 height 8
click at [0, 0] on input "Outlined" at bounding box center [0, 0] width 0 height 0
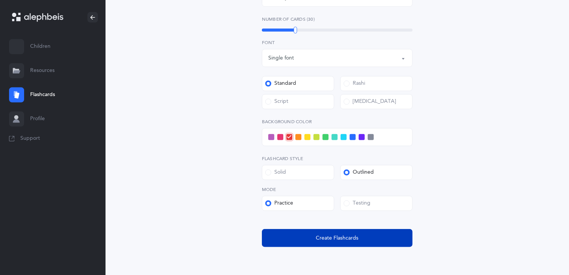
click at [317, 230] on button "Create Flashcards" at bounding box center [337, 238] width 151 height 18
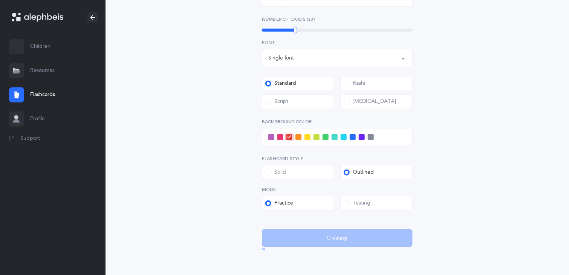
scroll to position [0, 0]
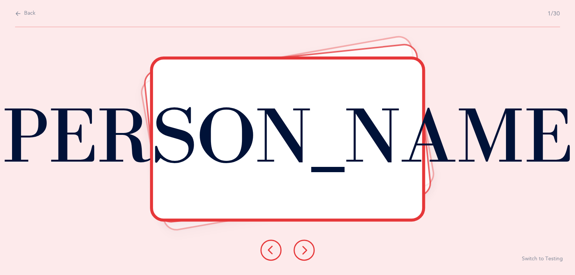
drag, startPoint x: 306, startPoint y: 250, endPoint x: 274, endPoint y: 264, distance: 34.7
click at [274, 264] on div "וַנָּצוּמָה Report incorrect word Switch to Testing" at bounding box center [287, 151] width 575 height 248
click at [306, 248] on icon at bounding box center [304, 250] width 9 height 9
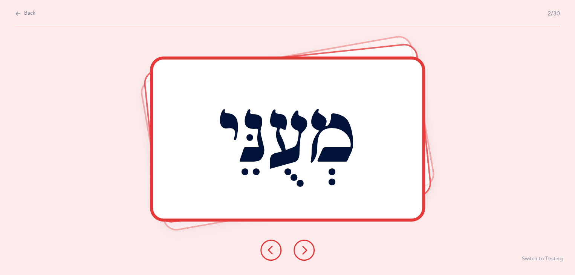
click at [306, 248] on icon at bounding box center [304, 250] width 9 height 9
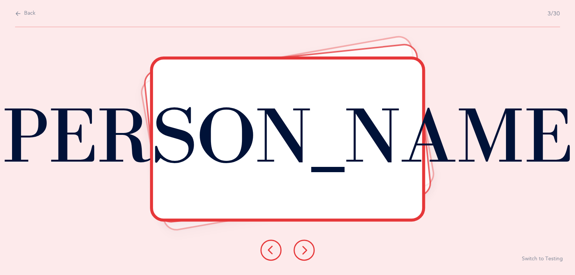
click at [306, 248] on icon at bounding box center [304, 250] width 9 height 9
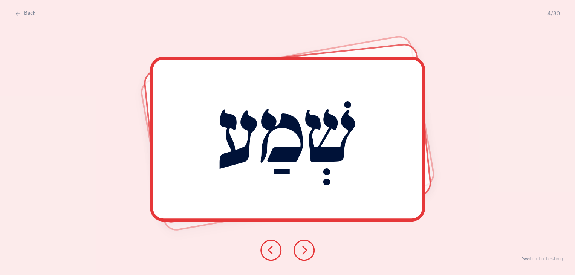
click at [306, 248] on icon at bounding box center [304, 250] width 9 height 9
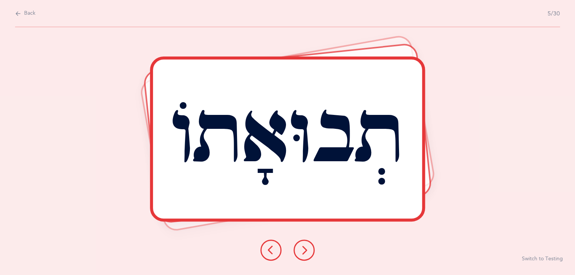
click at [307, 245] on button at bounding box center [304, 250] width 21 height 21
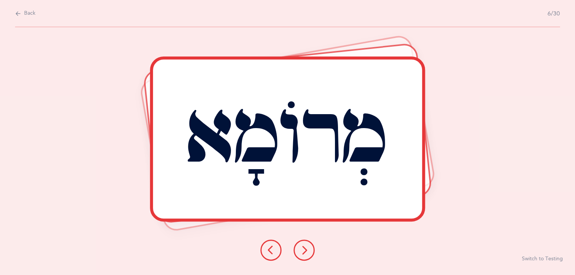
click at [309, 248] on button at bounding box center [304, 250] width 21 height 21
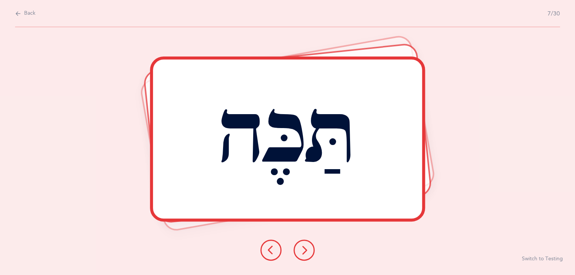
click at [310, 247] on button at bounding box center [304, 250] width 21 height 21
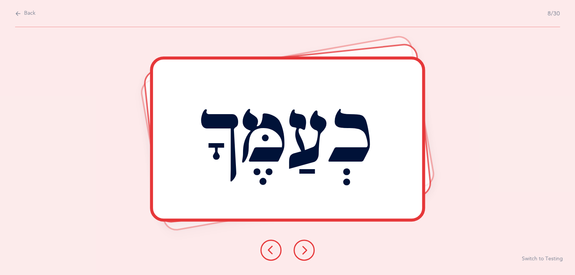
click at [310, 247] on button at bounding box center [304, 250] width 21 height 21
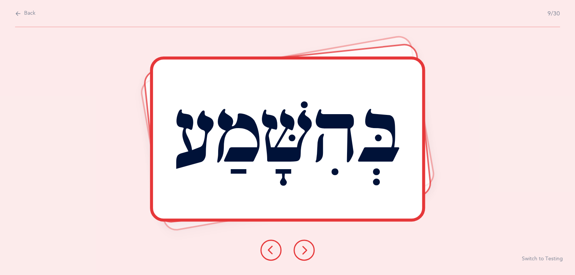
click at [301, 253] on icon at bounding box center [304, 250] width 9 height 9
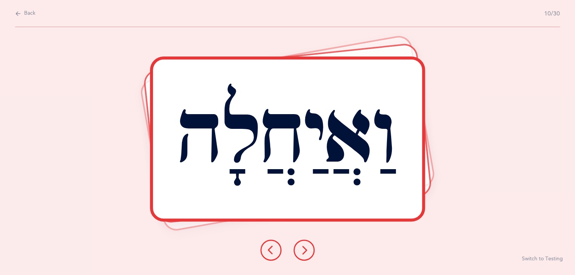
click at [301, 240] on button at bounding box center [304, 250] width 21 height 21
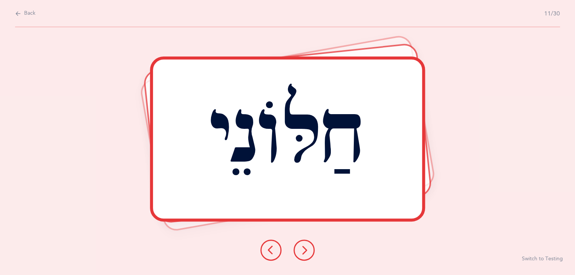
click at [301, 250] on icon at bounding box center [304, 250] width 9 height 9
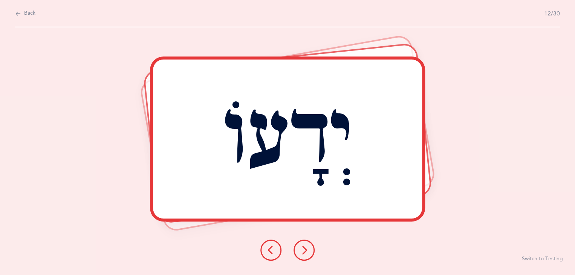
click at [304, 253] on icon at bounding box center [304, 250] width 9 height 9
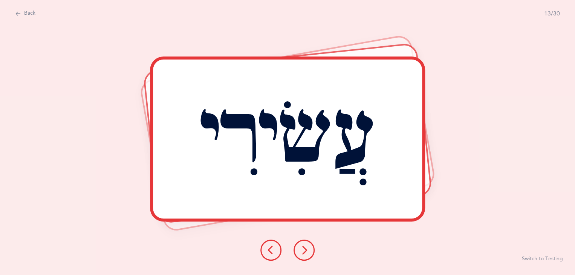
click at [17, 8] on div "Back 13/30" at bounding box center [287, 13] width 545 height 27
click at [17, 12] on icon at bounding box center [18, 13] width 6 height 8
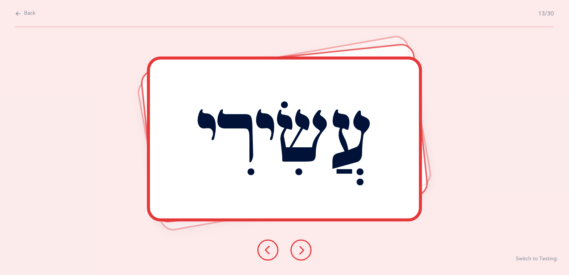
select select "27"
select select "single"
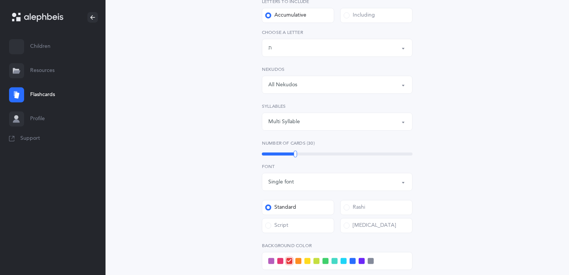
scroll to position [137, 0]
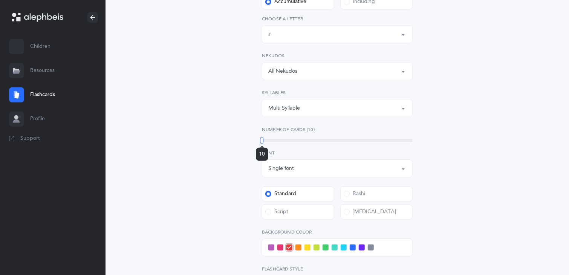
drag, startPoint x: 295, startPoint y: 140, endPoint x: 259, endPoint y: 148, distance: 37.5
click at [260, 144] on div "10" at bounding box center [261, 140] width 3 height 7
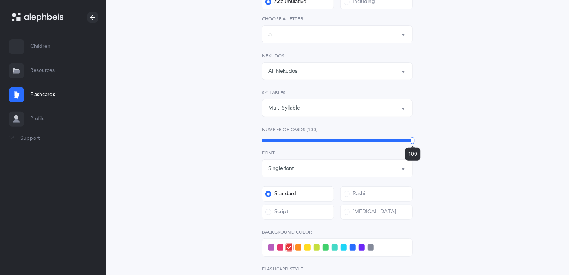
drag, startPoint x: 262, startPoint y: 141, endPoint x: 424, endPoint y: 140, distance: 162.8
click at [424, 140] on div "Open Words Choose your Flashcards options Letters to include Accumulative Inclu…" at bounding box center [337, 146] width 193 height 422
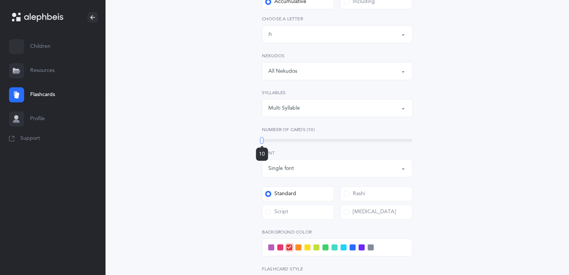
drag, startPoint x: 413, startPoint y: 139, endPoint x: 259, endPoint y: 165, distance: 156.2
click at [259, 165] on div "Open Words Choose your Flashcards options Letters to include Accumulative Inclu…" at bounding box center [337, 146] width 193 height 422
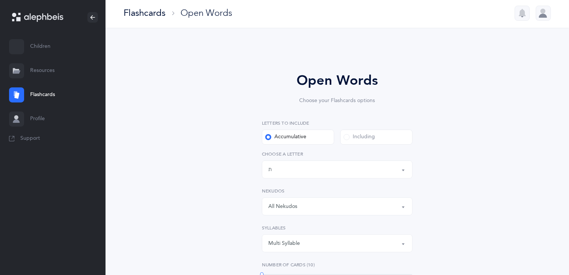
scroll to position [2, 0]
click at [267, 136] on span at bounding box center [268, 138] width 6 height 6
click at [0, 0] on input "Accumulative" at bounding box center [0, 0] width 0 height 0
click at [269, 136] on span at bounding box center [268, 138] width 6 height 6
click at [0, 0] on input "Accumulative" at bounding box center [0, 0] width 0 height 0
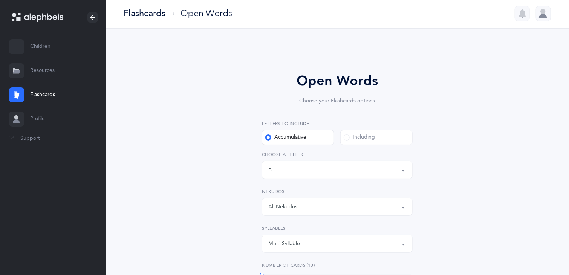
click at [269, 136] on span at bounding box center [268, 138] width 6 height 6
click at [0, 0] on input "Accumulative" at bounding box center [0, 0] width 0 height 0
click at [269, 136] on span at bounding box center [268, 138] width 6 height 6
click at [0, 0] on input "Accumulative" at bounding box center [0, 0] width 0 height 0
click at [345, 134] on div "Including" at bounding box center [359, 138] width 31 height 8
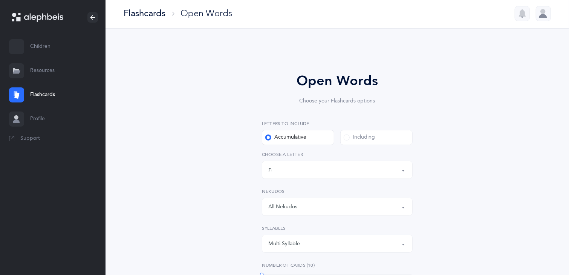
click at [0, 0] on input "Including" at bounding box center [0, 0] width 0 height 0
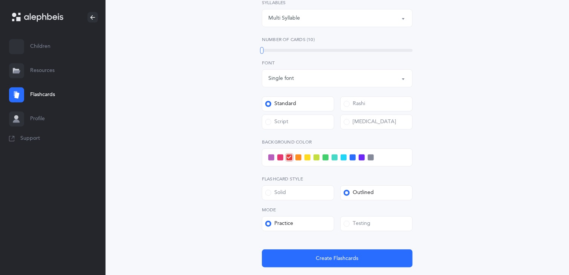
scroll to position [228, 0]
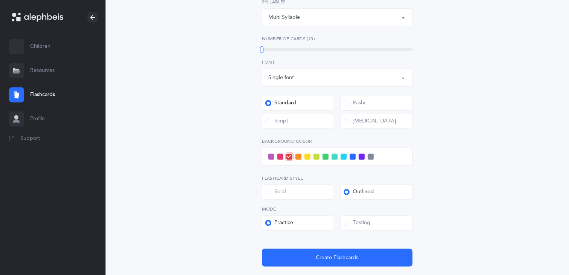
click at [369, 154] on span at bounding box center [371, 157] width 6 height 6
click at [0, 0] on input "checkbox" at bounding box center [0, 0] width 0 height 0
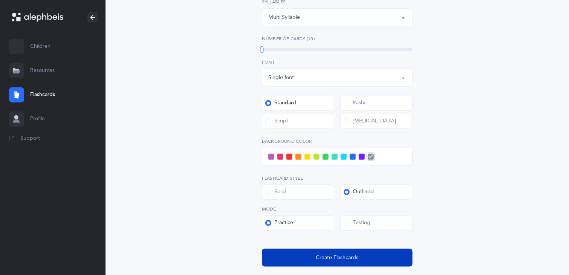
click at [327, 255] on span "Create Flashcards" at bounding box center [337, 258] width 43 height 8
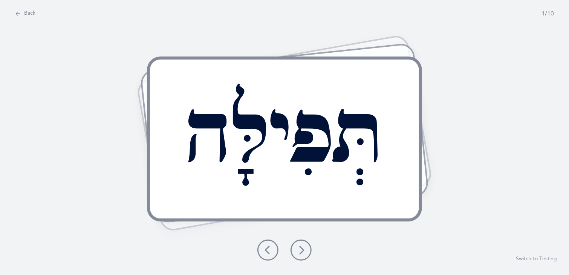
scroll to position [0, 0]
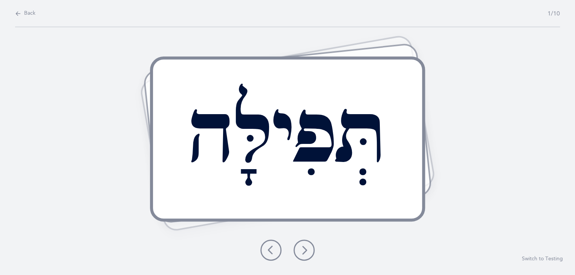
drag, startPoint x: 327, startPoint y: 255, endPoint x: 305, endPoint y: 248, distance: 23.4
click at [305, 248] on div "תְּפִילָּה Report incorrect word Switch to Testing" at bounding box center [287, 151] width 575 height 248
click at [305, 248] on icon at bounding box center [304, 250] width 9 height 9
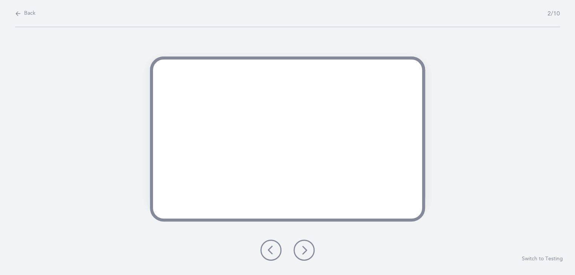
click at [282, 216] on div "תְּפִילָּה רִבִּי Report incorrect word Switch to Testing" at bounding box center [287, 151] width 575 height 248
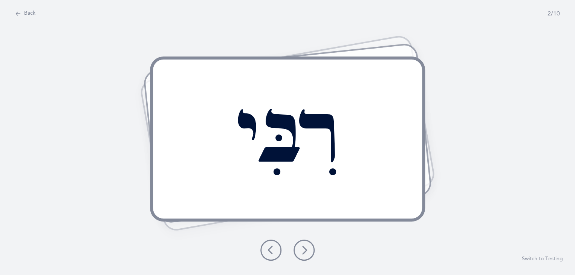
click at [283, 216] on div "רִבִּי" at bounding box center [287, 139] width 269 height 159
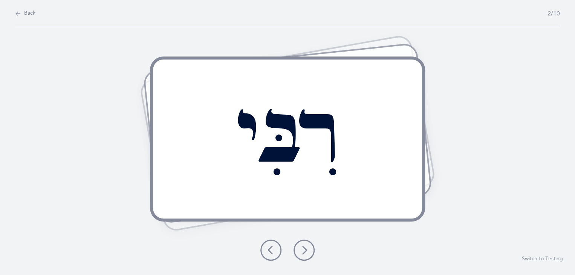
click at [22, 9] on button "Back" at bounding box center [25, 13] width 20 height 8
select select "single"
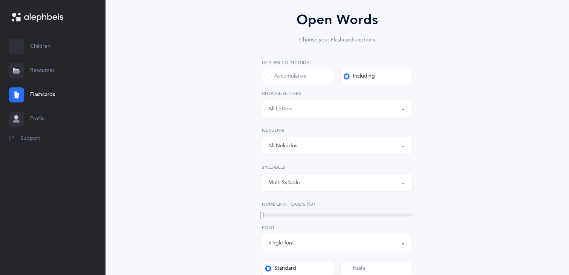
scroll to position [153, 0]
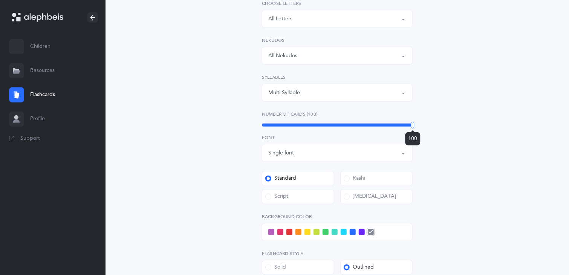
drag, startPoint x: 261, startPoint y: 124, endPoint x: 481, endPoint y: 133, distance: 220.3
click at [481, 133] on div "Open Words Choose your Flashcards options Letters to include Accumulative Inclu…" at bounding box center [337, 136] width 344 height 474
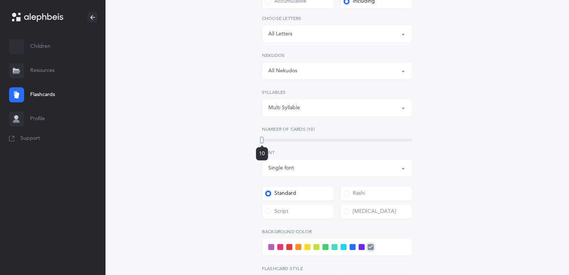
drag, startPoint x: 411, startPoint y: 138, endPoint x: 256, endPoint y: 187, distance: 162.7
click at [256, 187] on div "Open Words Choose your Flashcards options Letters to include Accumulative Inclu…" at bounding box center [337, 146] width 193 height 422
click at [260, 137] on div "Open Words Choose your Flashcards options Letters to include Accumulative Inclu…" at bounding box center [337, 146] width 193 height 422
drag, startPoint x: 262, startPoint y: 141, endPoint x: 350, endPoint y: 246, distance: 137.0
click at [264, 140] on div at bounding box center [261, 140] width 3 height 7
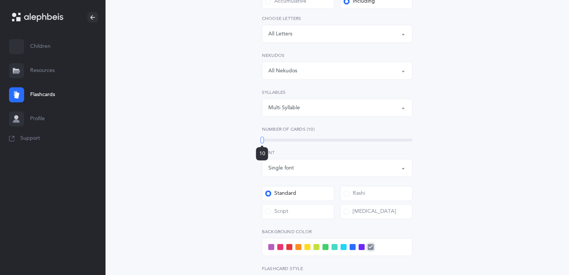
click at [350, 246] on span at bounding box center [353, 247] width 6 height 6
click at [0, 0] on input "checkbox" at bounding box center [0, 0] width 0 height 0
click at [328, 246] on span at bounding box center [326, 247] width 6 height 6
click at [0, 0] on input "checkbox" at bounding box center [0, 0] width 0 height 0
click at [324, 257] on div "Letters to include Accumulative Including All Letters א בּ ב ג ד ה ו ז ח ט י כּ…" at bounding box center [337, 170] width 151 height 373
